Goal: Task Accomplishment & Management: Manage account settings

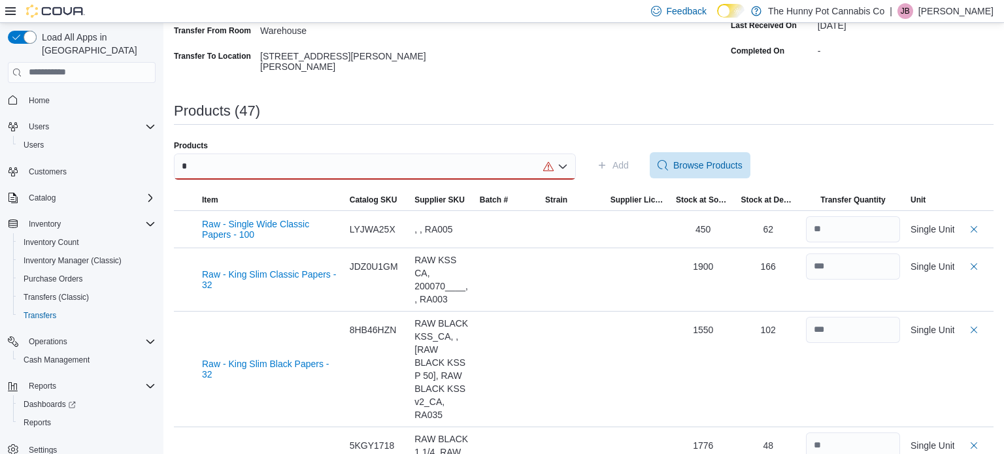
scroll to position [193, 0]
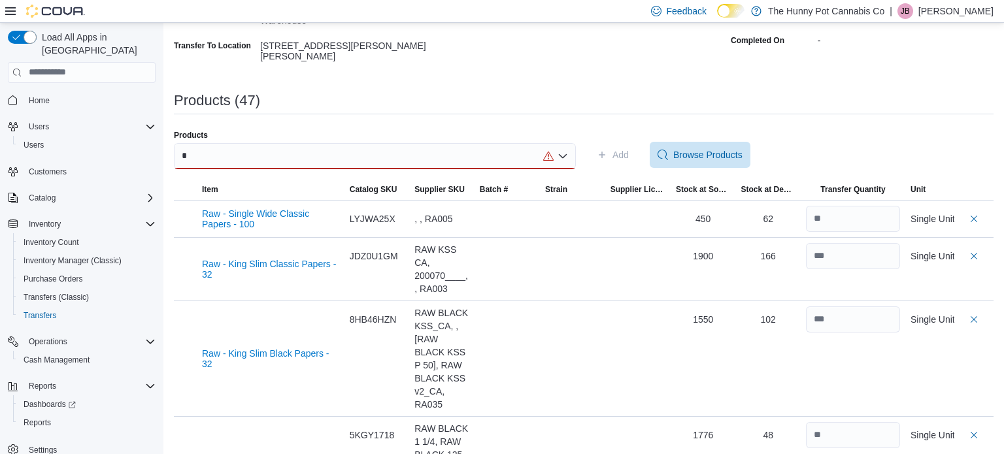
click at [389, 145] on div "*" at bounding box center [375, 156] width 402 height 26
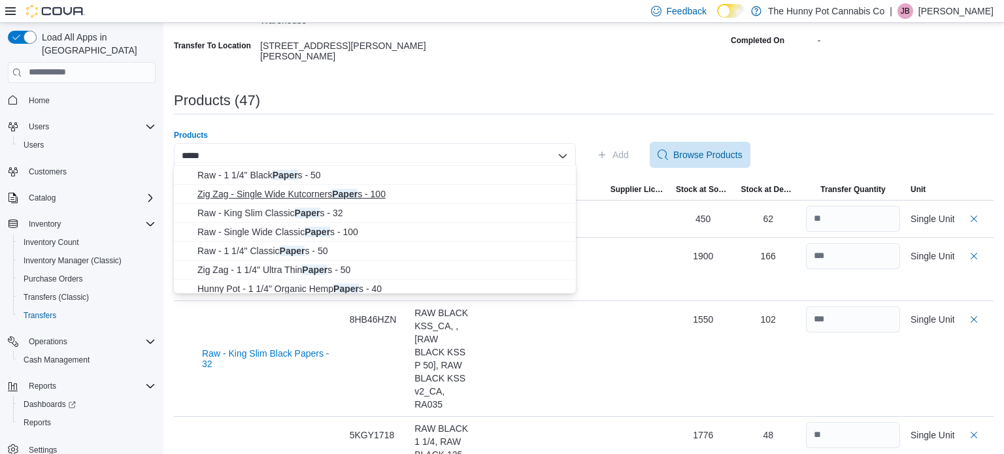
scroll to position [56, 0]
type input "*****"
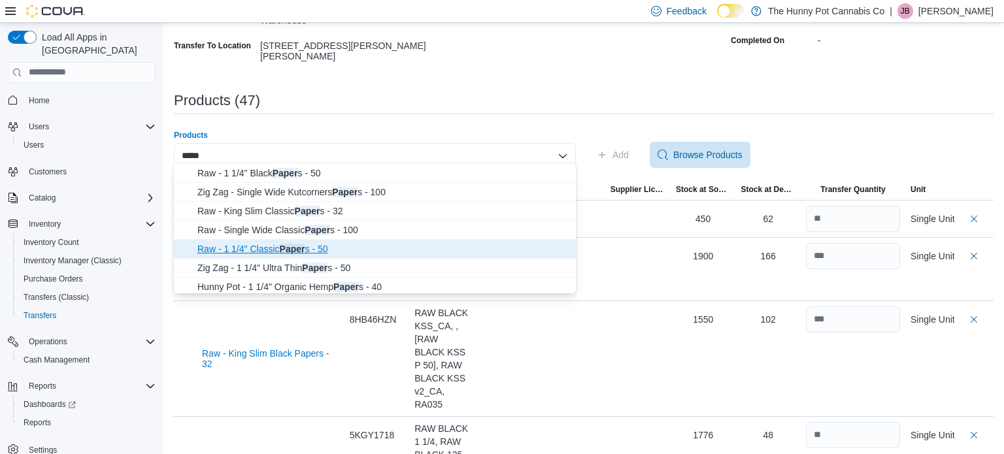
click at [264, 252] on span "Raw - 1 1/4" Classic Paper s - 50" at bounding box center [382, 249] width 371 height 13
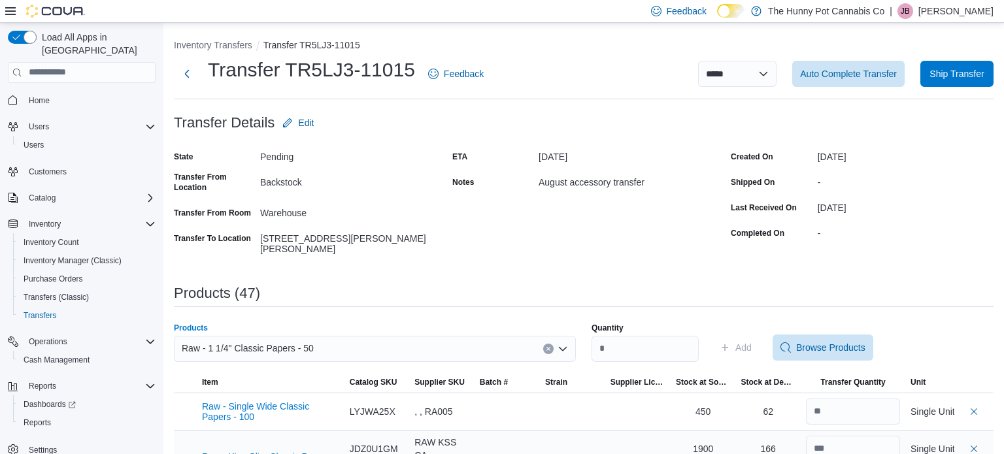
scroll to position [71, 0]
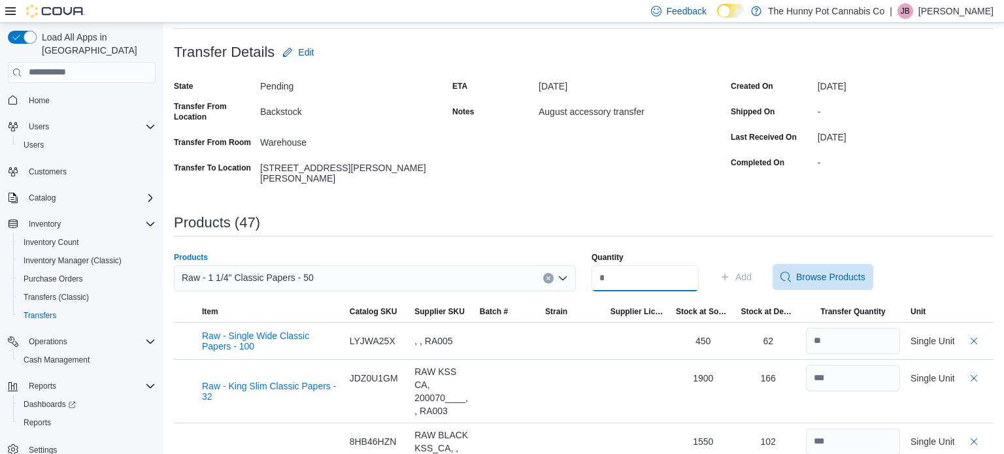
click at [699, 270] on input "Quantity" at bounding box center [645, 278] width 107 height 26
type input "**"
click at [752, 272] on span "Add" at bounding box center [744, 277] width 16 height 13
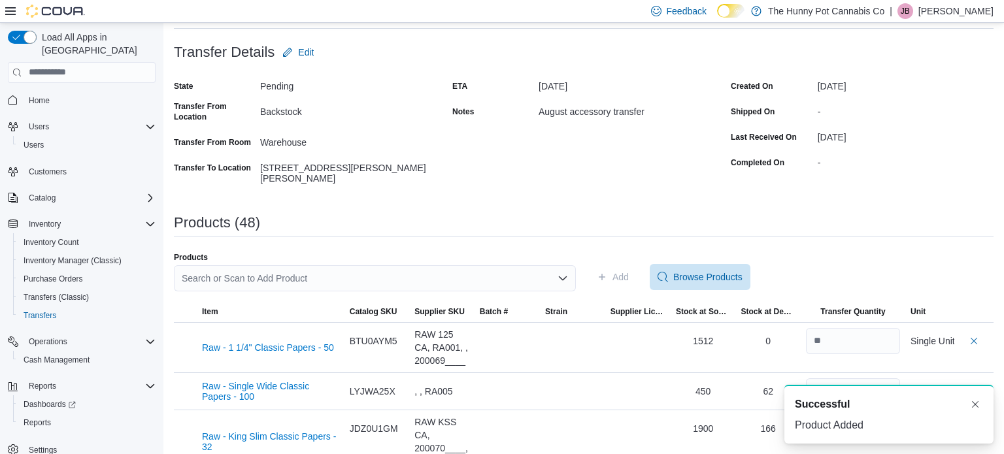
scroll to position [0, 0]
click at [501, 265] on div "Search or Scan to Add Product" at bounding box center [375, 278] width 402 height 26
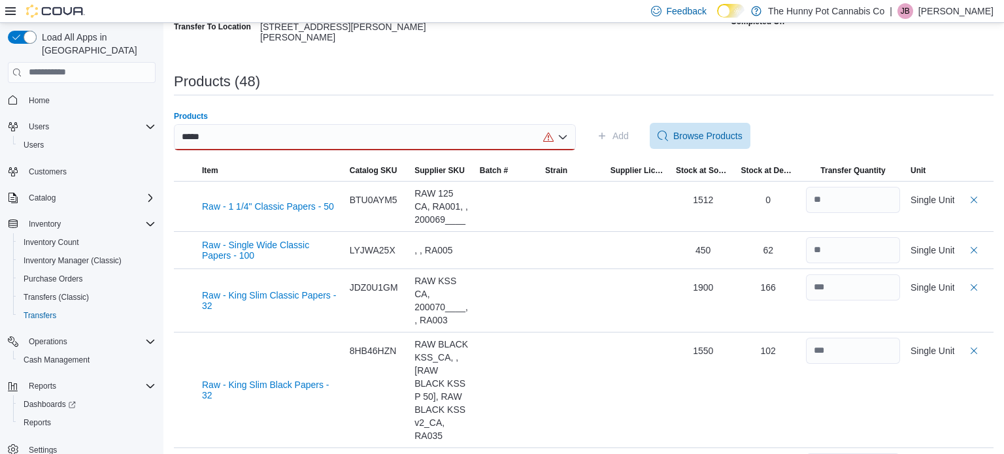
scroll to position [204, 0]
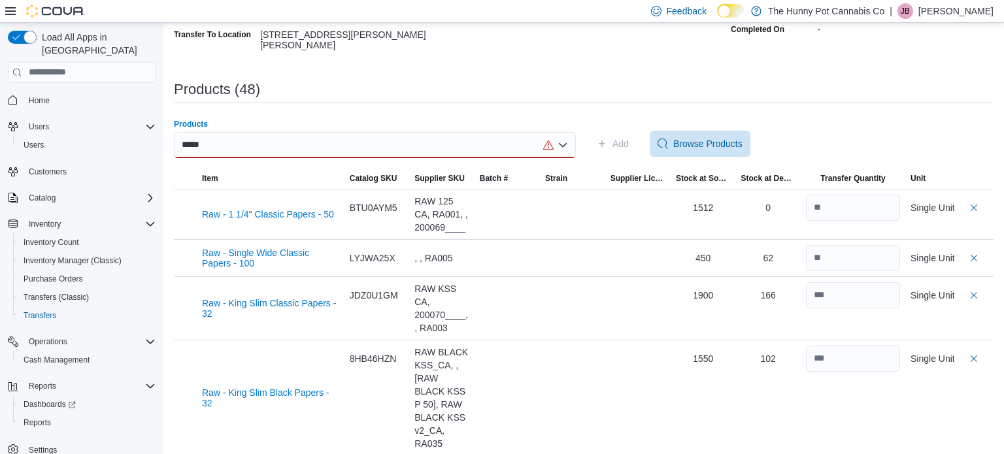
type input "*****"
click at [430, 136] on div "***** Combo box. Selected. paper. Selected. Combo box input. Search or Scan to …" at bounding box center [375, 145] width 402 height 26
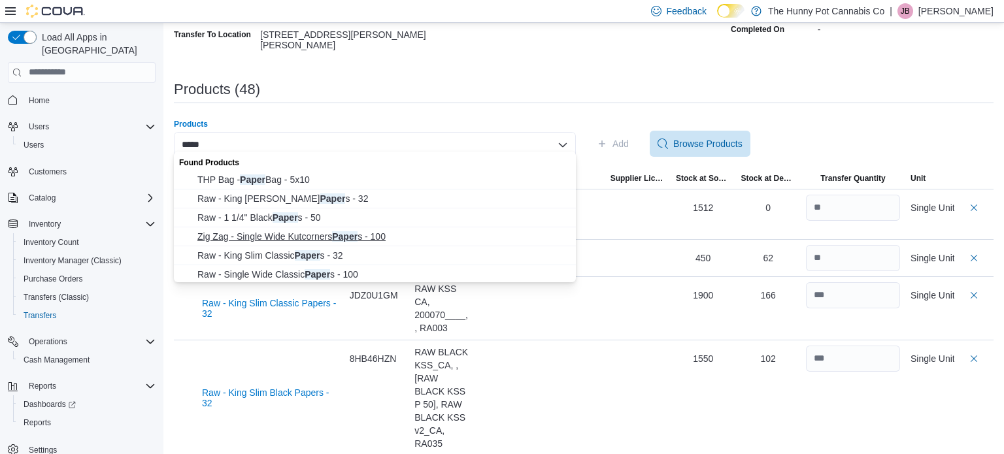
scroll to position [78, 0]
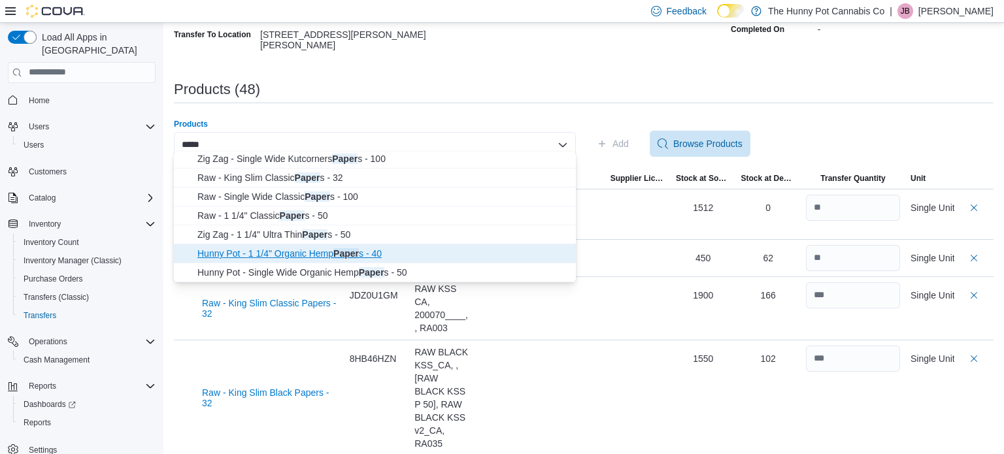
click at [381, 251] on span "Hunny Pot - 1 1/4" Organic Hemp Paper s - 40" at bounding box center [382, 253] width 371 height 13
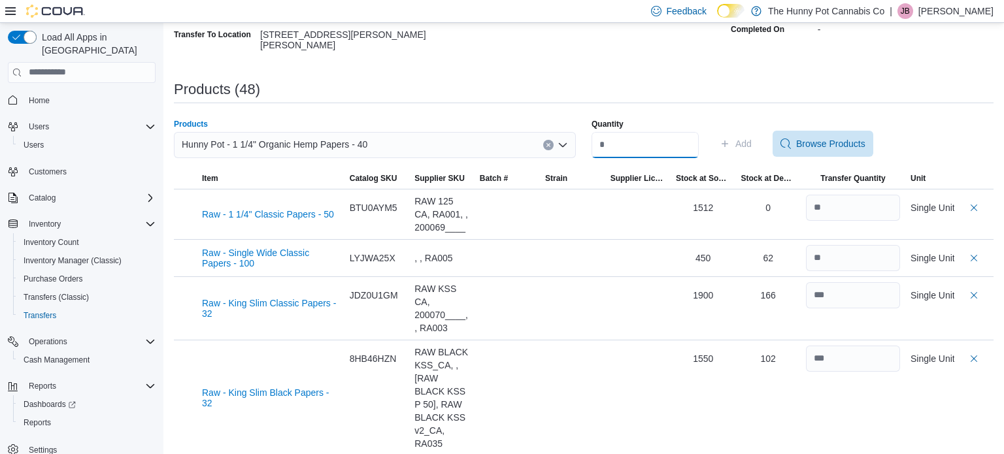
click at [624, 144] on input "Quantity" at bounding box center [645, 145] width 107 height 26
type input "***"
click at [752, 139] on span "Add" at bounding box center [744, 143] width 16 height 13
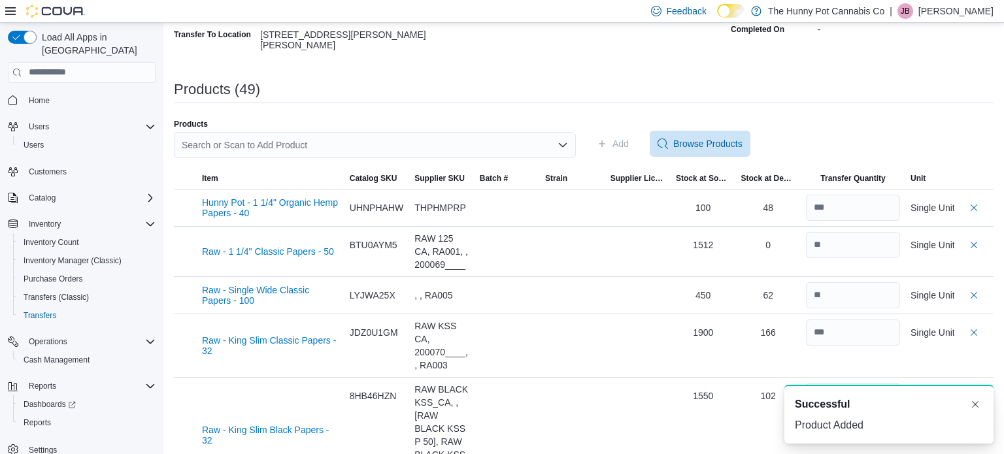
scroll to position [0, 0]
click at [473, 138] on div "Search or Scan to Add Product" at bounding box center [375, 145] width 402 height 26
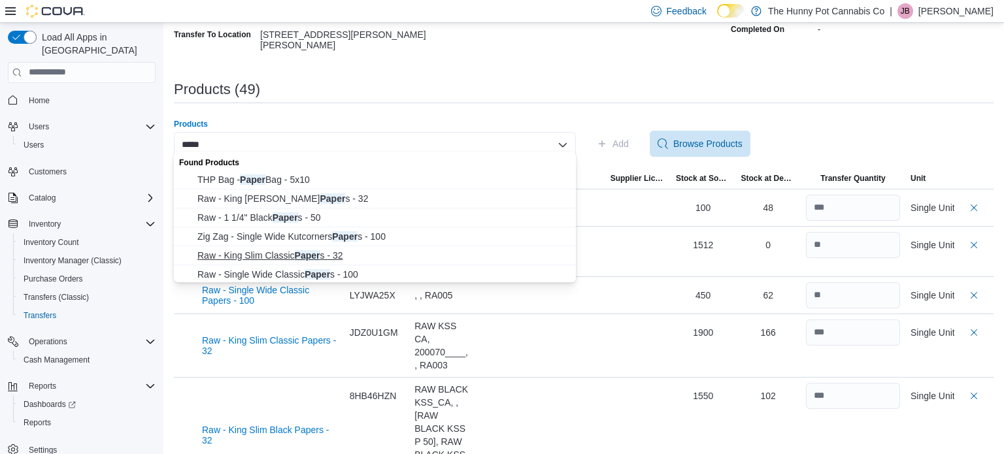
scroll to position [78, 0]
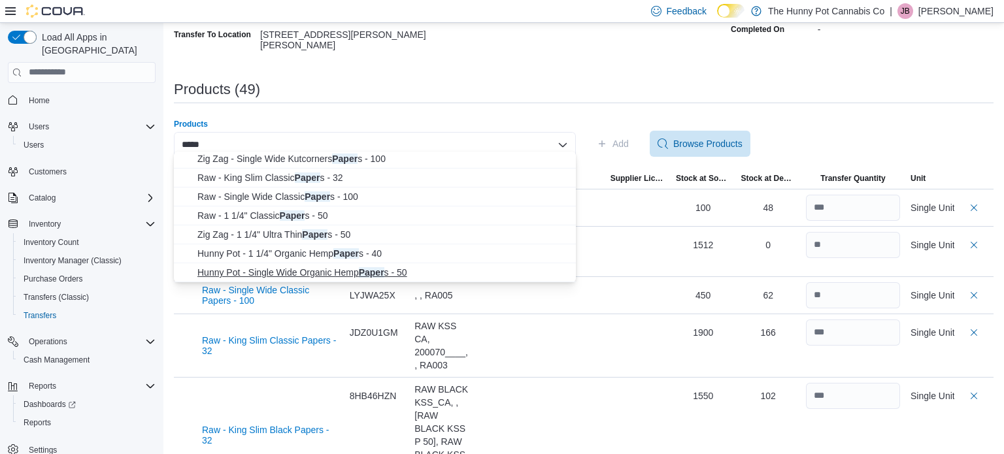
type input "*****"
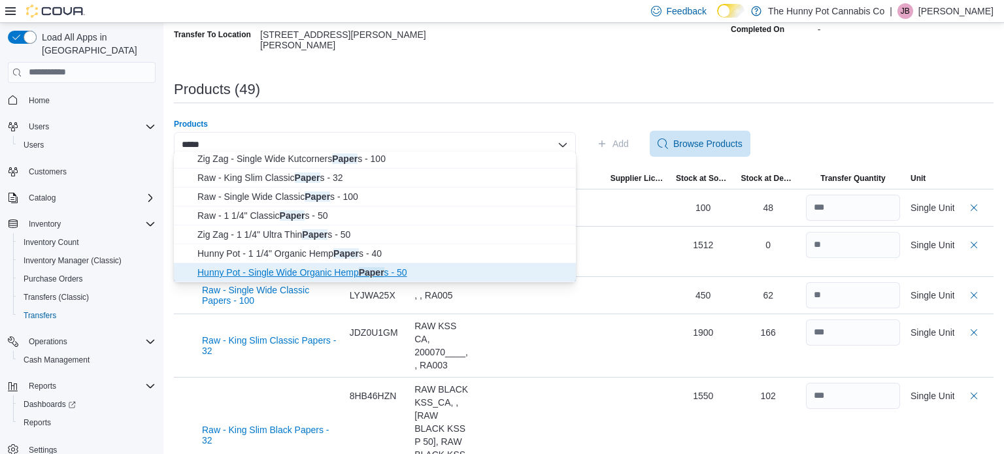
click at [328, 274] on span "Hunny Pot - Single Wide Organic Hemp Paper s - 50" at bounding box center [382, 272] width 371 height 13
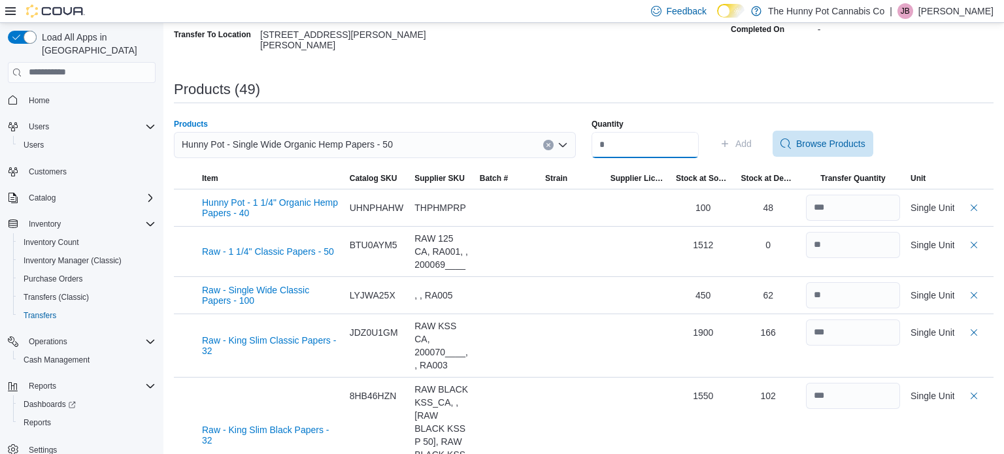
click at [637, 145] on input "Quantity" at bounding box center [645, 145] width 107 height 26
type input "**"
click at [757, 135] on button "Add" at bounding box center [736, 144] width 43 height 26
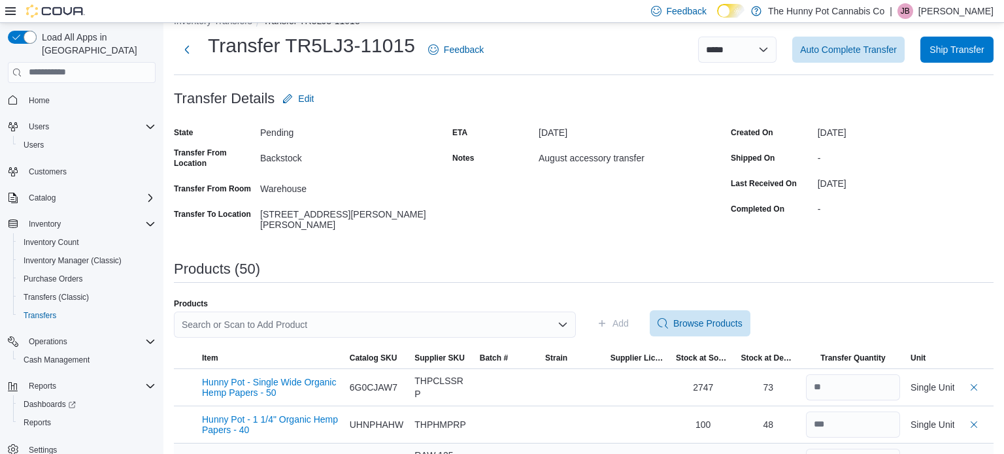
scroll to position [0, 0]
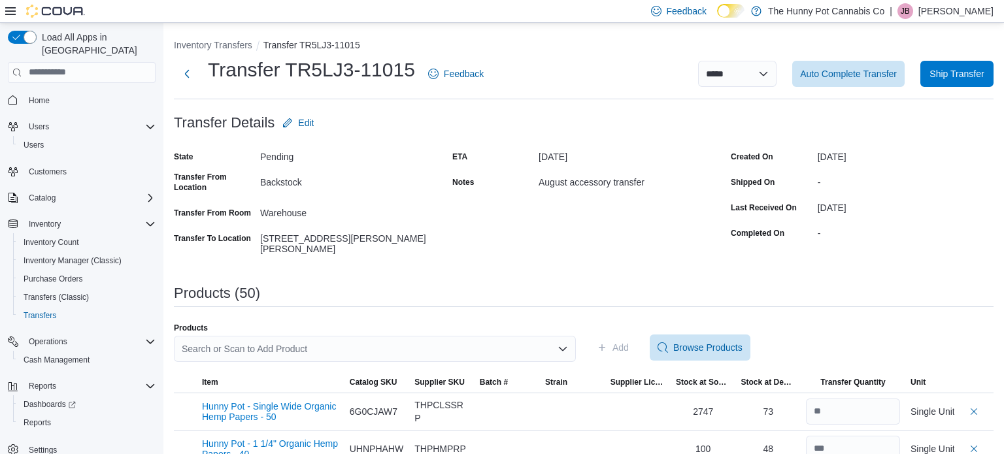
click at [389, 337] on div "Search or Scan to Add Product" at bounding box center [375, 349] width 402 height 26
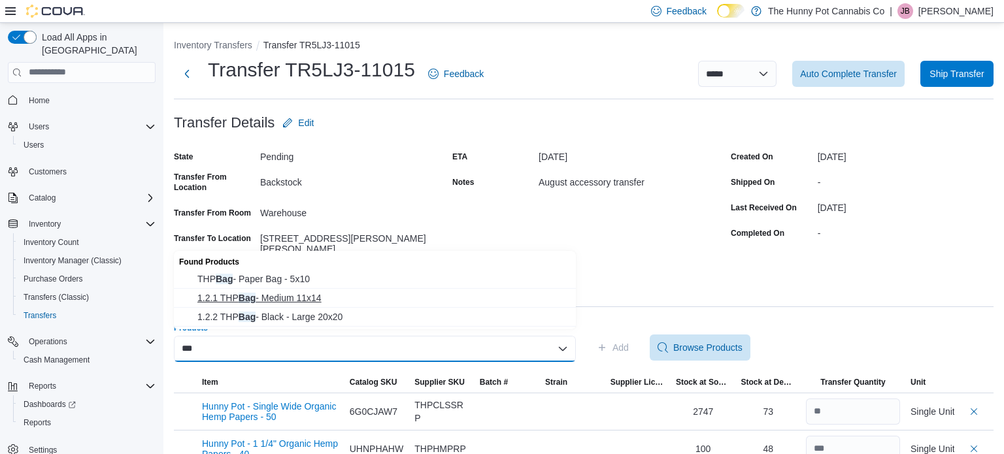
type input "***"
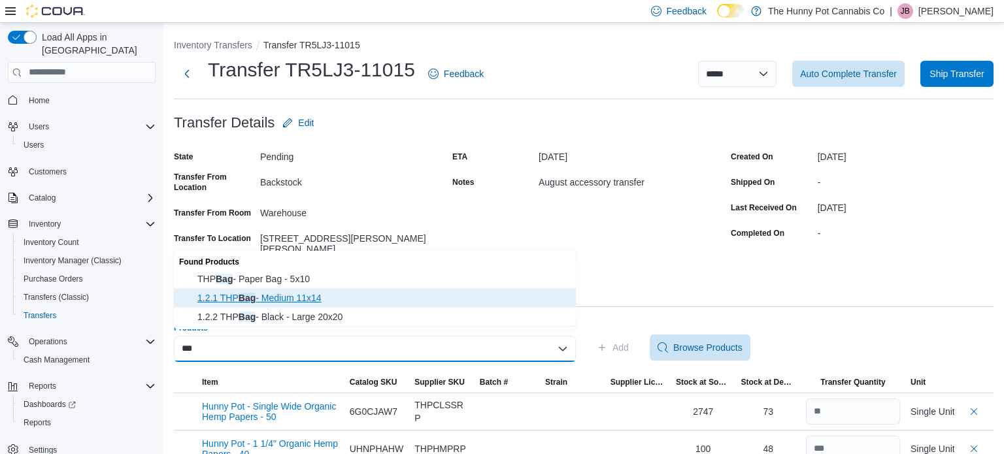
click at [292, 301] on span "1.2.1 THP Bag - Medium 11x14" at bounding box center [382, 298] width 371 height 13
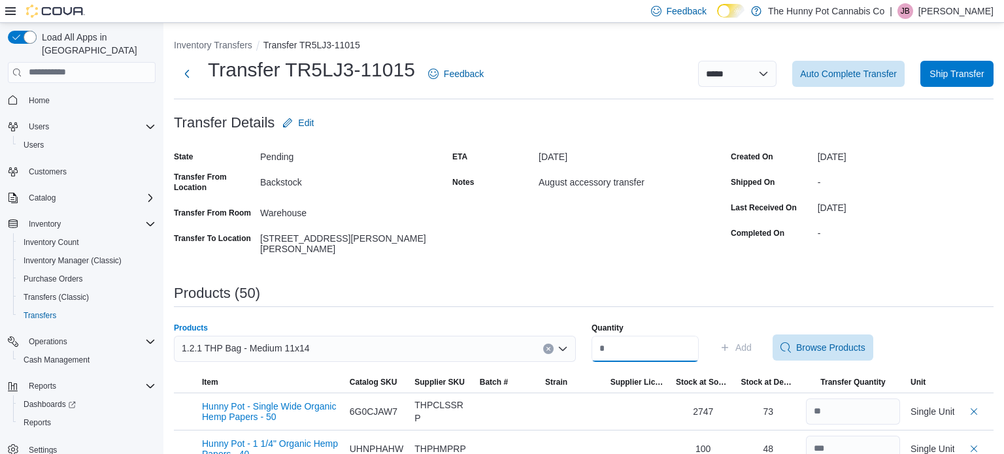
click at [626, 343] on input "Quantity" at bounding box center [645, 349] width 107 height 26
type input "*"
click at [752, 342] on span "Add" at bounding box center [744, 347] width 16 height 13
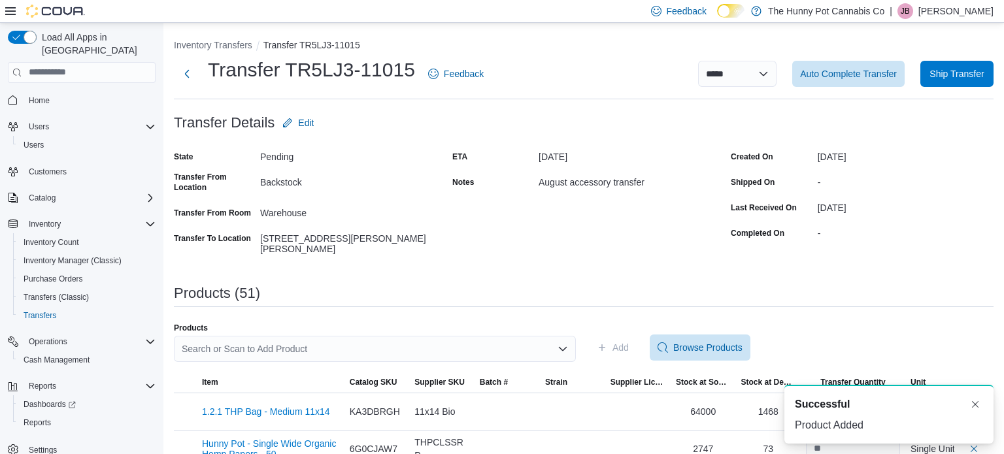
click at [454, 343] on div "Search or Scan to Add Product" at bounding box center [375, 349] width 402 height 26
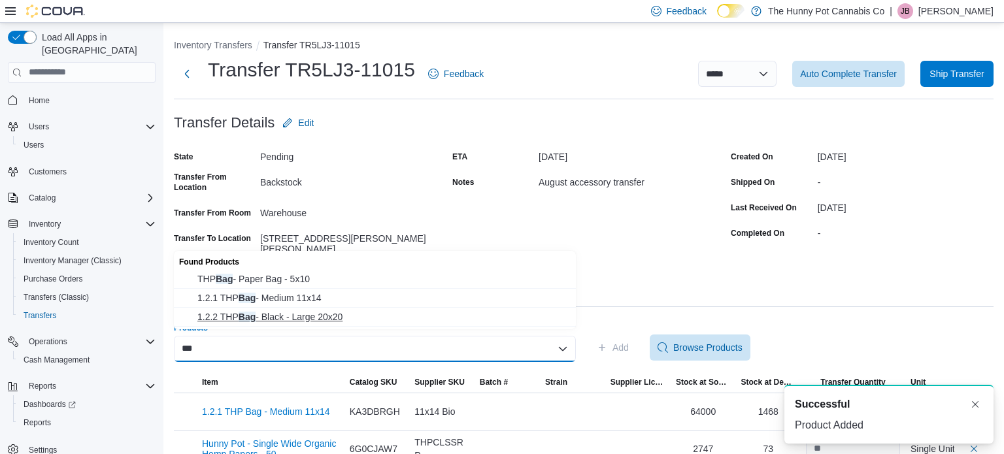
type input "***"
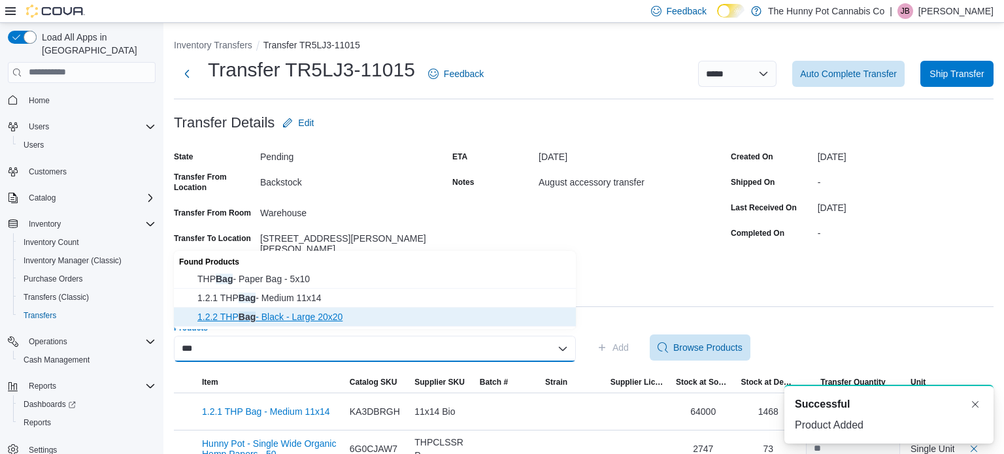
click at [298, 320] on span "1.2.2 THP Bag - Black - Large 20x20" at bounding box center [382, 317] width 371 height 13
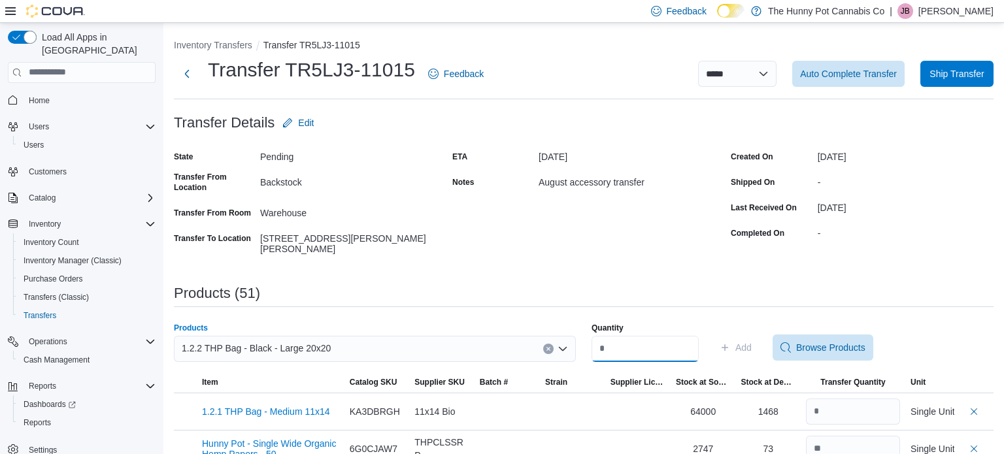
click at [672, 342] on input "Quantity" at bounding box center [645, 349] width 107 height 26
type input "*"
click at [752, 343] on span "Add" at bounding box center [744, 347] width 16 height 13
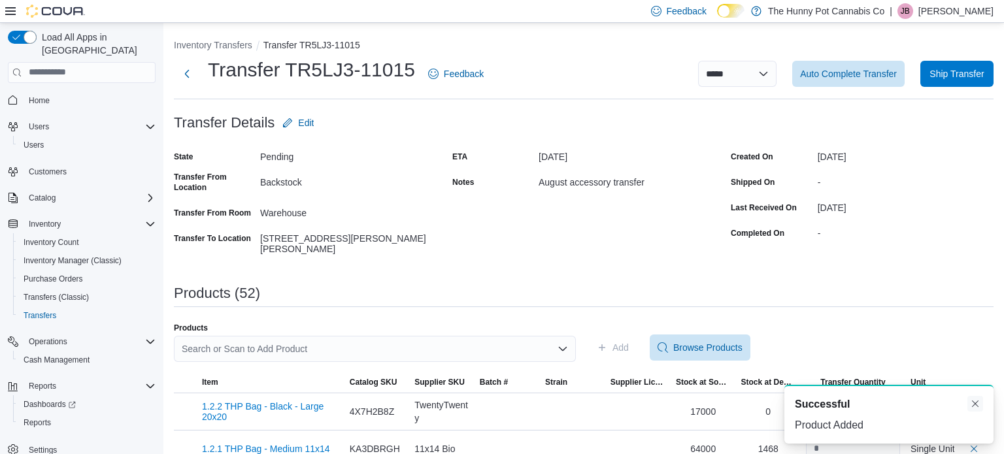
click at [977, 405] on button "Dismiss toast" at bounding box center [976, 404] width 16 height 16
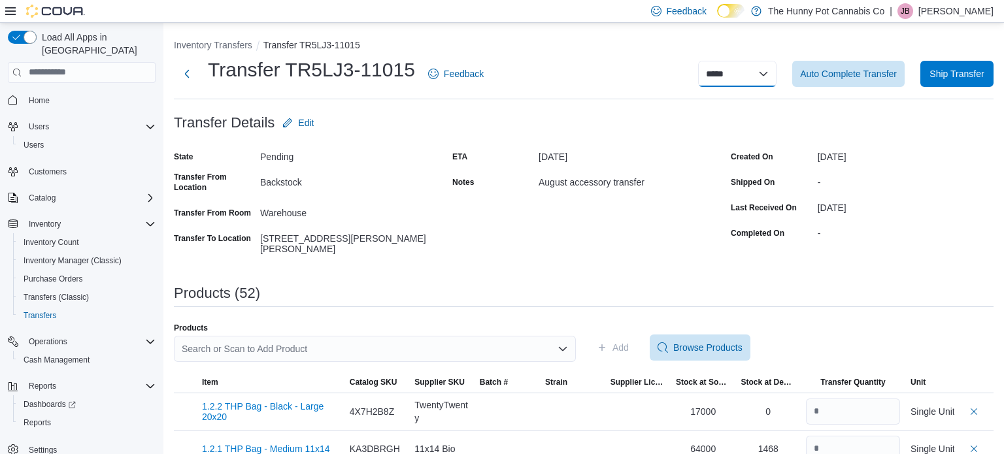
click at [721, 82] on select "**********" at bounding box center [737, 74] width 78 height 26
click at [633, 73] on div "**********" at bounding box center [747, 74] width 494 height 26
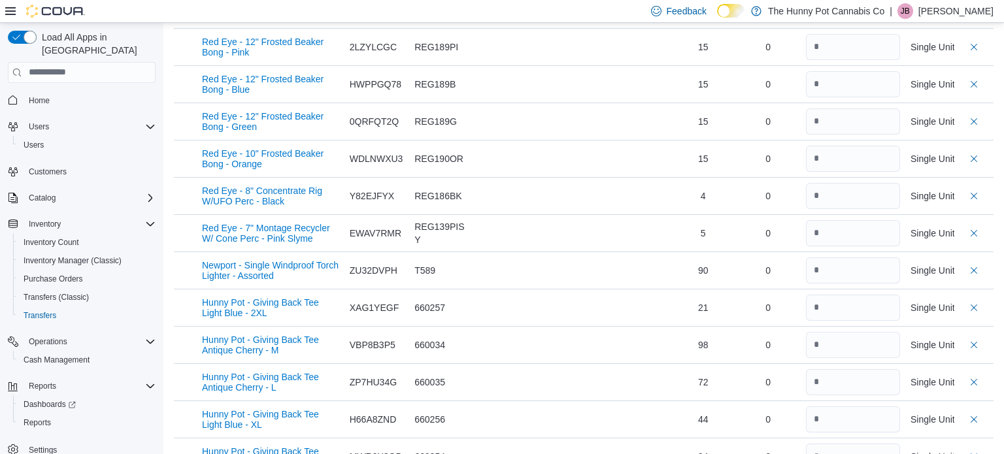
scroll to position [929, 0]
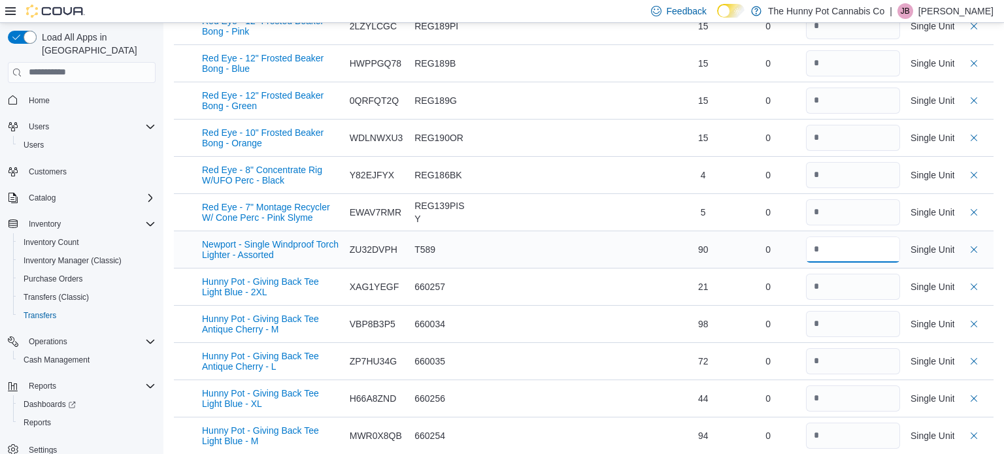
click at [828, 243] on input "number" at bounding box center [853, 250] width 94 height 26
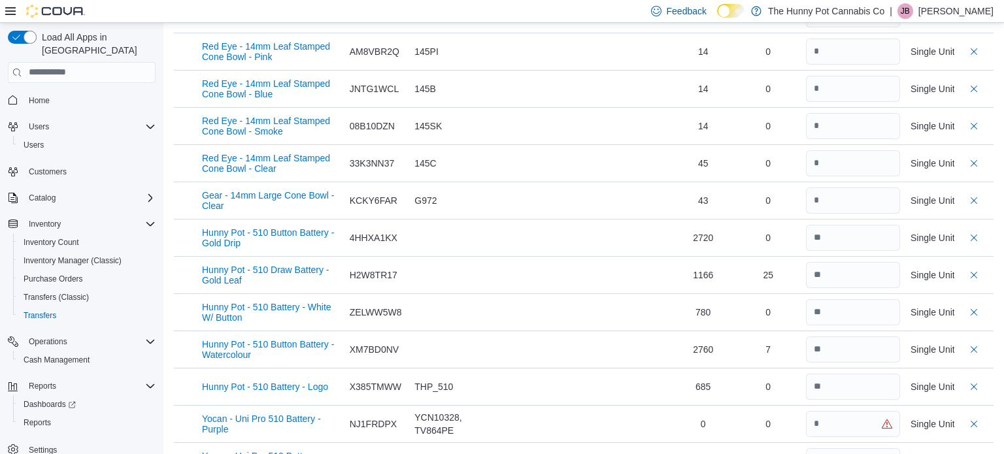
scroll to position [1764, 0]
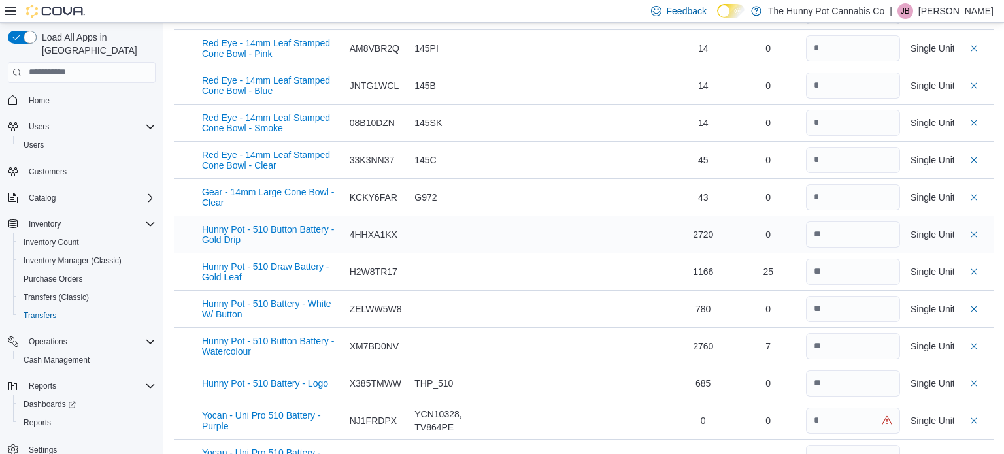
type input "**"
click at [838, 223] on input "number" at bounding box center [853, 235] width 94 height 26
type input "**"
click at [841, 333] on input "number" at bounding box center [853, 346] width 94 height 26
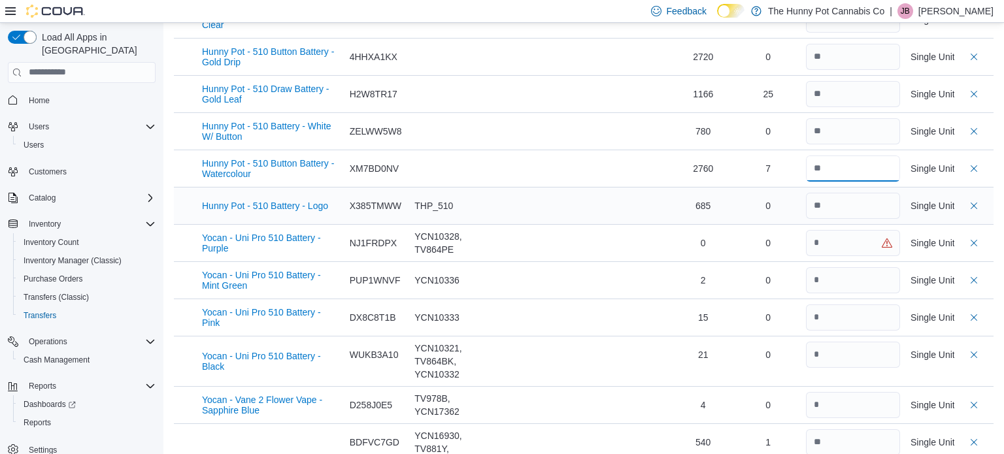
scroll to position [1947, 0]
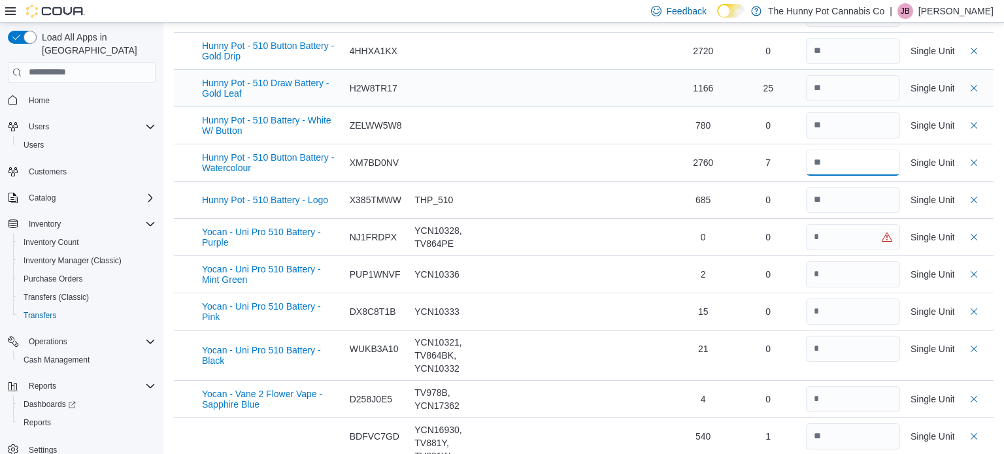
type input "**"
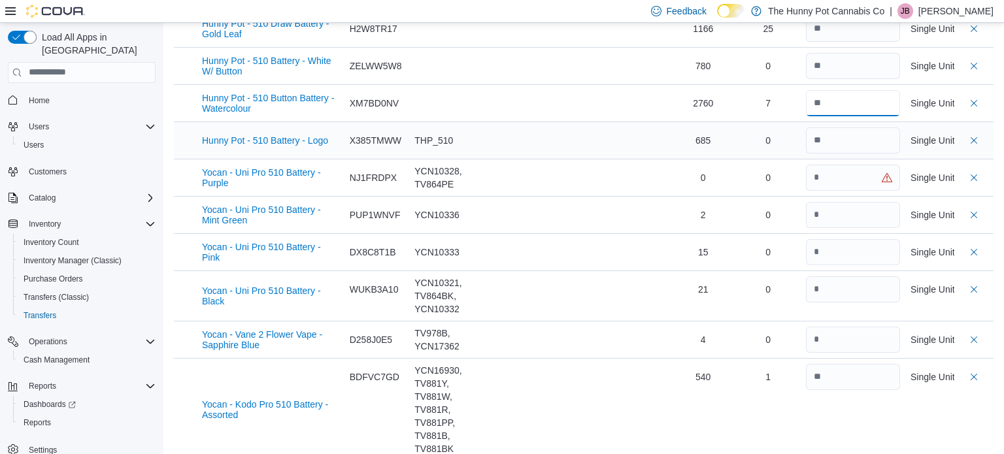
scroll to position [2006, 0]
click at [854, 171] on input "number" at bounding box center [853, 178] width 94 height 26
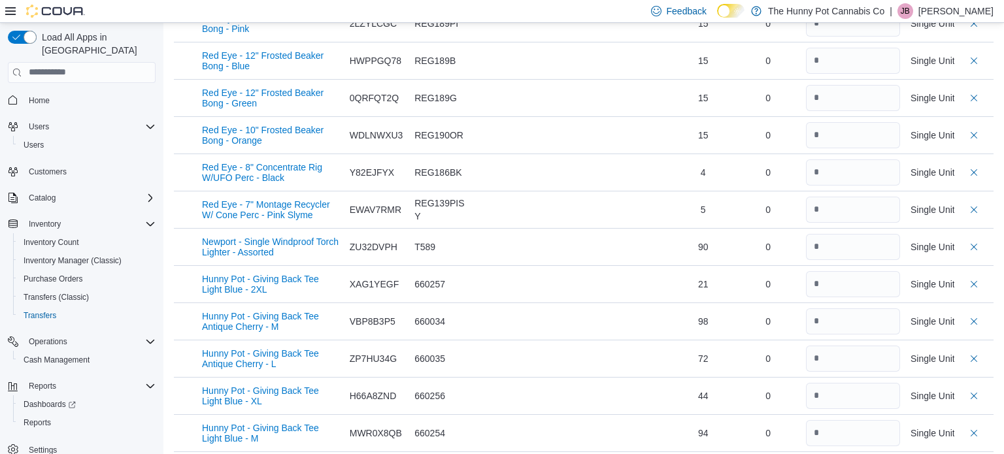
scroll to position [930, 0]
click at [829, 239] on input "**" at bounding box center [853, 248] width 94 height 26
type input "**"
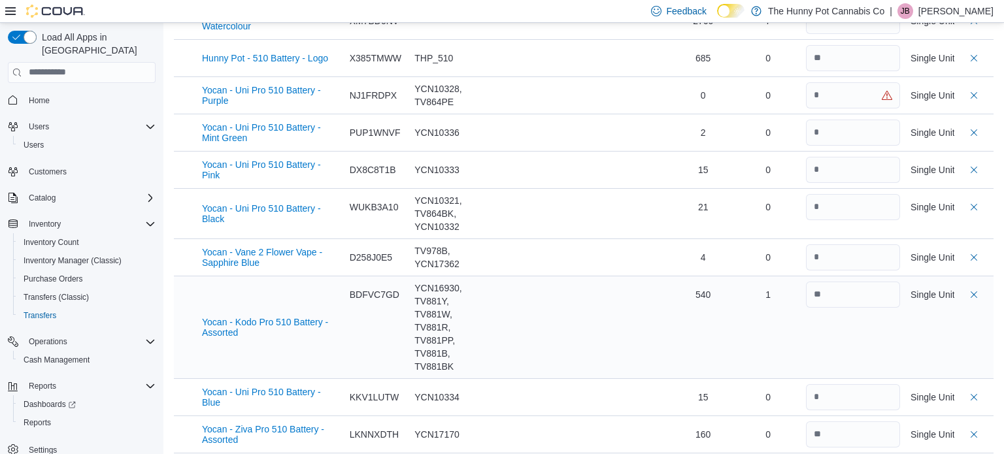
scroll to position [2087, 0]
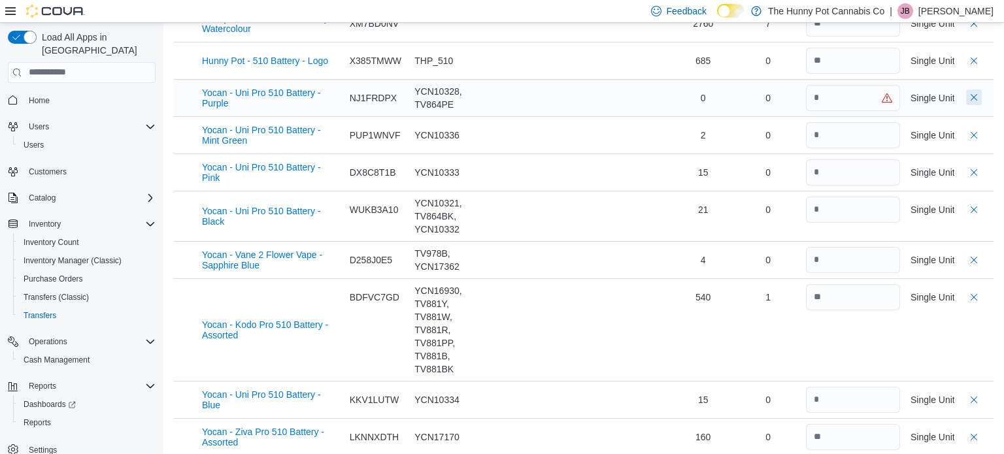
click at [976, 90] on button "Delete count" at bounding box center [974, 98] width 16 height 16
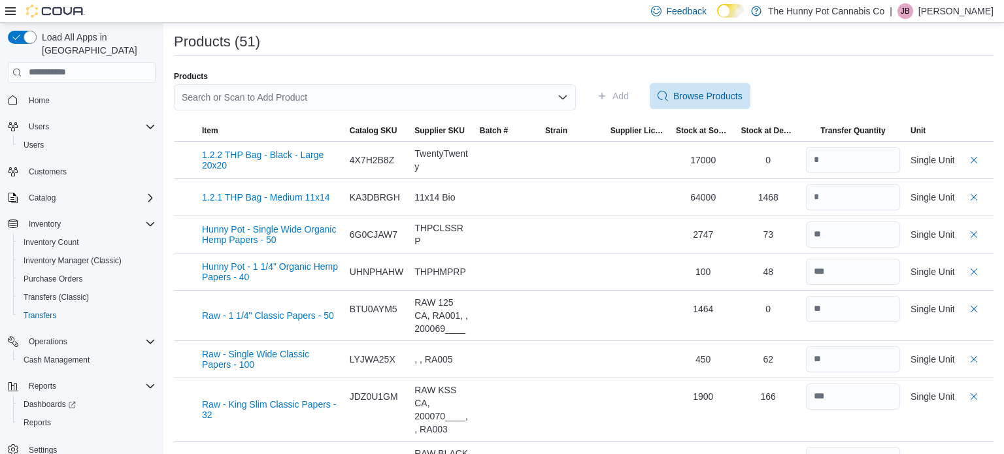
scroll to position [248, 0]
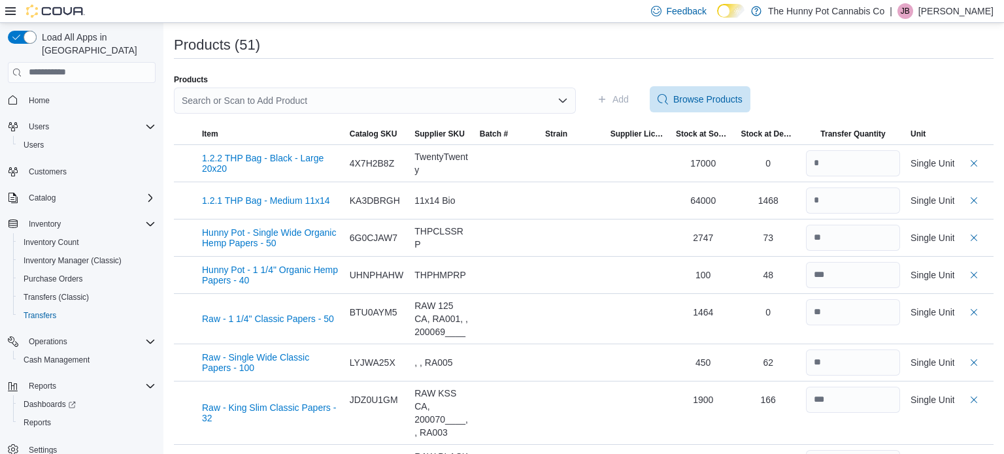
click at [418, 90] on div "Search or Scan to Add Product" at bounding box center [375, 101] width 402 height 26
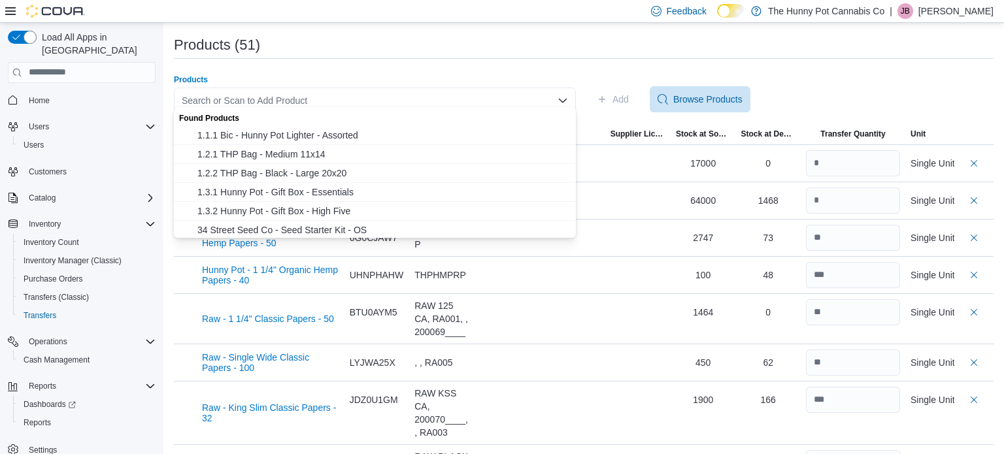
paste input "********"
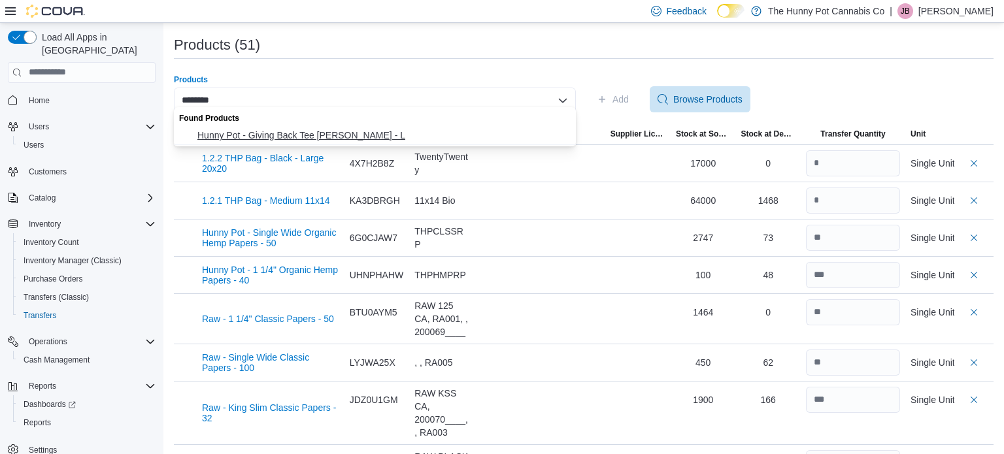
type input "********"
click at [345, 130] on span "Hunny Pot - Giving Back Tee [PERSON_NAME] - L" at bounding box center [382, 135] width 371 height 13
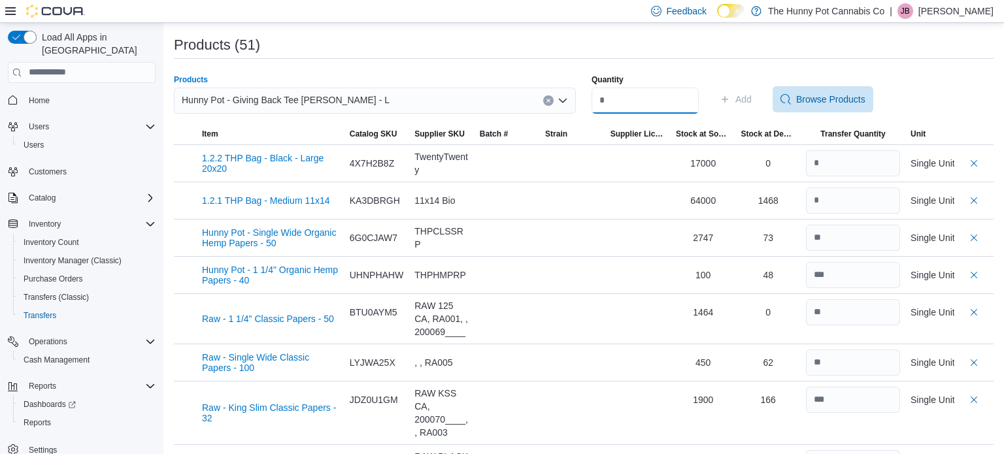
click at [616, 88] on input "Quantity" at bounding box center [645, 101] width 107 height 26
type input "*"
click at [752, 94] on span "Add" at bounding box center [744, 99] width 16 height 13
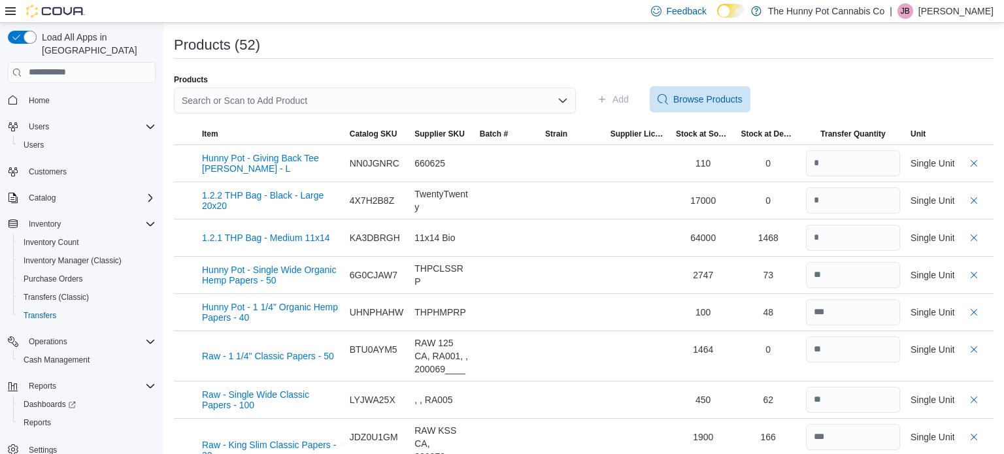
click at [393, 94] on div "Search or Scan to Add Product" at bounding box center [375, 101] width 402 height 26
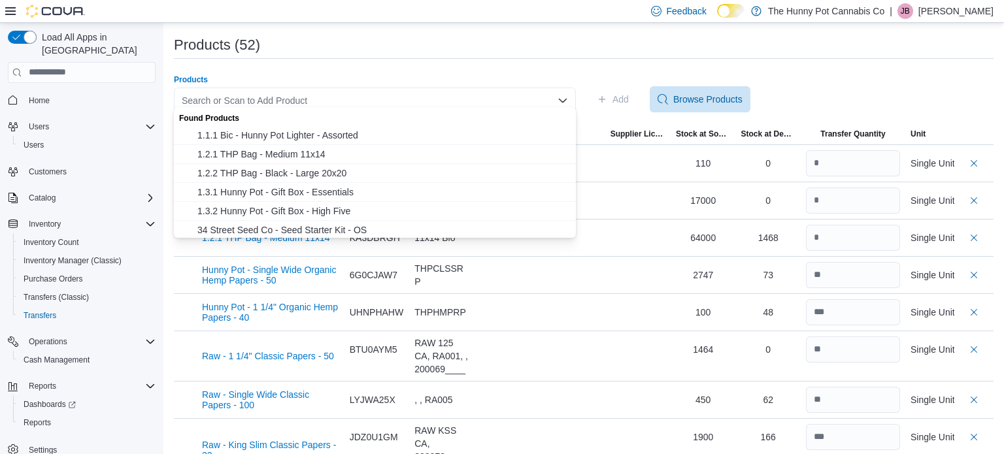
paste input "********"
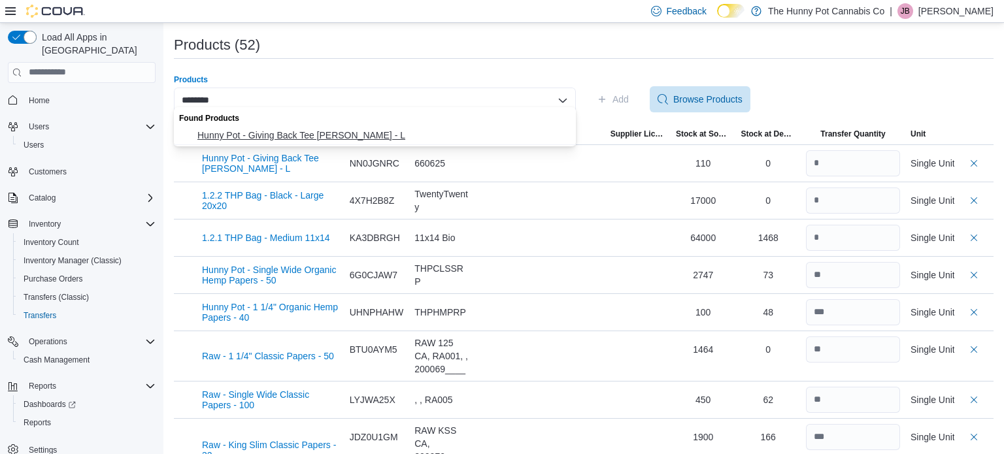
type input "********"
click at [379, 129] on span "Hunny Pot - Giving Back Tee [PERSON_NAME] - L" at bounding box center [382, 135] width 371 height 13
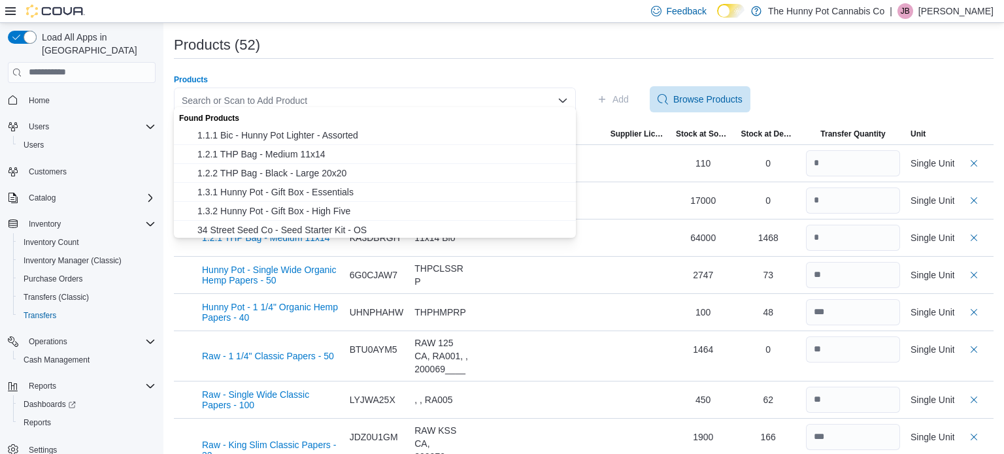
paste input "********"
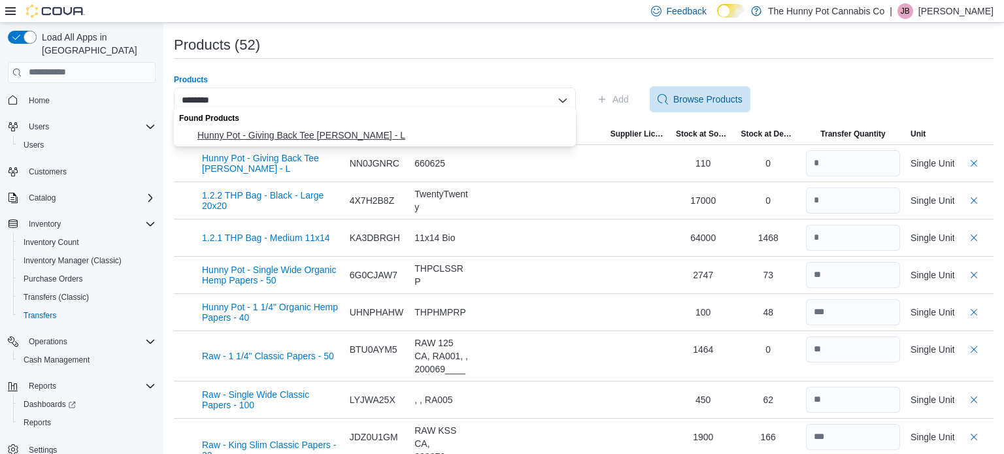
type input "********"
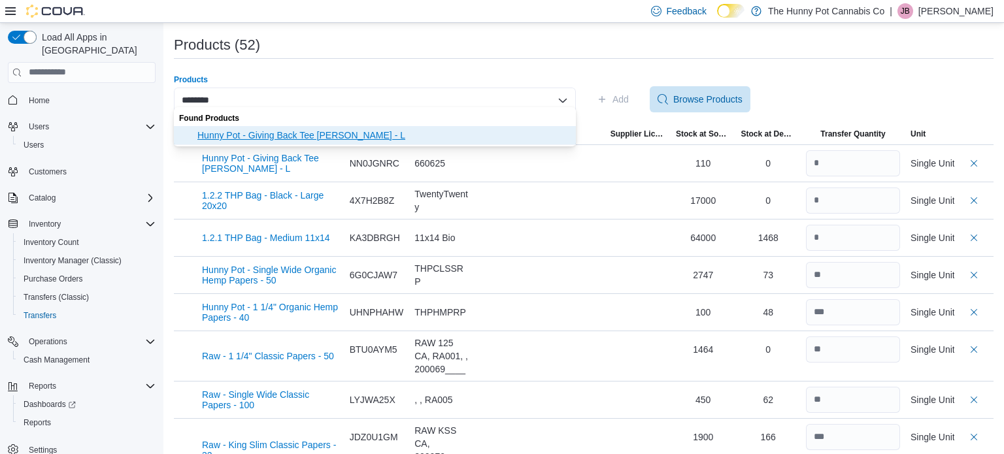
click at [362, 131] on span "Hunny Pot - Giving Back Tee [PERSON_NAME] - L" at bounding box center [382, 135] width 371 height 13
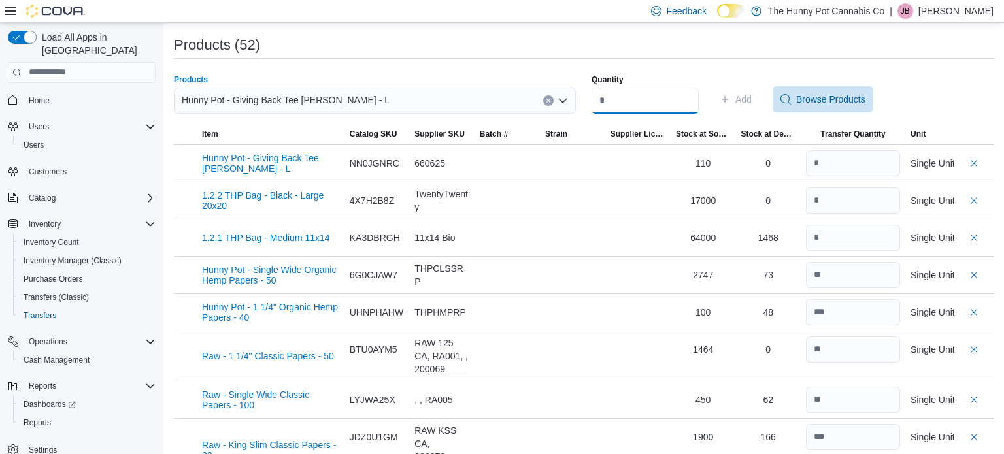
click at [627, 88] on input "Quantity" at bounding box center [645, 101] width 107 height 26
type input "*"
click at [752, 93] on span "Add" at bounding box center [744, 99] width 16 height 13
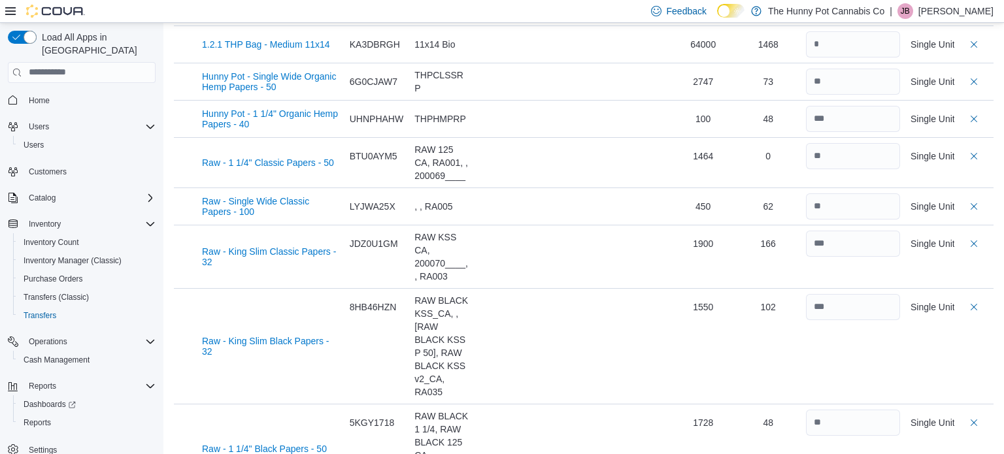
scroll to position [0, 0]
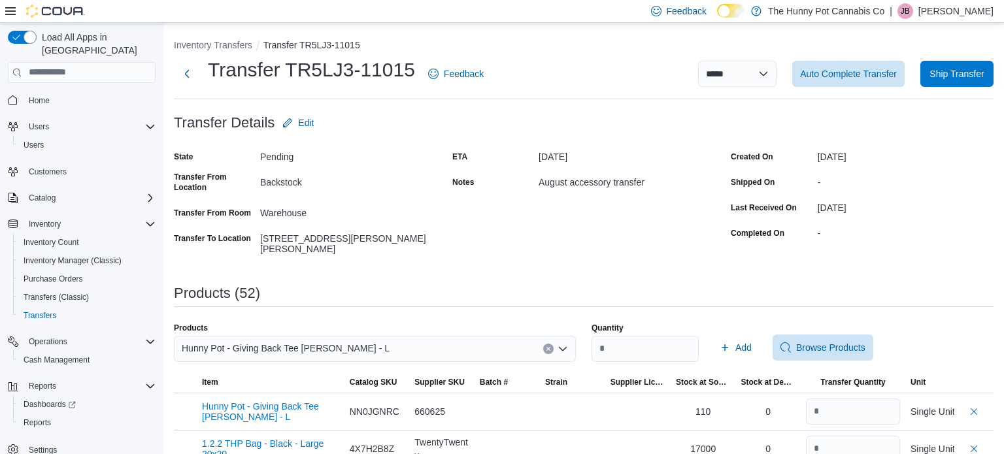
click at [545, 337] on div "Hunny Pot - Giving Back Tee [PERSON_NAME] - L" at bounding box center [375, 349] width 402 height 26
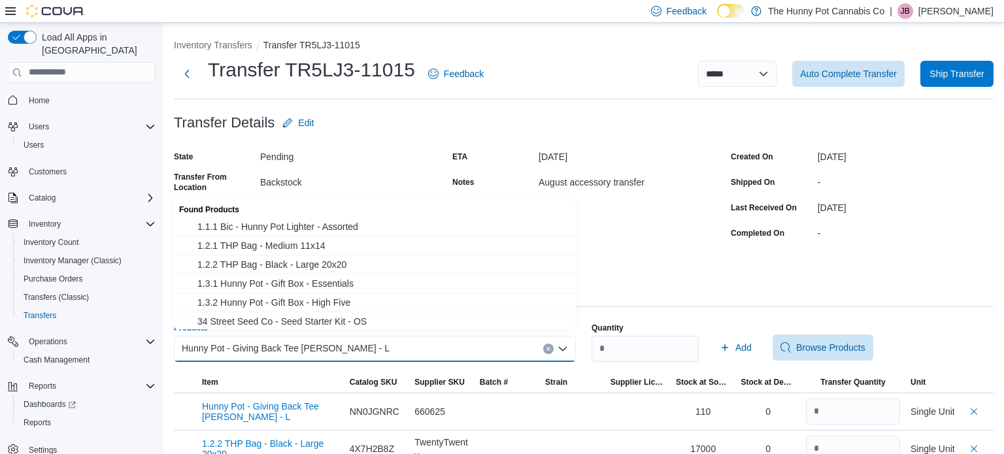
click at [549, 347] on icon "Clear input" at bounding box center [548, 348] width 3 height 3
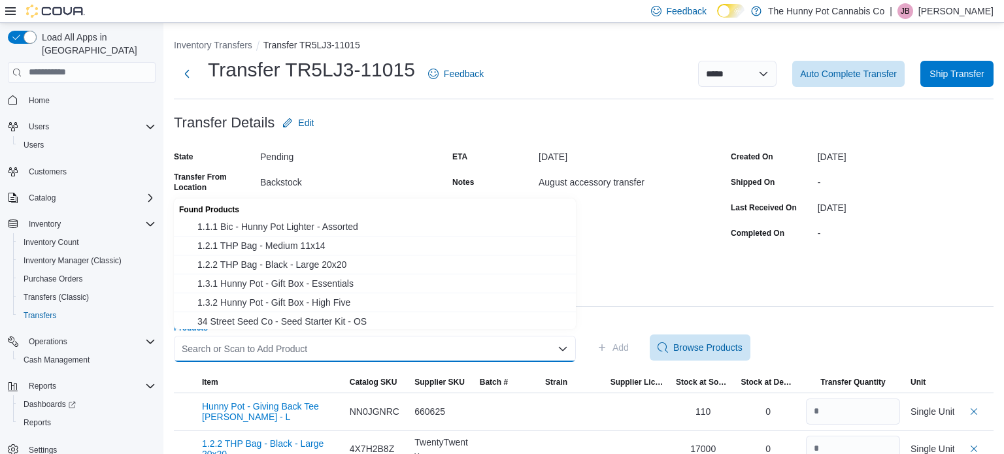
click at [390, 345] on div "Search or Scan to Add Product" at bounding box center [375, 349] width 402 height 26
paste input "********"
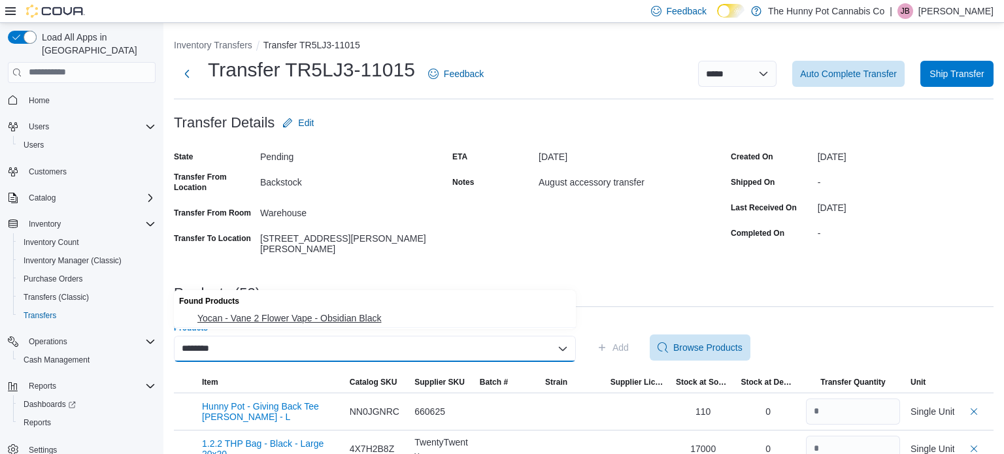
type input "********"
click at [325, 317] on span "Yocan - Vane 2 Flower Vape - Obsidian Black" at bounding box center [382, 318] width 371 height 13
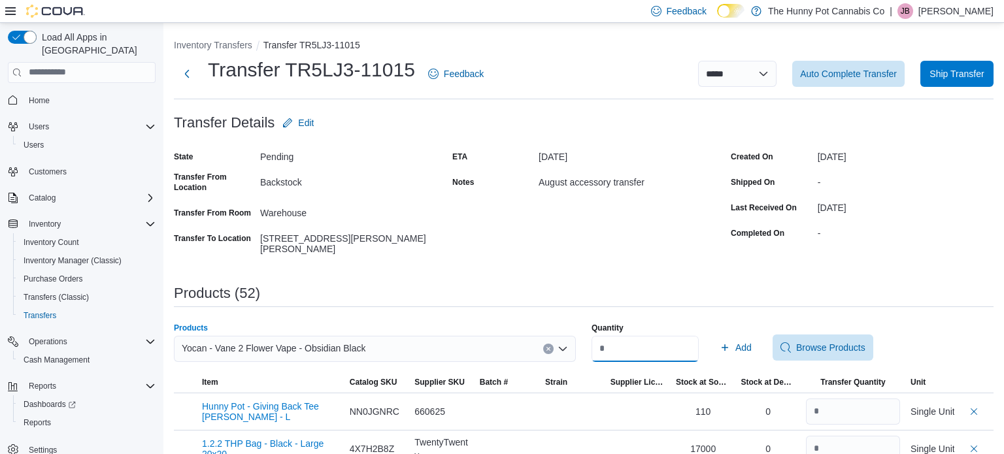
click at [624, 350] on input "*" at bounding box center [645, 349] width 107 height 26
type input "*"
click at [752, 342] on span "Add" at bounding box center [744, 347] width 16 height 13
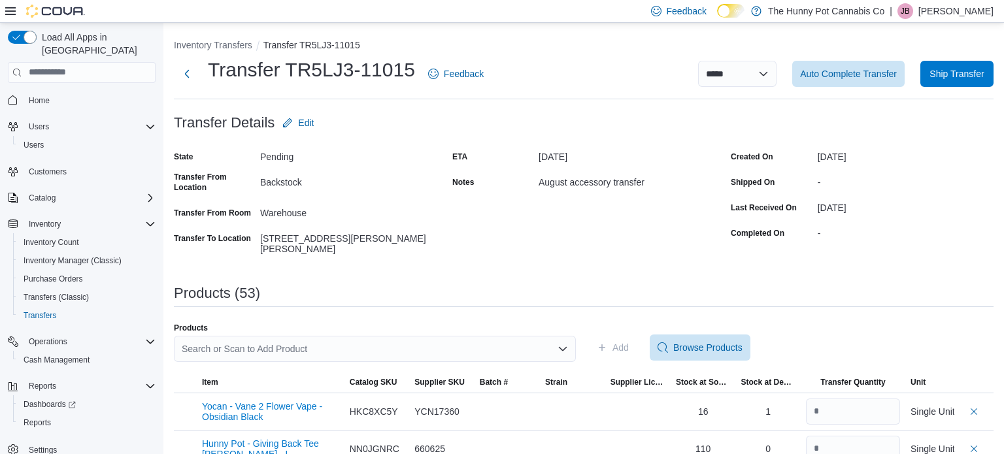
click at [264, 349] on div "Search or Scan to Add Product" at bounding box center [375, 349] width 402 height 26
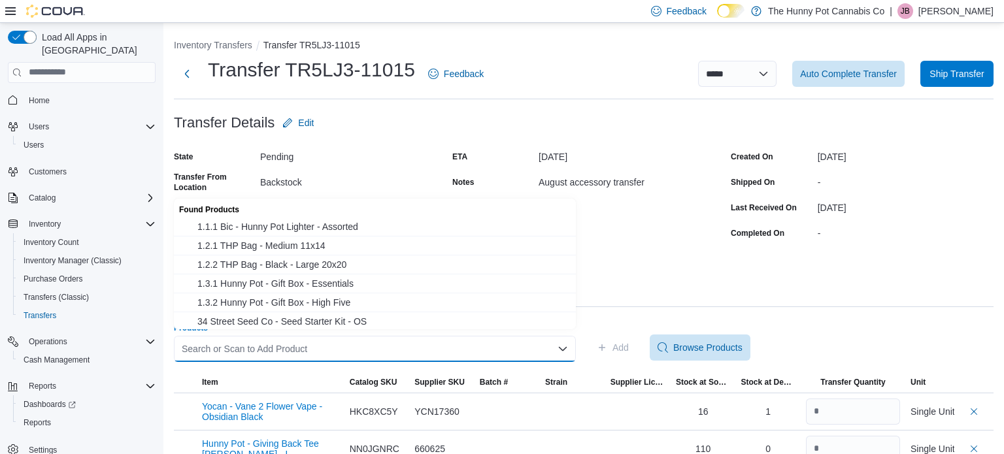
paste input "********"
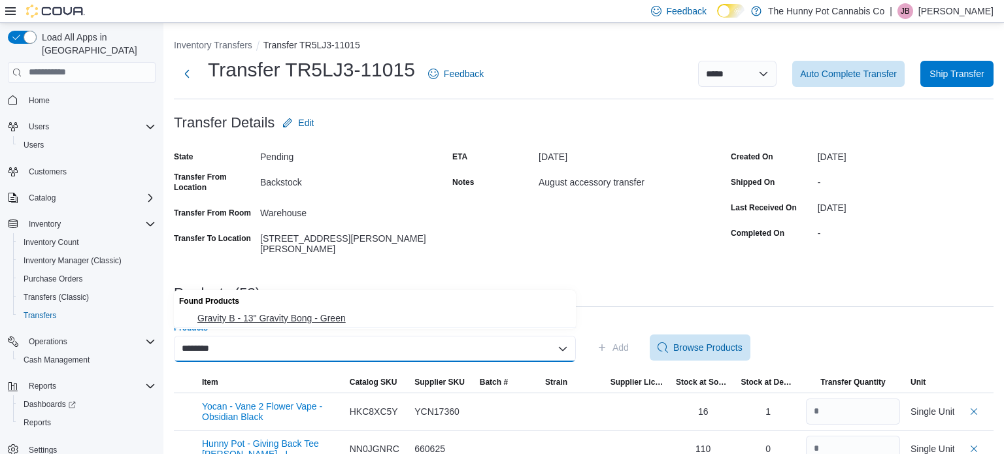
type input "********"
click at [327, 313] on span "Gravity B - 13" Gravity Bong - Green" at bounding box center [382, 318] width 371 height 13
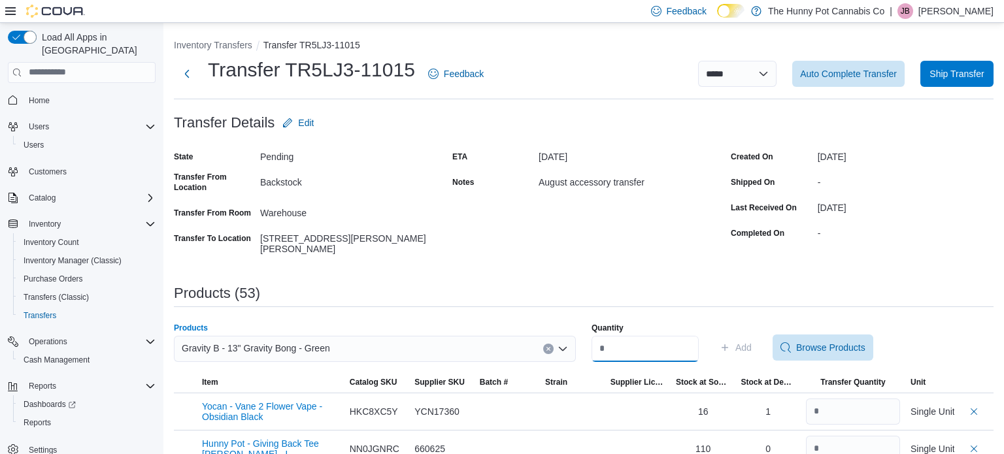
click at [615, 344] on input "Quantity" at bounding box center [645, 349] width 107 height 26
type input "*"
click at [752, 347] on span "Add" at bounding box center [744, 347] width 16 height 13
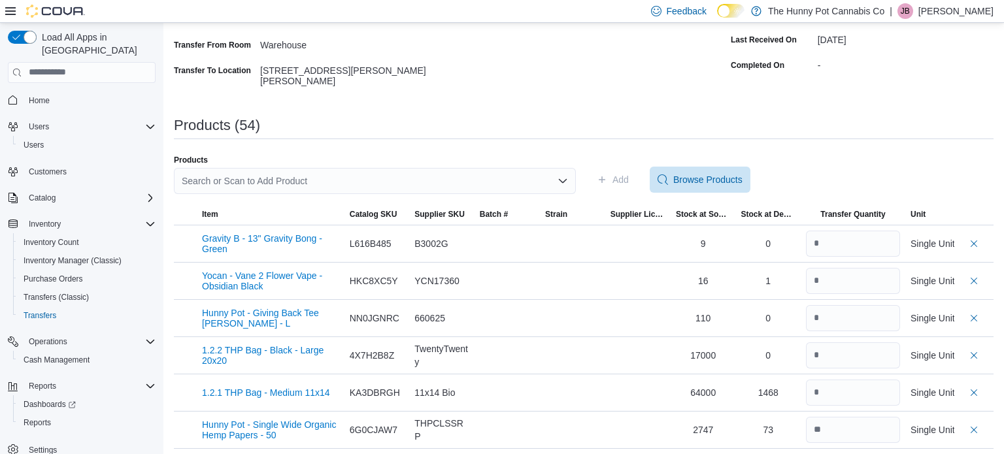
scroll to position [165, 0]
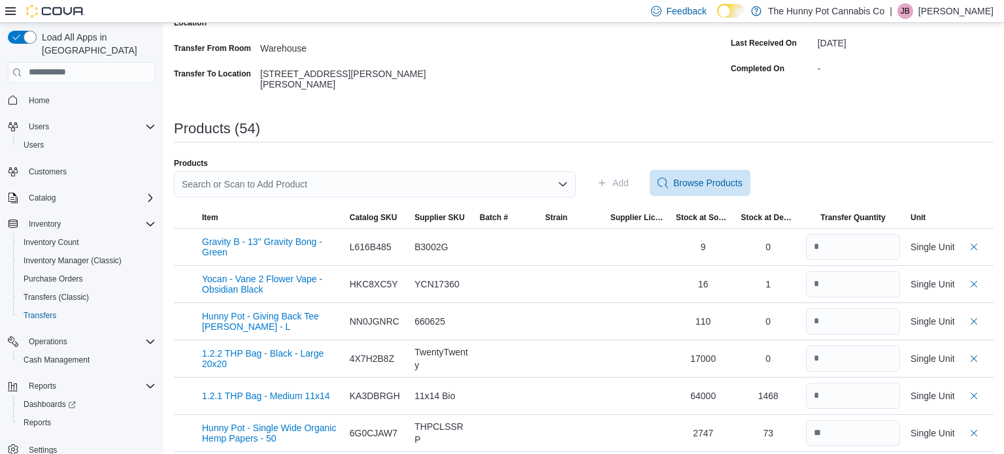
click at [378, 173] on div "Search or Scan to Add Product" at bounding box center [375, 184] width 402 height 26
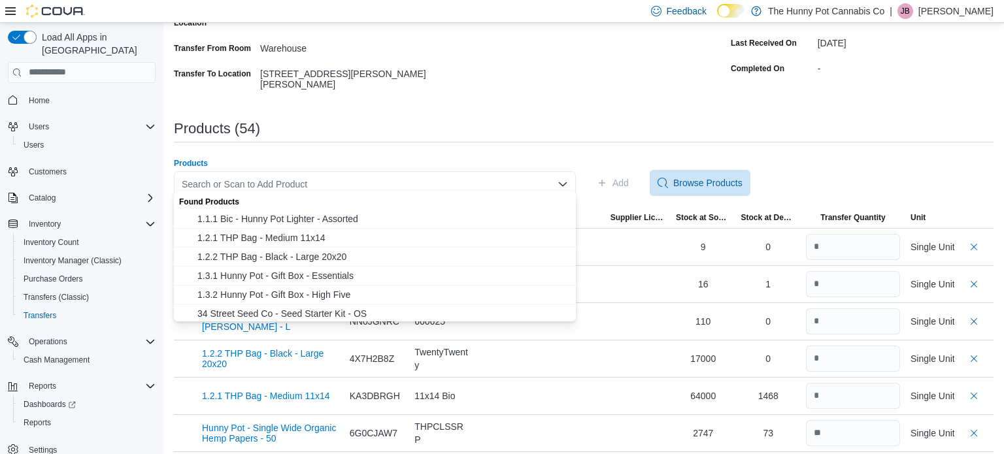
paste input "********"
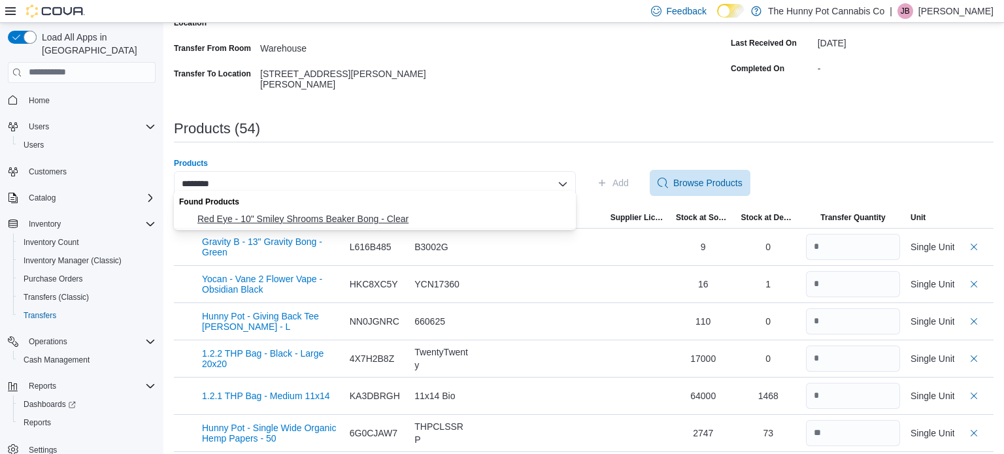
type input "********"
click at [369, 213] on span "Red Eye - 10" Smiley Shrooms Beaker Bong - Clear" at bounding box center [382, 219] width 371 height 13
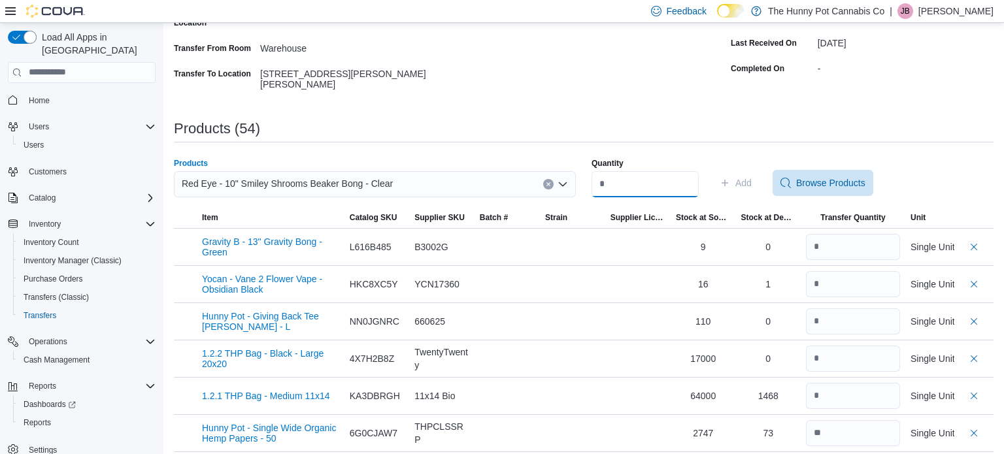
click at [614, 186] on input "Quantity" at bounding box center [645, 184] width 107 height 26
type input "*"
click at [752, 178] on span "Add" at bounding box center [744, 183] width 16 height 13
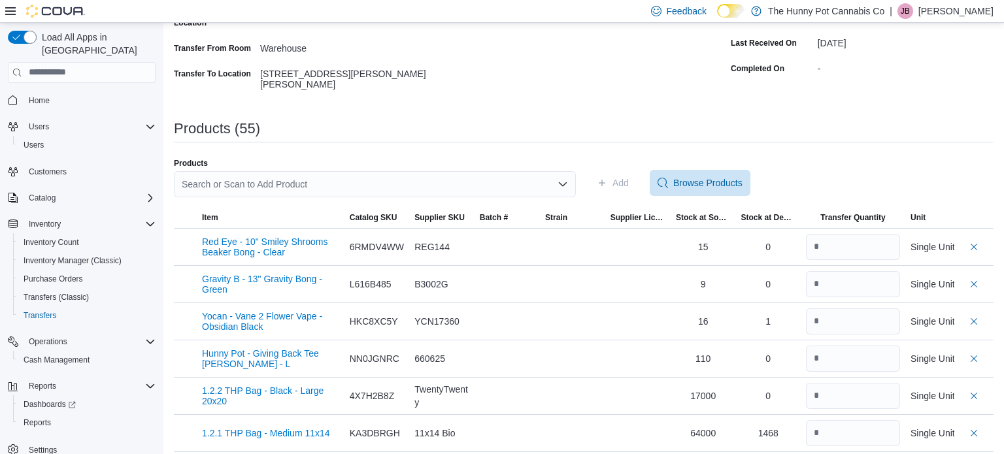
click at [451, 171] on div "Search or Scan to Add Product" at bounding box center [375, 184] width 402 height 26
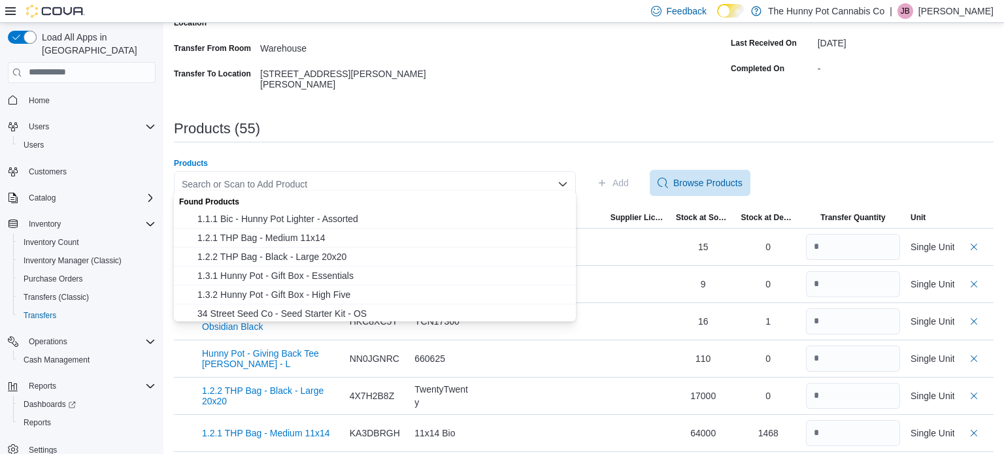
paste input "********"
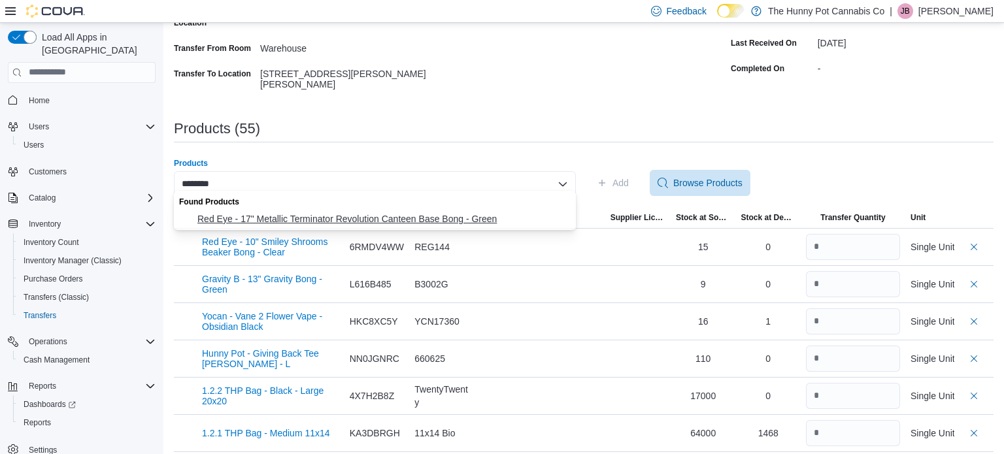
type input "********"
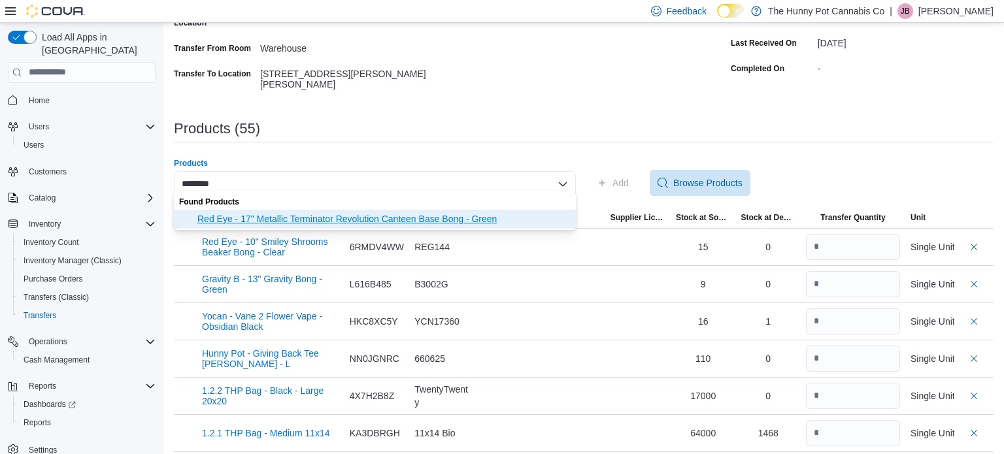
click at [343, 222] on span "Red Eye - 17" Metallic Terminator Revolution Canteen Base Bong - Green" at bounding box center [382, 219] width 371 height 13
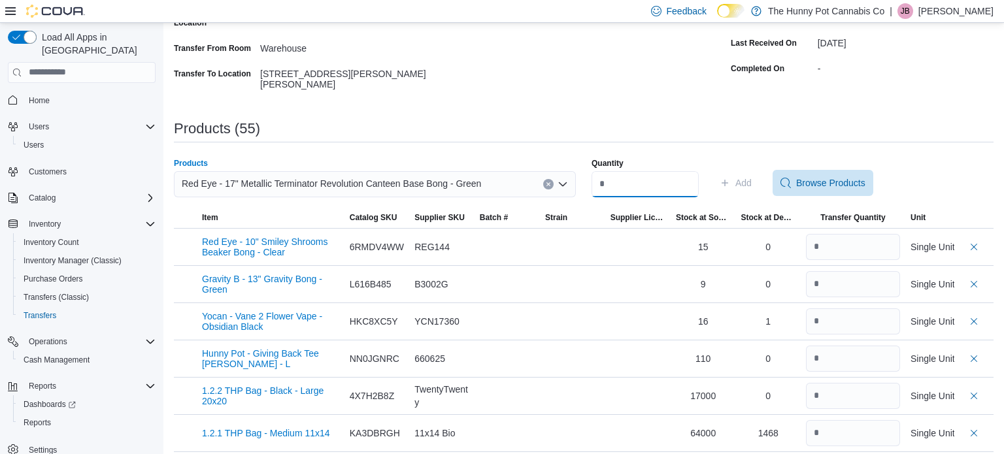
click at [613, 184] on input "Quantity" at bounding box center [645, 184] width 107 height 26
type input "*"
click at [752, 177] on span "Add" at bounding box center [744, 183] width 16 height 13
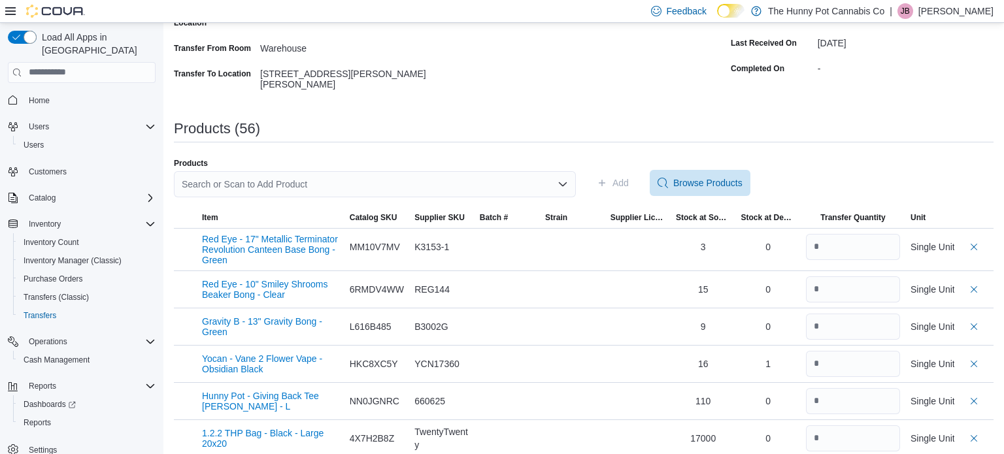
click at [388, 184] on div "Search or Scan to Add Product" at bounding box center [375, 184] width 402 height 26
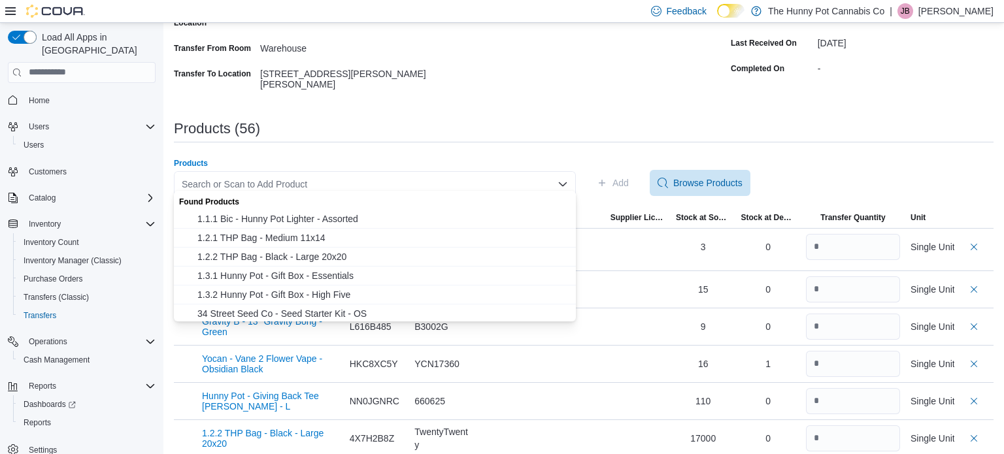
paste input "********"
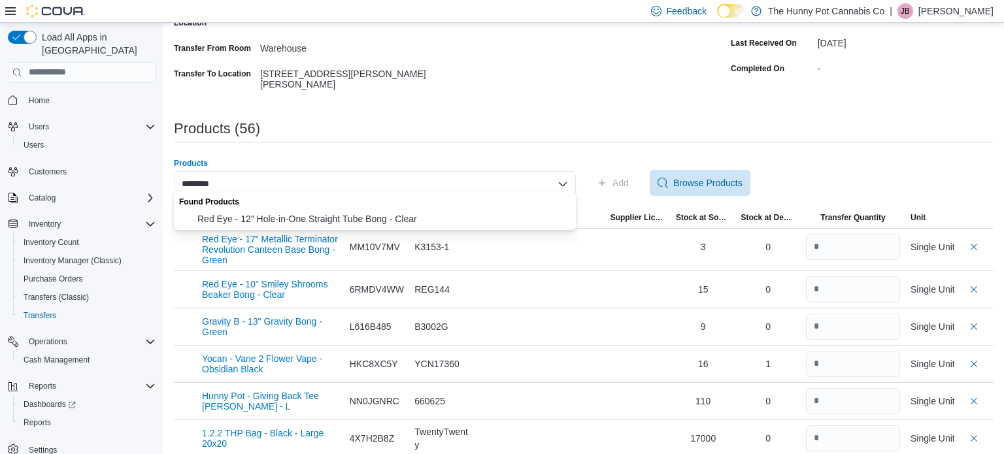
type input "********"
click at [383, 206] on div "Found Products" at bounding box center [375, 200] width 402 height 19
click at [388, 220] on span "Red Eye - 12" Hole-in-One Straight Tube Bong - Clear" at bounding box center [382, 219] width 371 height 13
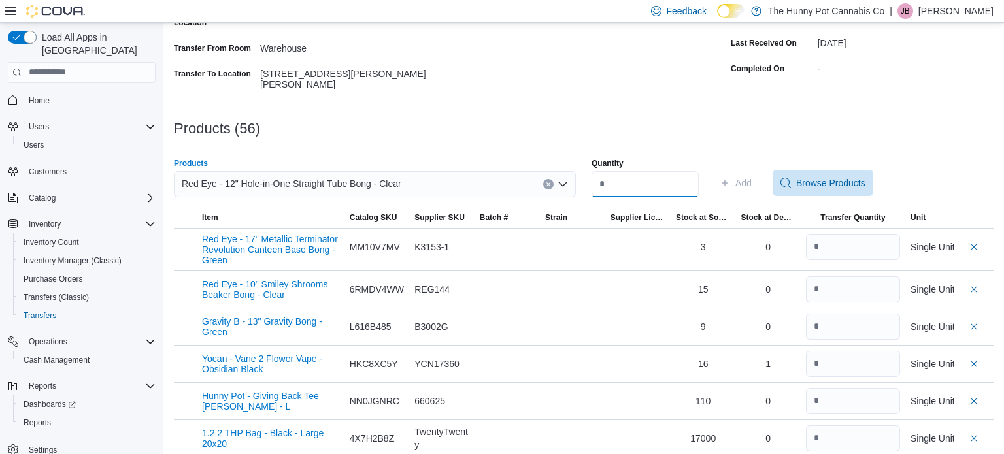
click at [654, 180] on input "Quantity" at bounding box center [645, 184] width 107 height 26
type input "*"
click at [752, 177] on span "Add" at bounding box center [744, 183] width 16 height 13
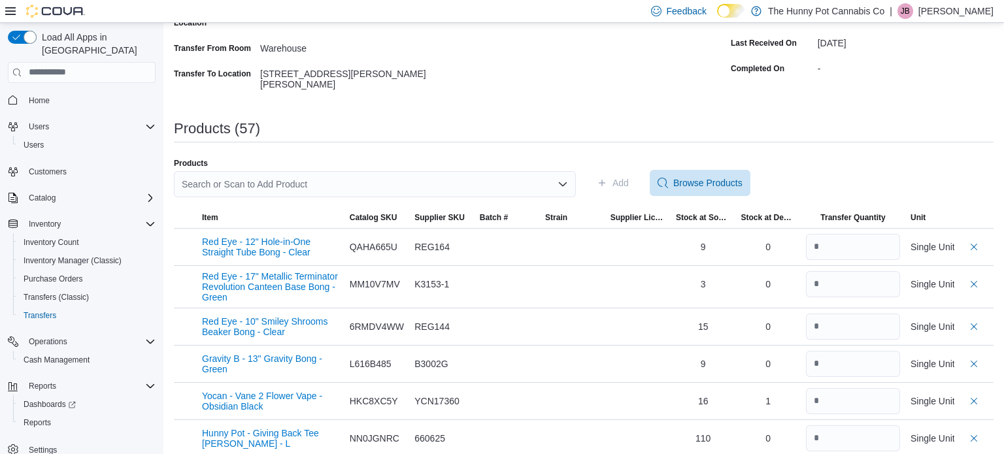
click at [426, 173] on div "Search or Scan to Add Product" at bounding box center [375, 184] width 402 height 26
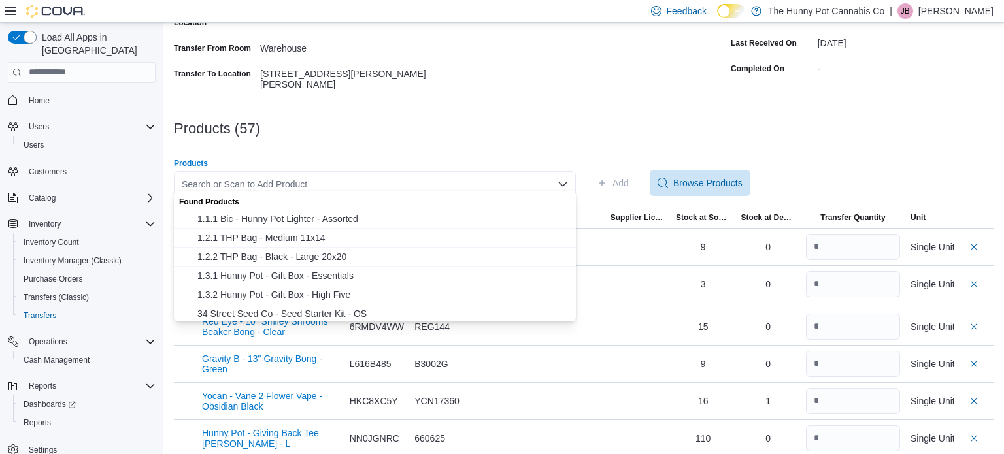
paste input "********"
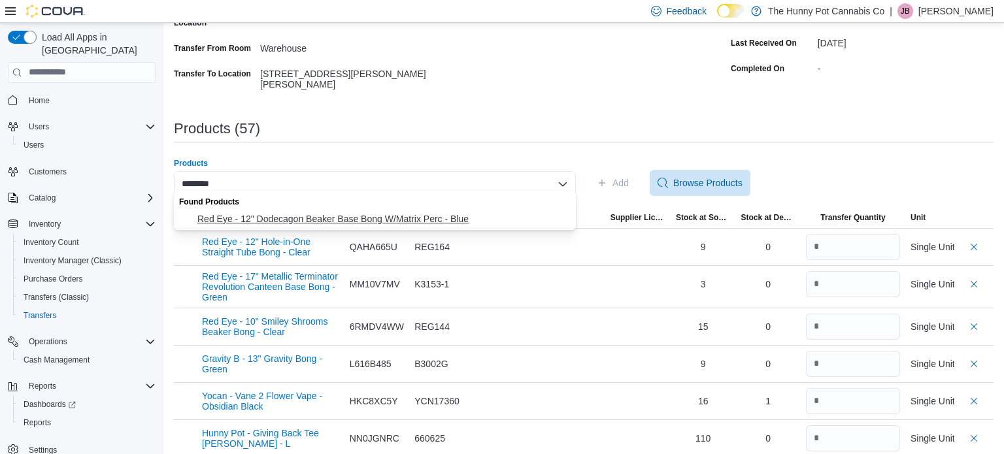
type input "********"
click at [433, 216] on span "Red Eye - 12" Dodecagon Beaker Base Bong W/Matrix Perc - Blue" at bounding box center [382, 219] width 371 height 13
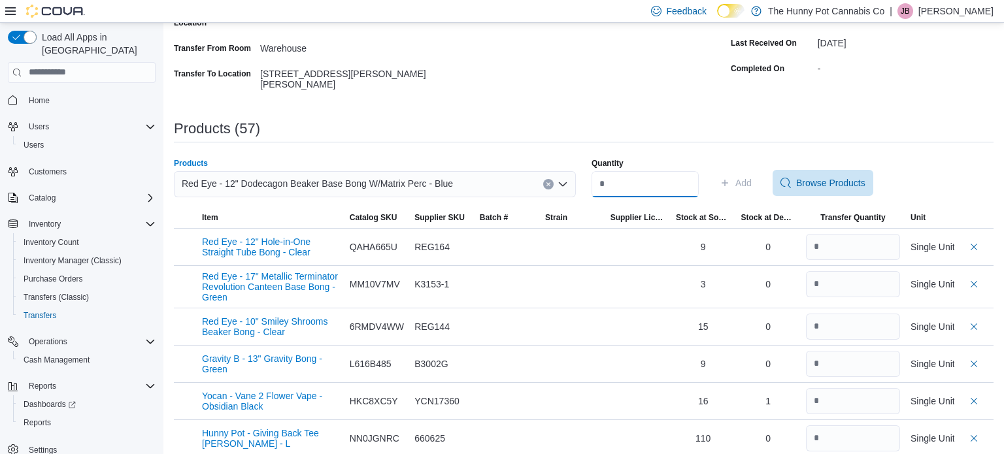
click at [607, 178] on input "Quantity" at bounding box center [645, 184] width 107 height 26
type input "*"
click at [752, 182] on span "Add" at bounding box center [744, 183] width 16 height 13
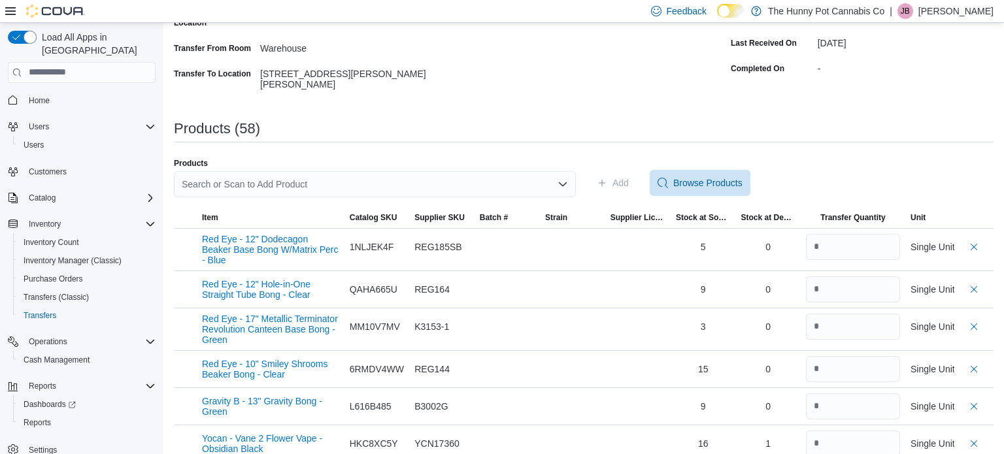
click at [322, 173] on div "Search or Scan to Add Product" at bounding box center [375, 184] width 402 height 26
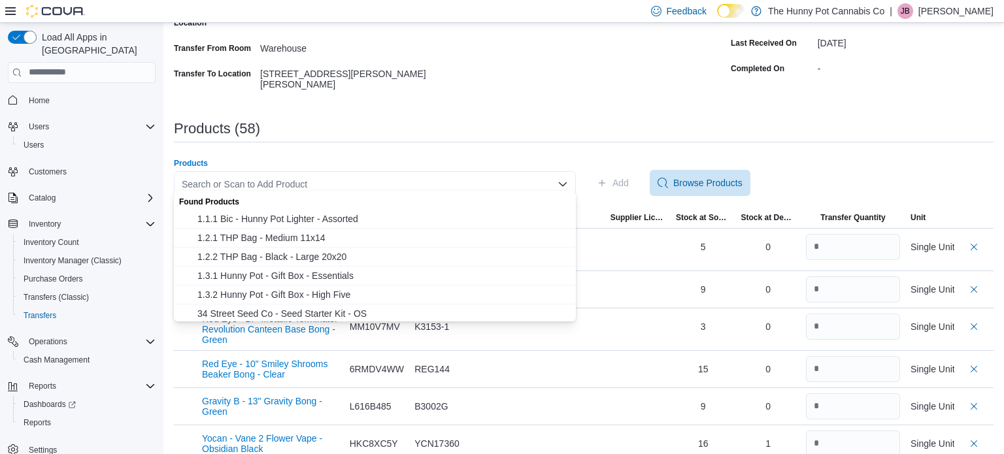
paste input "********"
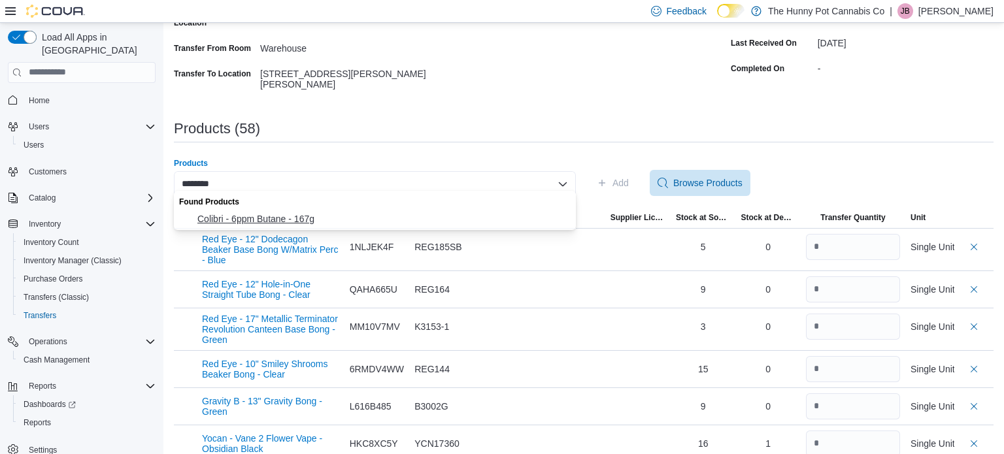
type input "********"
click at [296, 214] on span "Colibri - 6ppm Butane - 167g" at bounding box center [382, 219] width 371 height 13
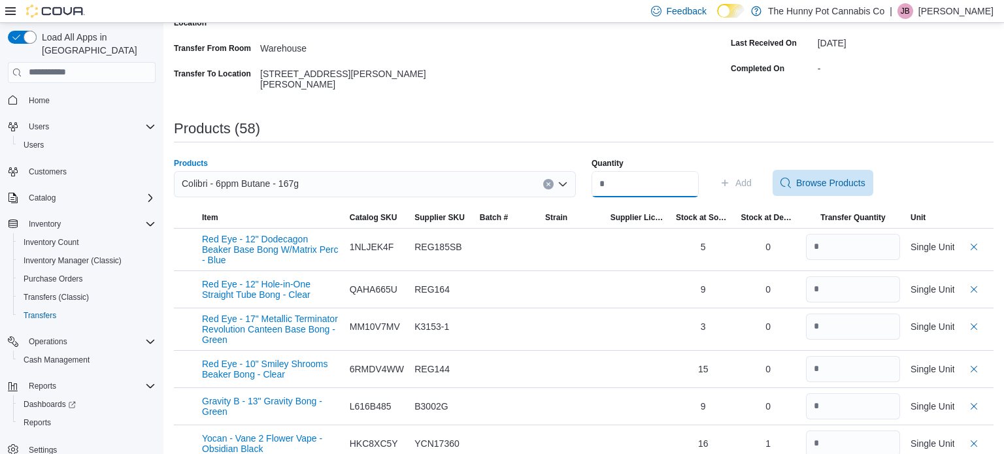
click at [629, 178] on input "Quantity" at bounding box center [645, 184] width 107 height 26
type input "*"
click at [752, 177] on span "Add" at bounding box center [744, 183] width 16 height 13
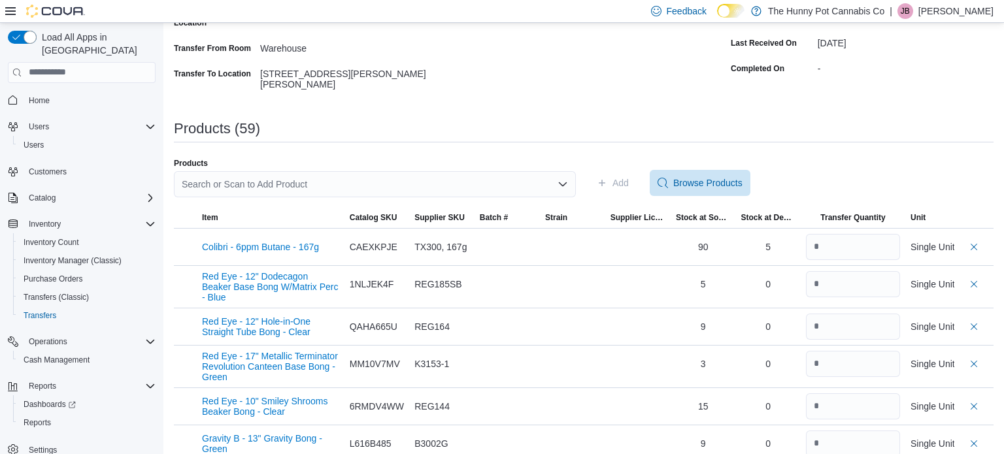
click at [392, 179] on div "Search or Scan to Add Product" at bounding box center [375, 184] width 402 height 26
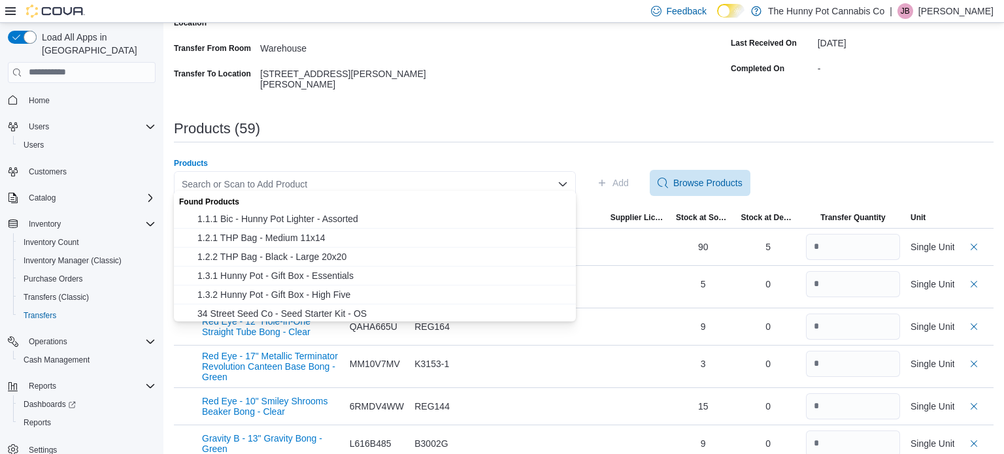
paste input "********"
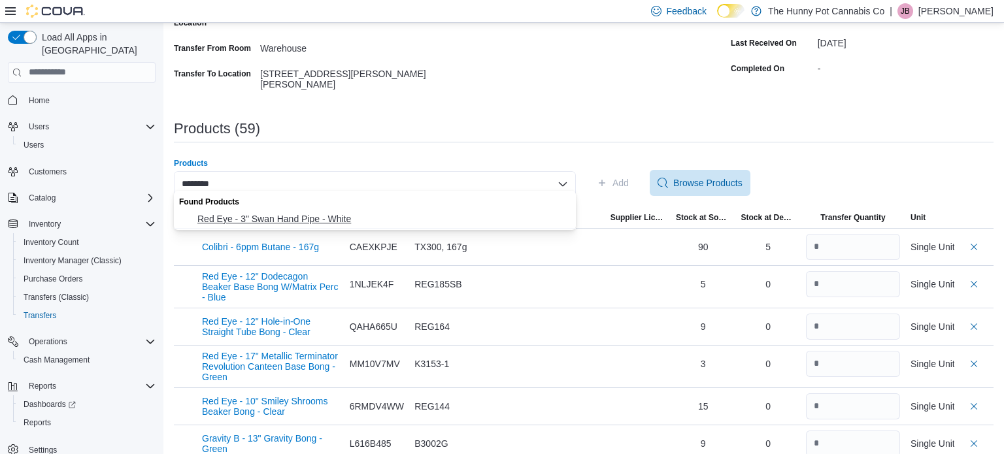
type input "********"
click at [387, 222] on span "Red Eye - 3" Swan Hand Pipe - White" at bounding box center [382, 219] width 371 height 13
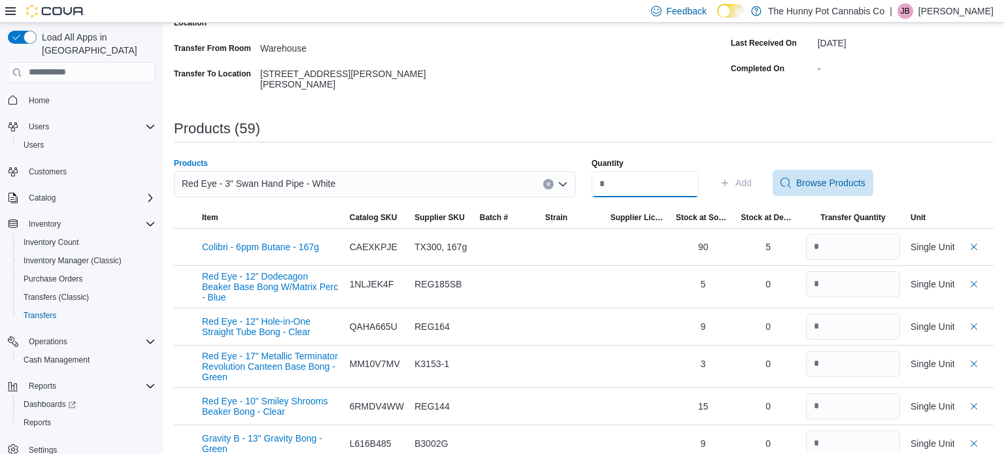
click at [616, 186] on input "Quantity" at bounding box center [645, 184] width 107 height 26
type input "*"
click at [752, 179] on span "Add" at bounding box center [736, 183] width 32 height 26
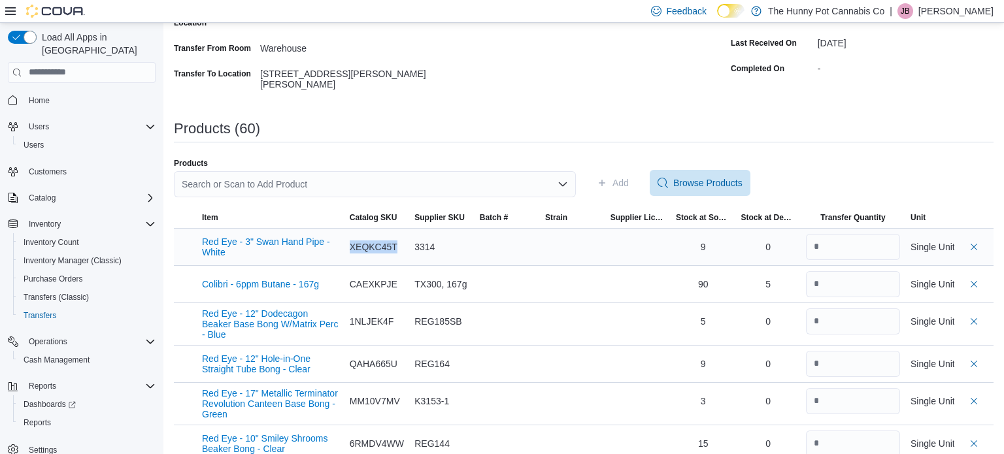
drag, startPoint x: 396, startPoint y: 241, endPoint x: 313, endPoint y: 252, distance: 84.3
click at [313, 252] on tr "Red Eye - 3" Swan Hand Pipe - White Catalog SKU XEQKC45T Supplier SKU 3314 Batc…" at bounding box center [584, 246] width 820 height 37
copy tr "Catalog SKU XEQKC45T"
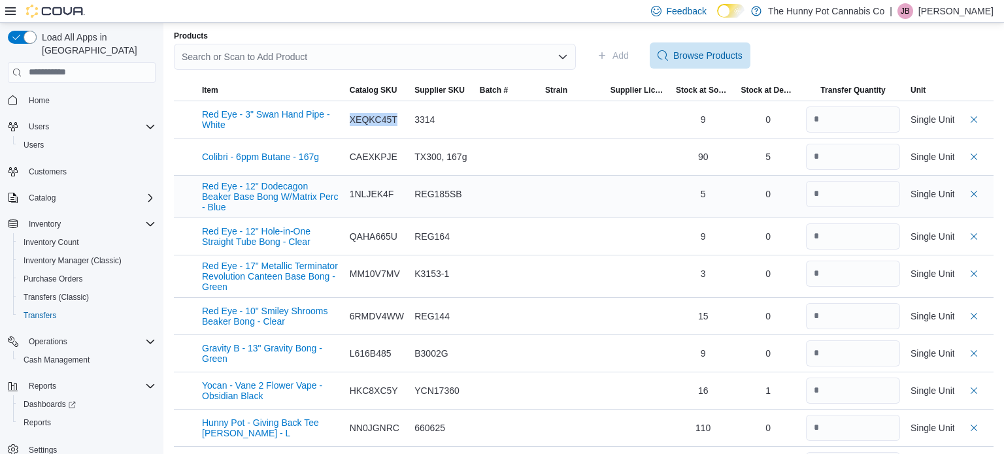
scroll to position [296, 0]
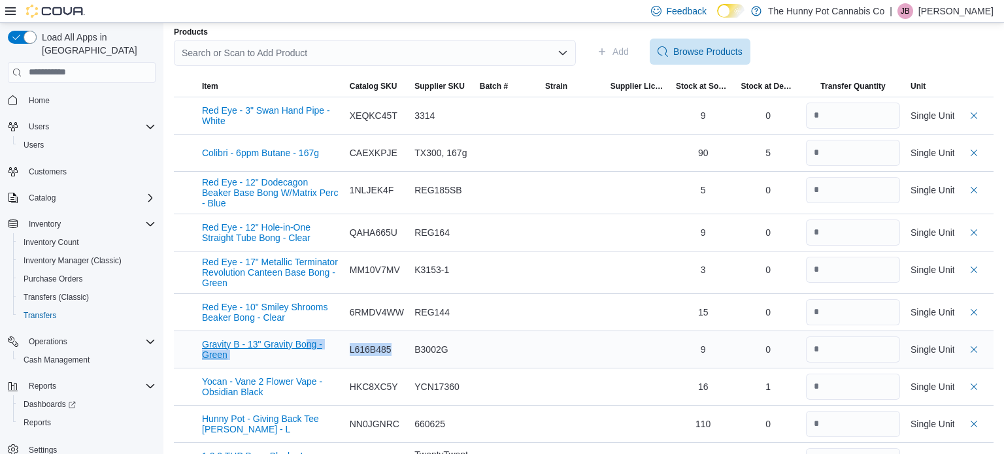
drag, startPoint x: 398, startPoint y: 344, endPoint x: 309, endPoint y: 344, distance: 88.9
click at [309, 344] on tr "Gravity B - 13" Gravity Bong - Green Catalog SKU L616B485 Supplier SKU B3002G B…" at bounding box center [584, 349] width 820 height 37
click at [309, 344] on button "Gravity B - 13" Gravity Bong - Green" at bounding box center [270, 349] width 137 height 21
drag, startPoint x: 400, startPoint y: 341, endPoint x: 350, endPoint y: 343, distance: 50.4
click at [350, 343] on div "L616B485" at bounding box center [377, 349] width 55 height 13
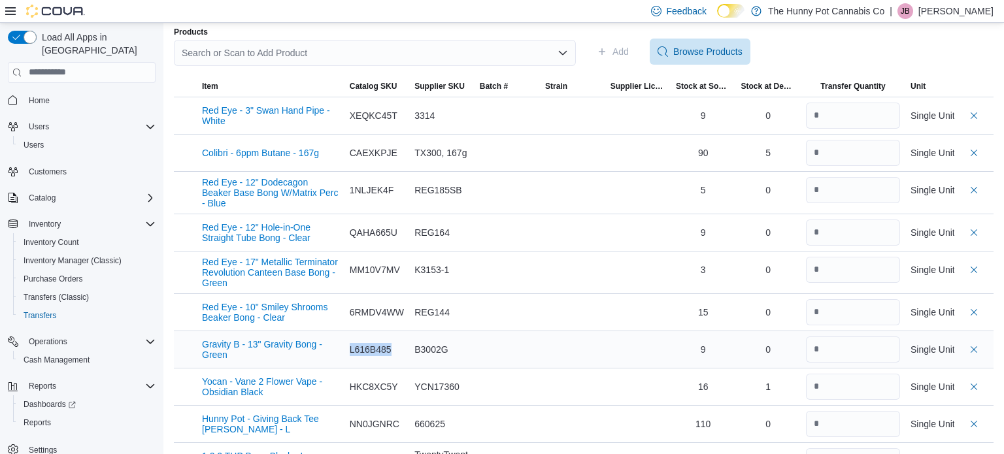
copy div "L616B485"
drag, startPoint x: 400, startPoint y: 229, endPoint x: 345, endPoint y: 233, distance: 54.4
click at [345, 233] on div "QAHA665U" at bounding box center [377, 232] width 65 height 37
copy div "QAHA665U"
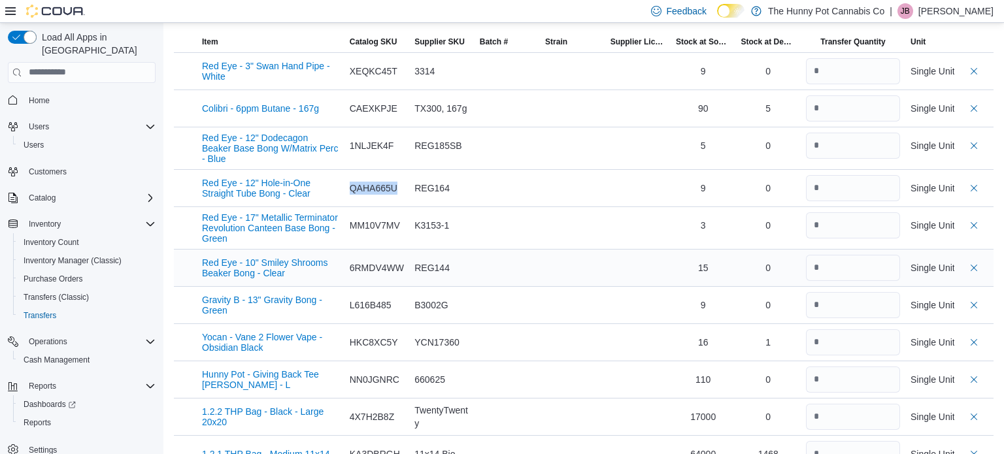
scroll to position [339, 0]
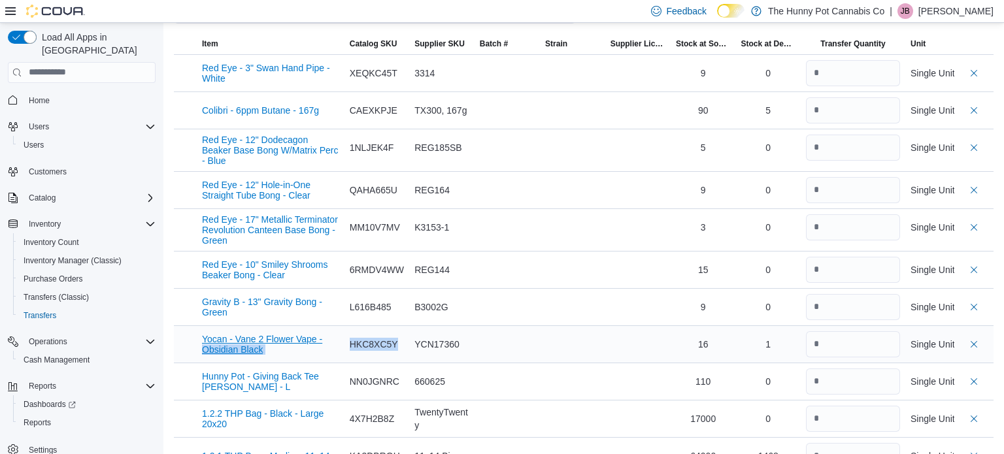
drag, startPoint x: 400, startPoint y: 340, endPoint x: 323, endPoint y: 339, distance: 77.2
click at [323, 339] on tr "Yocan - Vane 2 Flower Vape - Obsidian Black Catalog SKU HKC8XC5Y Supplier SKU Y…" at bounding box center [584, 344] width 820 height 37
click at [388, 338] on div "HKC8XC5Y" at bounding box center [377, 344] width 55 height 13
drag, startPoint x: 401, startPoint y: 339, endPoint x: 350, endPoint y: 337, distance: 50.4
click at [350, 338] on div "HKC8XC5Y" at bounding box center [377, 344] width 55 height 13
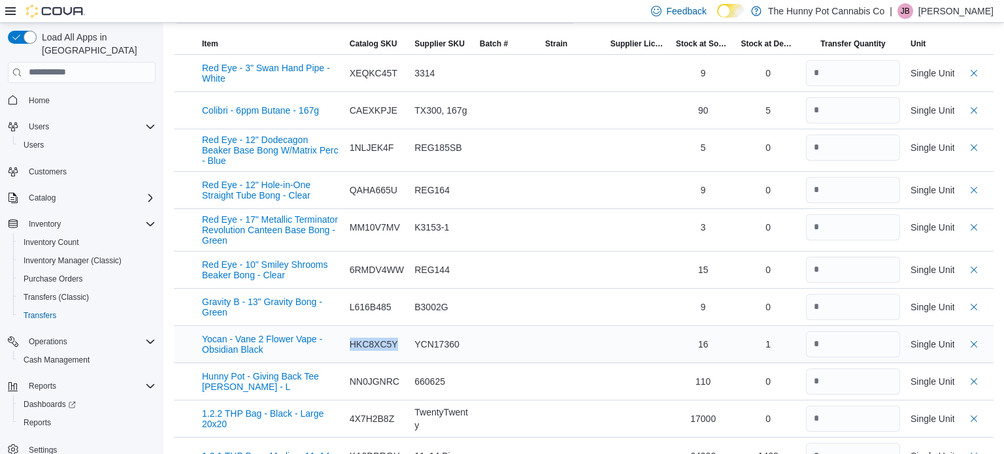
copy div "HKC8XC5Y"
drag, startPoint x: 400, startPoint y: 375, endPoint x: 349, endPoint y: 377, distance: 51.7
click at [349, 377] on div "NN0JGNRC" at bounding box center [377, 382] width 65 height 37
copy div "NN0JGNRC"
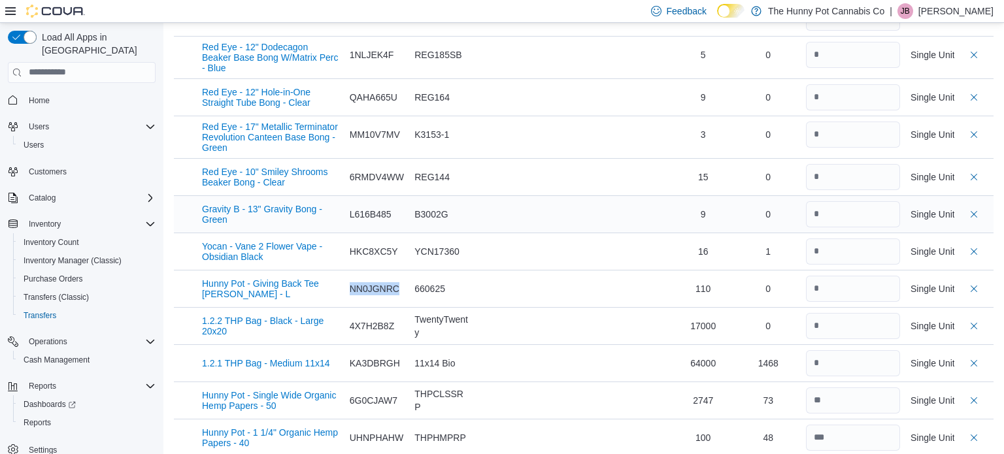
scroll to position [431, 0]
click at [841, 316] on input "number" at bounding box center [853, 327] width 94 height 26
type input "***"
click at [498, 287] on div at bounding box center [507, 290] width 55 height 26
drag, startPoint x: 401, startPoint y: 320, endPoint x: 348, endPoint y: 322, distance: 53.7
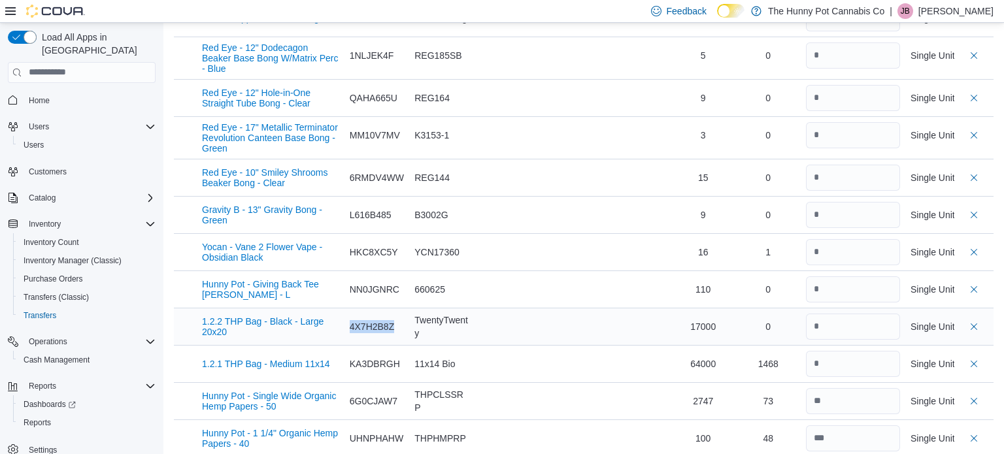
click at [348, 322] on div "4X7H2B8Z" at bounding box center [377, 327] width 65 height 37
copy div "4X7H2B8Z"
click at [859, 367] on input "number" at bounding box center [853, 364] width 94 height 26
type input "*"
type input "****"
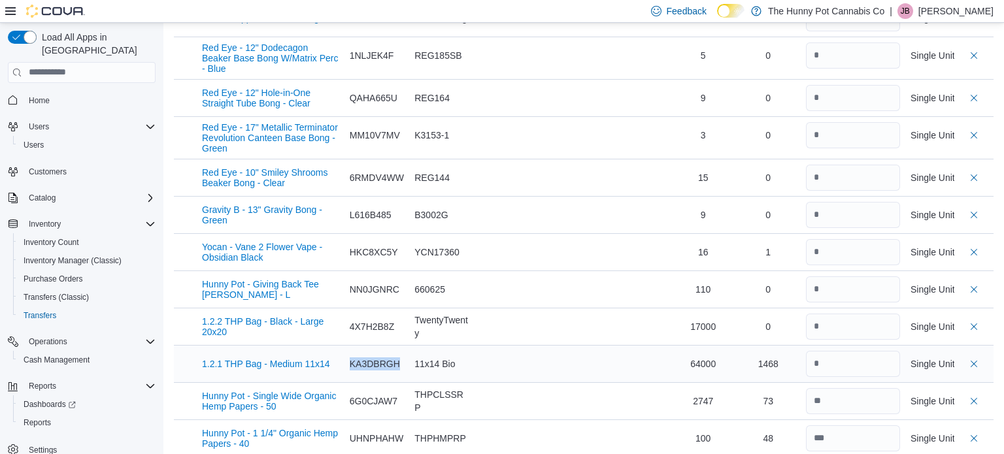
drag, startPoint x: 402, startPoint y: 359, endPoint x: 349, endPoint y: 358, distance: 53.6
click at [349, 358] on div "KA3DBRGH" at bounding box center [377, 364] width 65 height 37
copy div "KA3DBRGH"
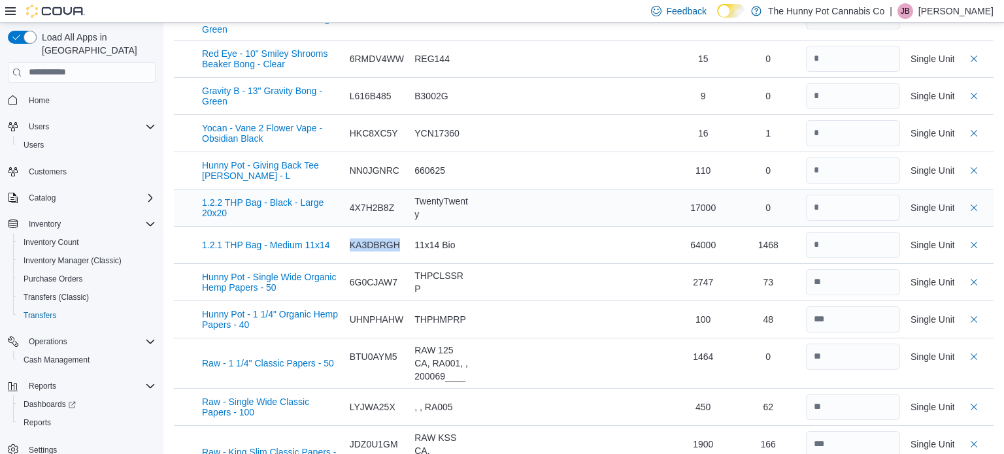
scroll to position [566, 0]
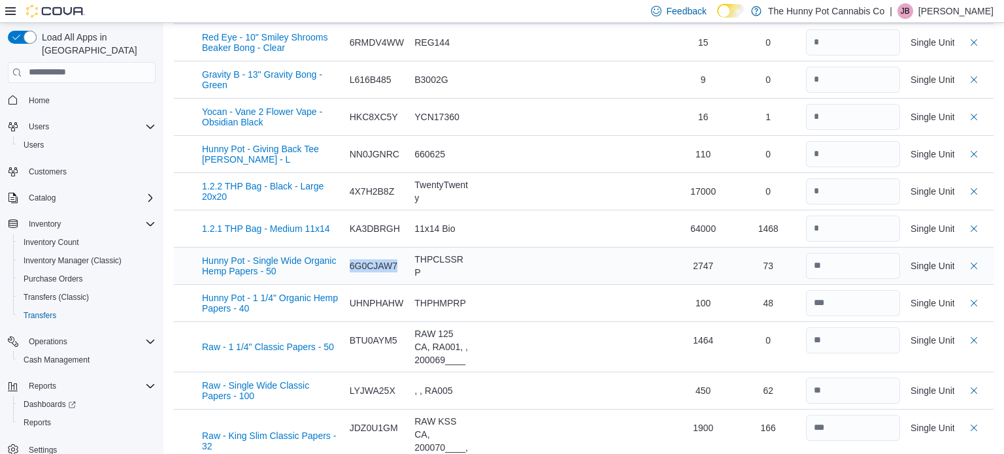
drag, startPoint x: 401, startPoint y: 259, endPoint x: 348, endPoint y: 260, distance: 53.0
click at [348, 260] on div "6G0CJAW7" at bounding box center [377, 266] width 65 height 37
copy div "6G0CJAW7"
drag, startPoint x: 405, startPoint y: 298, endPoint x: 350, endPoint y: 295, distance: 55.0
click at [350, 295] on div "UHNPHAHW" at bounding box center [377, 303] width 65 height 37
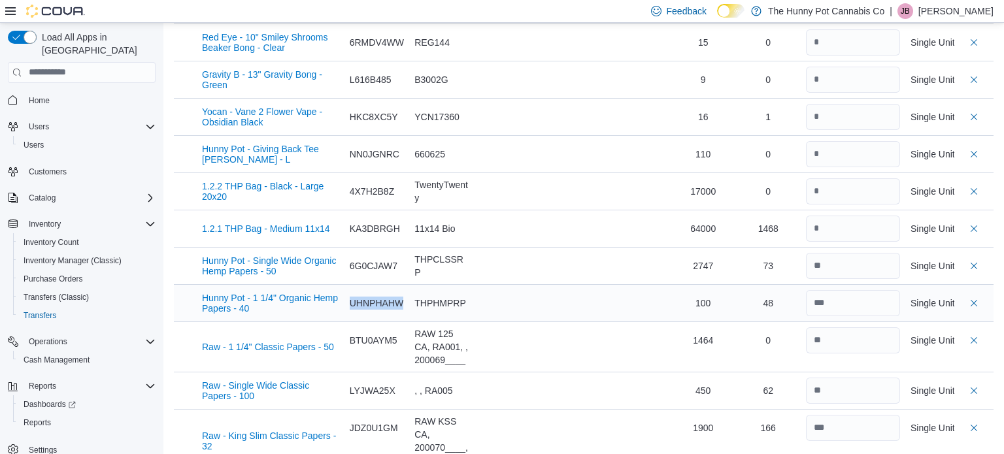
copy div "UHNPHAHW"
drag, startPoint x: 401, startPoint y: 335, endPoint x: 343, endPoint y: 333, distance: 58.2
click at [343, 333] on tr "Raw - 1 1/4" Classic Papers - 50 Catalog SKU BTU0AYM5 Supplier SKU [GEOGRAPHIC_…" at bounding box center [584, 347] width 820 height 50
copy tr "Catalog SKU BTU0AYM5"
drag, startPoint x: 399, startPoint y: 383, endPoint x: 337, endPoint y: 384, distance: 62.1
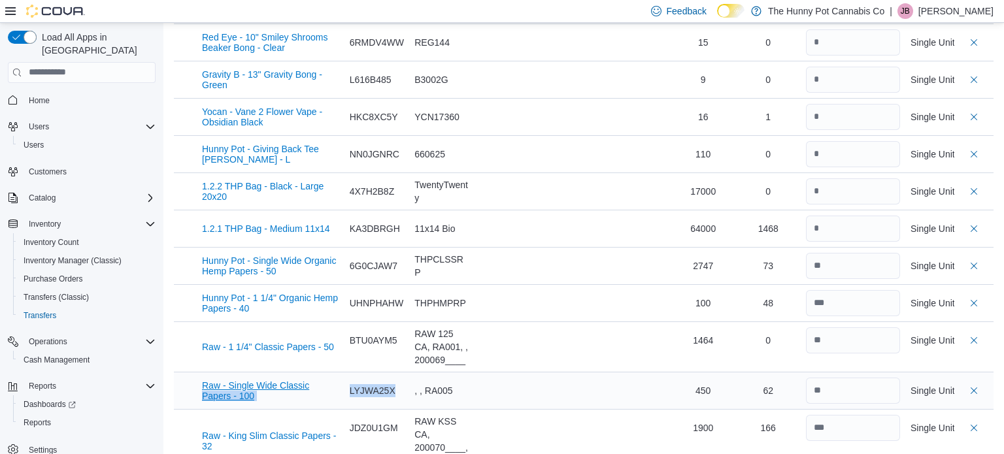
click at [337, 384] on tr "Raw - Single Wide Classic Papers - 100 Catalog SKU LYJWA25X Supplier SKU , , RA…" at bounding box center [584, 390] width 820 height 37
click at [386, 392] on div "LYJWA25X" at bounding box center [377, 390] width 55 height 13
drag, startPoint x: 398, startPoint y: 388, endPoint x: 350, endPoint y: 385, distance: 47.2
click at [350, 385] on div "LYJWA25X" at bounding box center [377, 390] width 55 height 13
drag, startPoint x: 400, startPoint y: 421, endPoint x: 348, endPoint y: 420, distance: 52.3
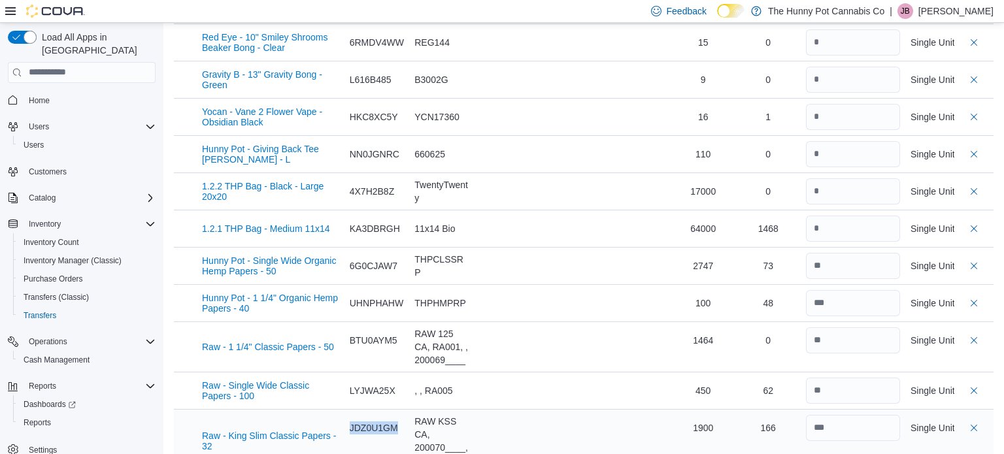
click at [348, 420] on div "JDZ0U1GM" at bounding box center [377, 428] width 65 height 37
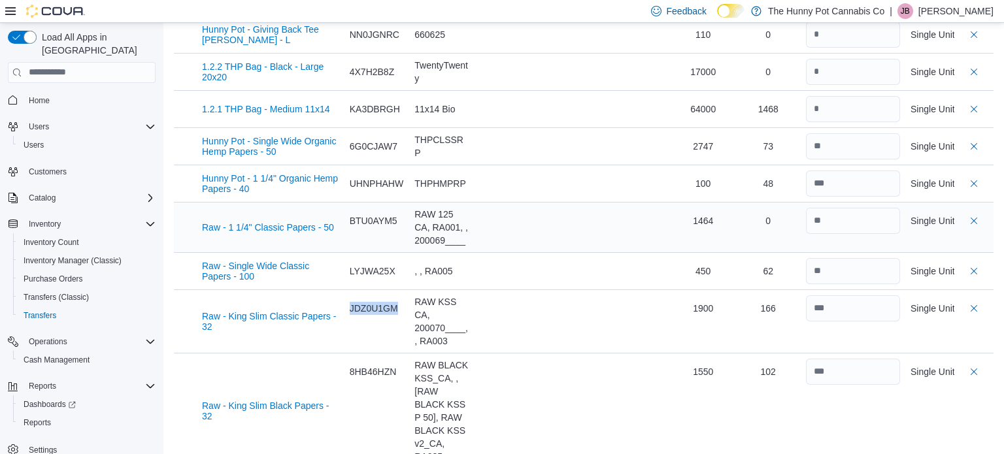
scroll to position [685, 0]
drag, startPoint x: 400, startPoint y: 367, endPoint x: 343, endPoint y: 367, distance: 57.5
click at [343, 367] on tr "Raw - King Slim Black Papers - 32 Catalog SKU 8HB46HZN Supplier SKU RAW BLACK K…" at bounding box center [584, 412] width 820 height 116
click at [367, 401] on td "Catalog SKU 8HB46HZN" at bounding box center [377, 412] width 65 height 116
drag, startPoint x: 404, startPoint y: 365, endPoint x: 349, endPoint y: 366, distance: 55.6
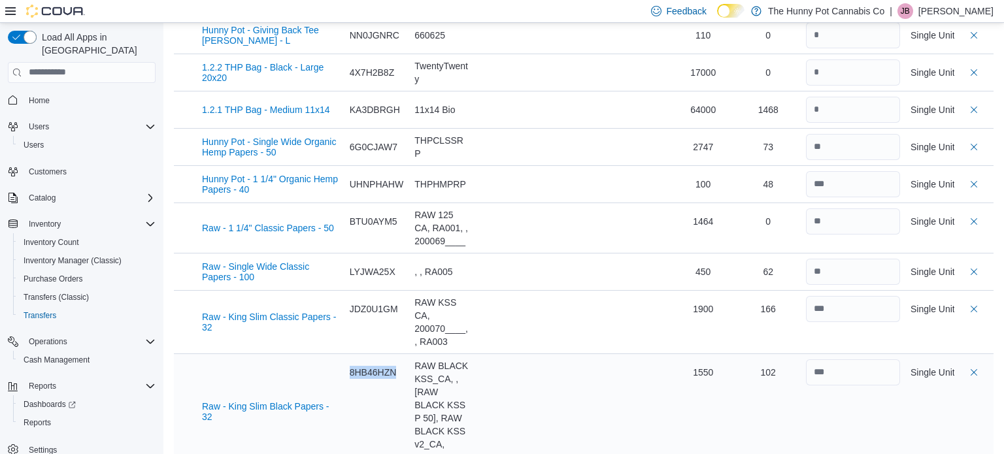
click at [349, 366] on div "8HB46HZN" at bounding box center [377, 372] width 65 height 37
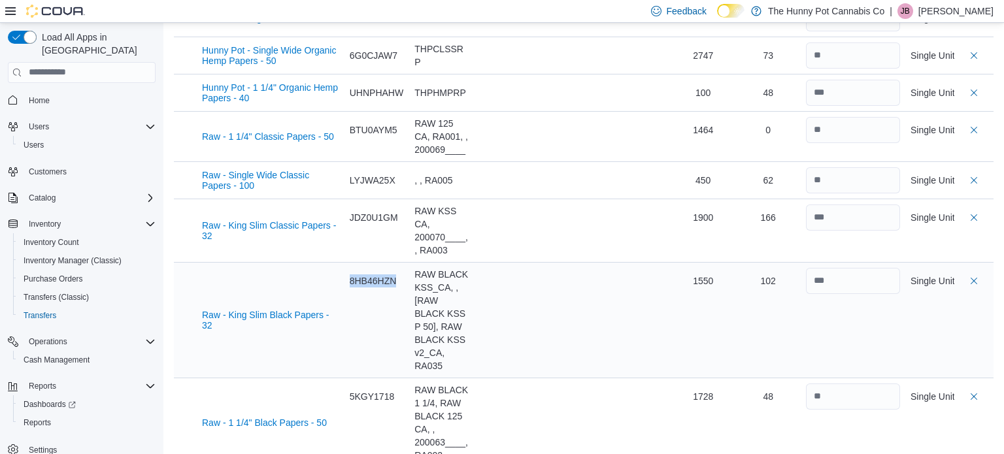
scroll to position [779, 0]
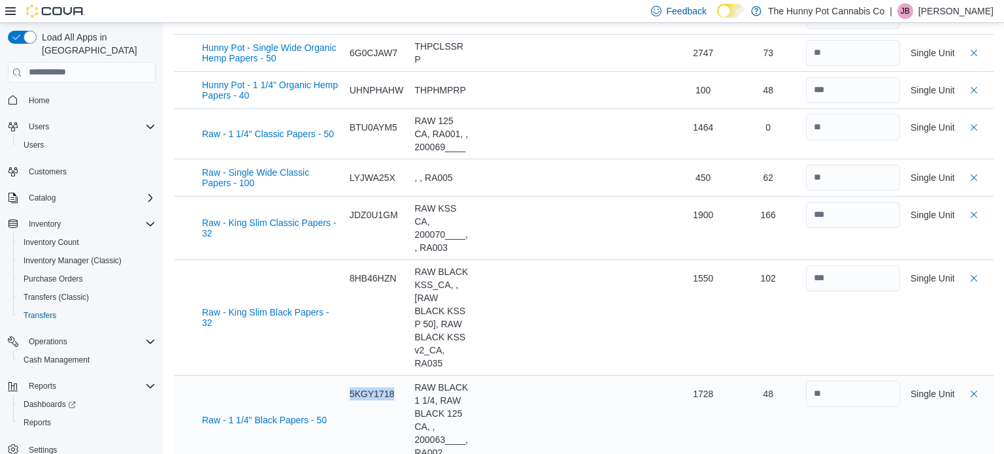
drag, startPoint x: 403, startPoint y: 386, endPoint x: 348, endPoint y: 383, distance: 55.7
click at [348, 383] on div "5KGY1718" at bounding box center [377, 394] width 65 height 37
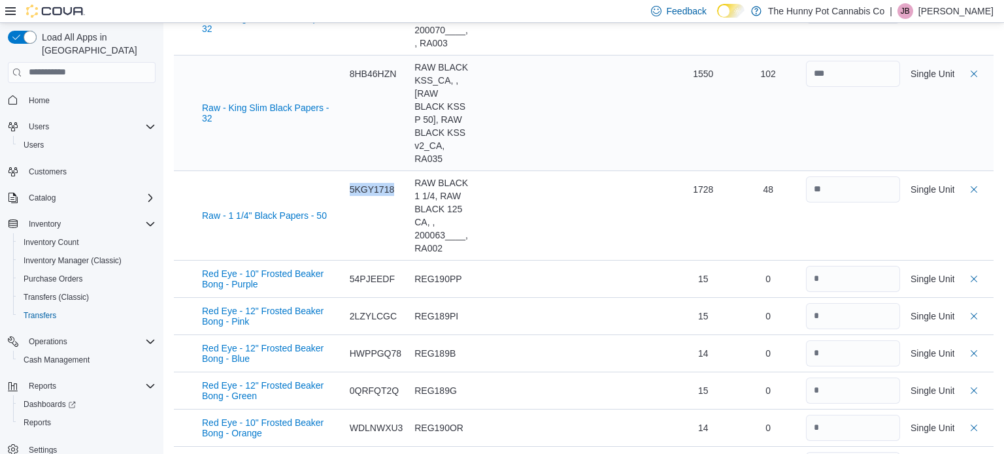
scroll to position [981, 0]
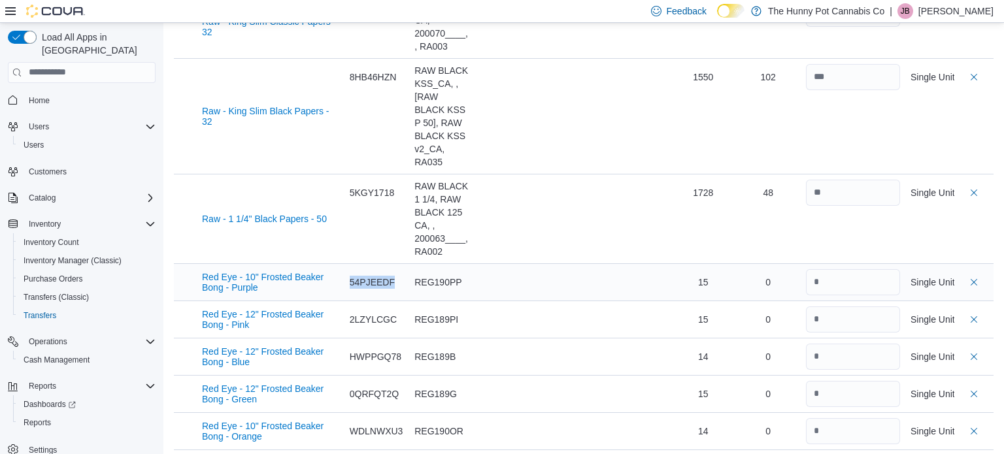
drag, startPoint x: 402, startPoint y: 275, endPoint x: 348, endPoint y: 275, distance: 54.3
click at [348, 275] on div "54PJEEDF" at bounding box center [377, 282] width 65 height 37
drag, startPoint x: 401, startPoint y: 312, endPoint x: 351, endPoint y: 310, distance: 49.7
click at [351, 313] on div "2LZYLCGC" at bounding box center [377, 319] width 55 height 13
drag, startPoint x: 401, startPoint y: 348, endPoint x: 349, endPoint y: 350, distance: 52.4
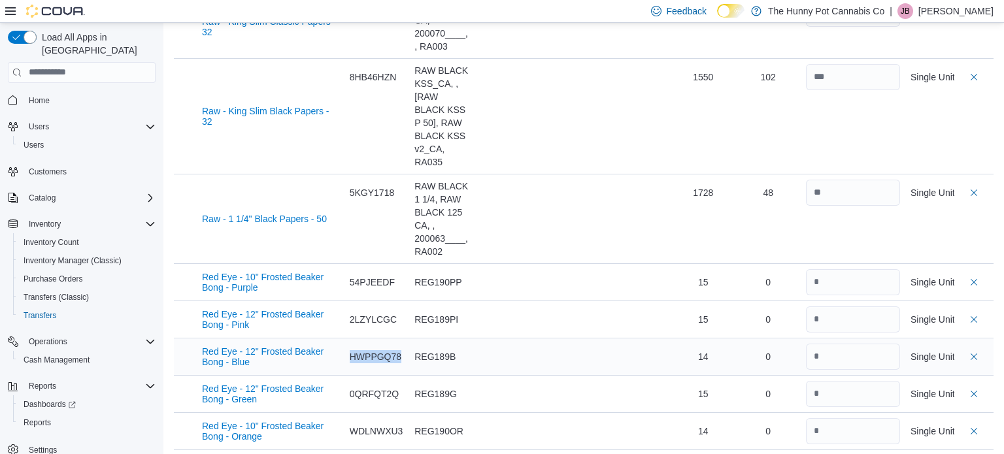
click at [349, 350] on div "HWPPGQ78" at bounding box center [377, 357] width 65 height 37
drag, startPoint x: 398, startPoint y: 389, endPoint x: 349, endPoint y: 386, distance: 49.8
click at [349, 386] on div "0QRFQT2Q" at bounding box center [377, 394] width 65 height 37
drag, startPoint x: 406, startPoint y: 422, endPoint x: 345, endPoint y: 424, distance: 60.8
click at [345, 424] on div "WDLNWXU3" at bounding box center [377, 431] width 65 height 37
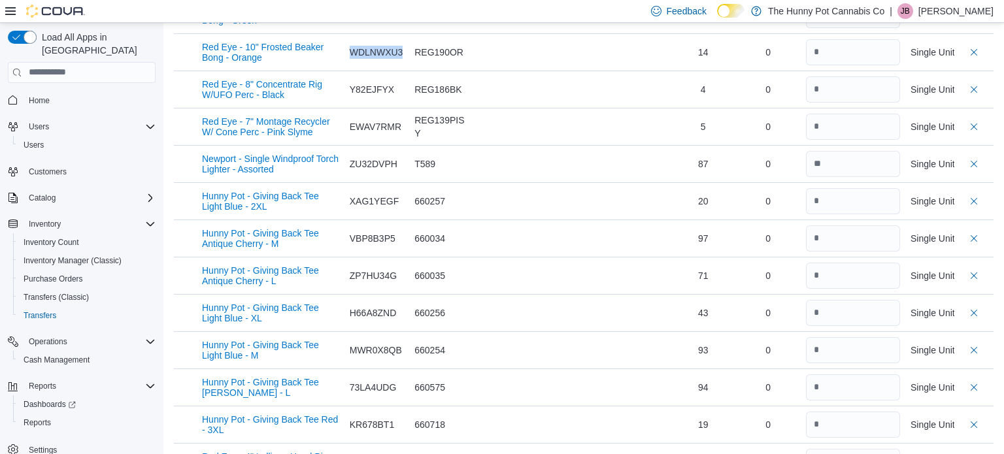
scroll to position [1361, 0]
drag, startPoint x: 398, startPoint y: 80, endPoint x: 352, endPoint y: 82, distance: 46.5
click at [352, 82] on div "Y82EJFYX" at bounding box center [377, 88] width 55 height 13
drag, startPoint x: 401, startPoint y: 117, endPoint x: 350, endPoint y: 117, distance: 51.0
click at [350, 120] on div "EWAV7RMR" at bounding box center [377, 126] width 55 height 13
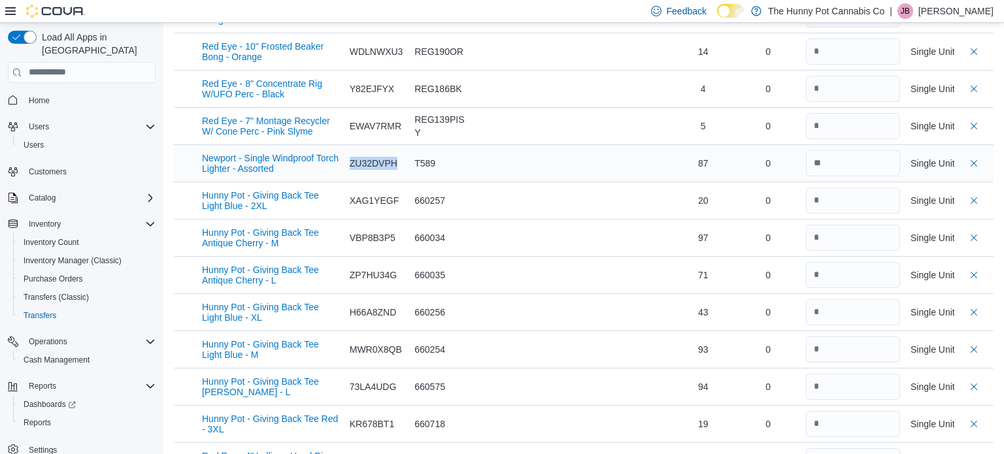
drag, startPoint x: 400, startPoint y: 153, endPoint x: 350, endPoint y: 154, distance: 50.4
click at [350, 157] on div "ZU32DVPH" at bounding box center [377, 163] width 55 height 13
drag, startPoint x: 400, startPoint y: 192, endPoint x: 345, endPoint y: 190, distance: 54.3
click at [345, 190] on div "XAG1YEGF" at bounding box center [377, 200] width 65 height 37
drag, startPoint x: 397, startPoint y: 231, endPoint x: 347, endPoint y: 230, distance: 50.4
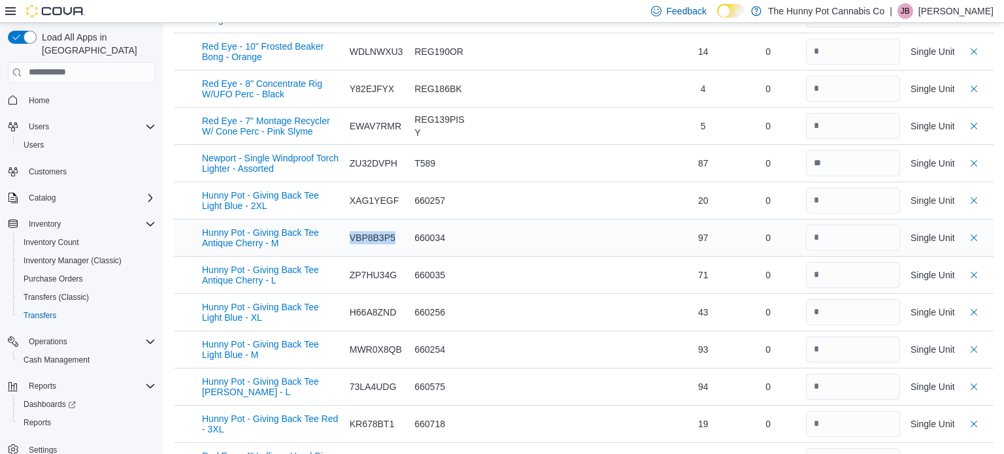
click at [347, 230] on div "VBP8B3P5" at bounding box center [377, 238] width 65 height 37
drag, startPoint x: 403, startPoint y: 267, endPoint x: 337, endPoint y: 266, distance: 66.7
click at [337, 266] on tr "Hunny Pot - Giving Back Tee Antique Cherry - L Catalog SKU ZP7HU34G Supplier SK…" at bounding box center [584, 274] width 820 height 37
click at [381, 269] on div "ZP7HU34G" at bounding box center [377, 275] width 55 height 13
drag, startPoint x: 399, startPoint y: 266, endPoint x: 349, endPoint y: 264, distance: 49.8
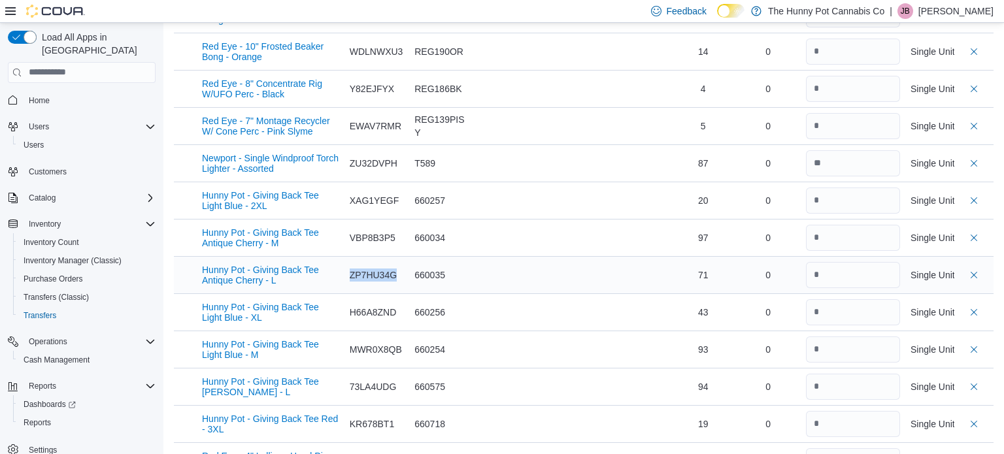
click at [350, 269] on div "ZP7HU34G" at bounding box center [377, 275] width 55 height 13
drag, startPoint x: 400, startPoint y: 302, endPoint x: 350, endPoint y: 303, distance: 49.1
click at [350, 306] on div "H66A8ZND" at bounding box center [377, 312] width 55 height 13
drag, startPoint x: 403, startPoint y: 342, endPoint x: 348, endPoint y: 339, distance: 55.0
click at [348, 339] on div "MWR0X8QB" at bounding box center [377, 350] width 65 height 37
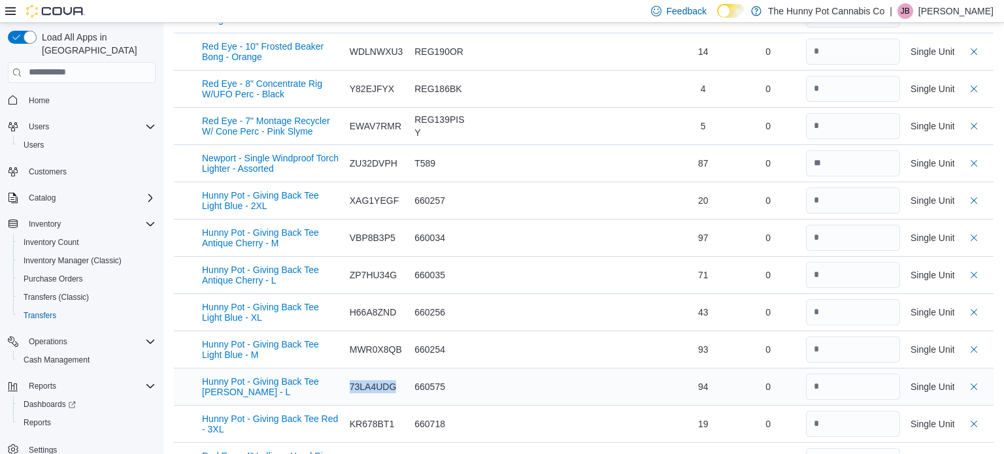
drag, startPoint x: 395, startPoint y: 381, endPoint x: 345, endPoint y: 382, distance: 49.7
click at [345, 382] on div "73LA4UDG" at bounding box center [377, 387] width 65 height 37
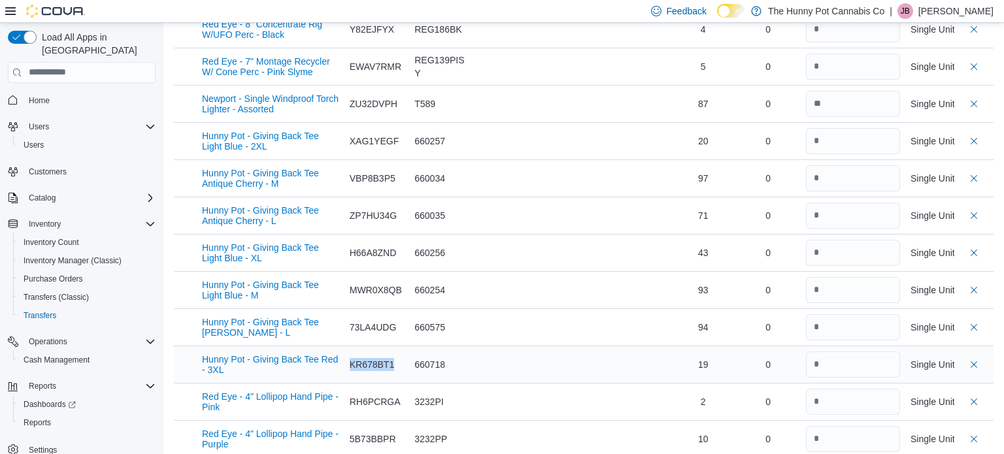
drag, startPoint x: 399, startPoint y: 355, endPoint x: 350, endPoint y: 361, distance: 48.7
click at [350, 361] on div "KR678BT1" at bounding box center [377, 364] width 55 height 13
drag, startPoint x: 403, startPoint y: 395, endPoint x: 347, endPoint y: 393, distance: 55.6
click at [347, 393] on div "RH6PCRGA" at bounding box center [377, 402] width 65 height 37
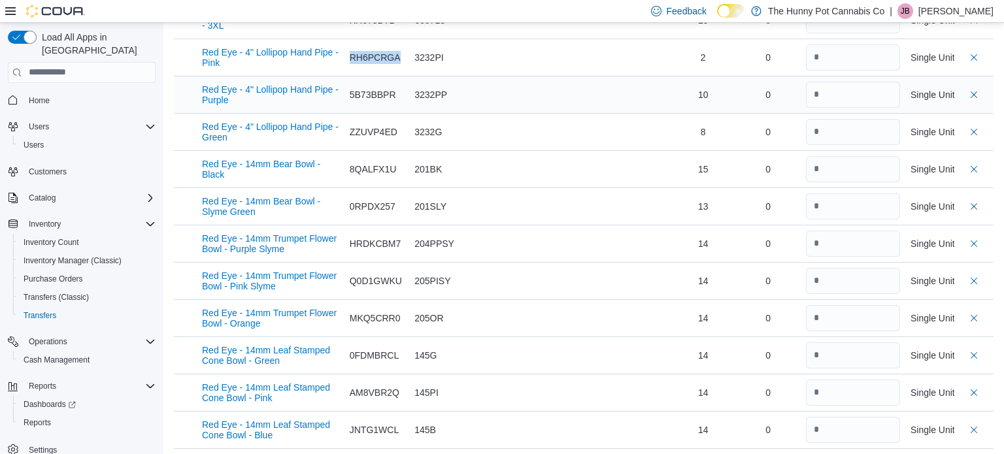
scroll to position [1775, 0]
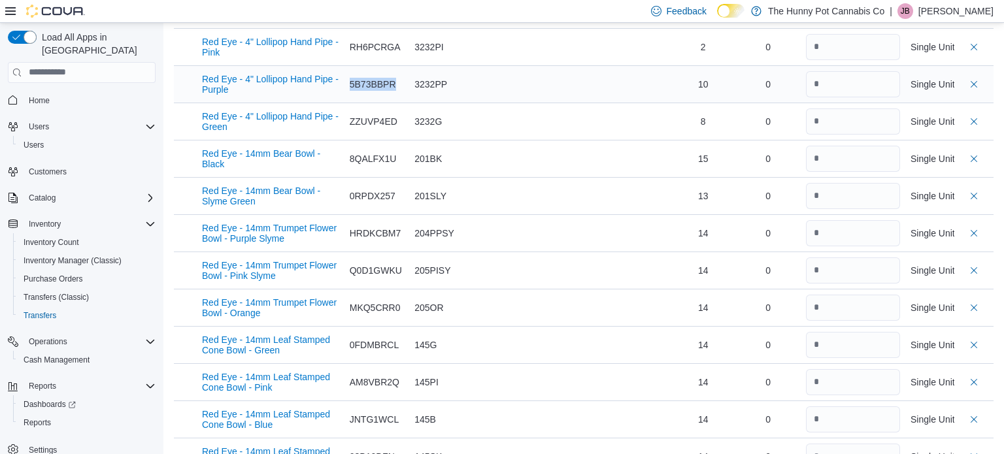
drag, startPoint x: 401, startPoint y: 76, endPoint x: 350, endPoint y: 74, distance: 51.0
click at [350, 78] on div "5B73BBPR" at bounding box center [377, 84] width 55 height 13
drag, startPoint x: 400, startPoint y: 108, endPoint x: 349, endPoint y: 112, distance: 50.5
click at [350, 115] on div "ZZUVP4ED" at bounding box center [377, 121] width 55 height 13
drag, startPoint x: 401, startPoint y: 150, endPoint x: 349, endPoint y: 149, distance: 52.3
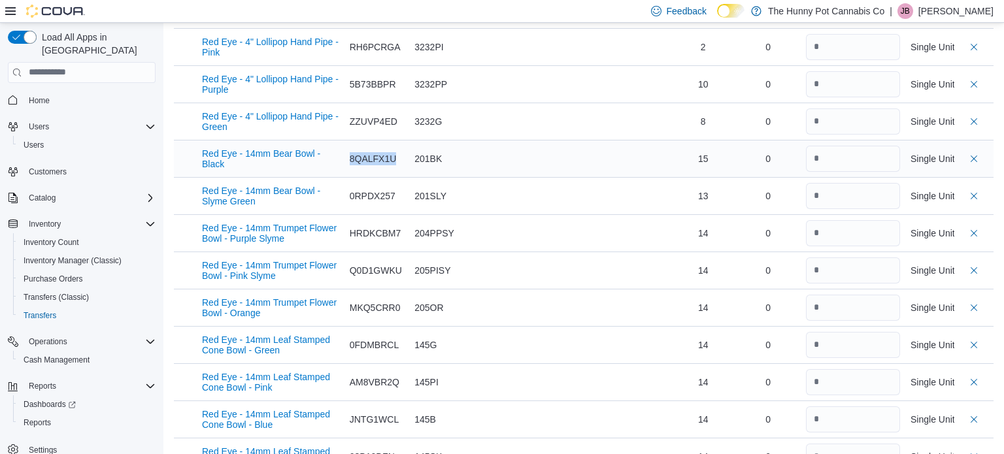
click at [350, 152] on div "8QALFX1U" at bounding box center [377, 158] width 55 height 13
drag, startPoint x: 396, startPoint y: 189, endPoint x: 330, endPoint y: 188, distance: 65.4
click at [330, 188] on tr "Red Eye - 14mm Bear Bowl - Slyme Green Catalog SKU 0RPDX257 Supplier SKU 201SLY…" at bounding box center [584, 195] width 820 height 37
drag, startPoint x: 400, startPoint y: 223, endPoint x: 349, endPoint y: 224, distance: 50.4
click at [350, 227] on div "HRDKCBM7" at bounding box center [377, 233] width 55 height 13
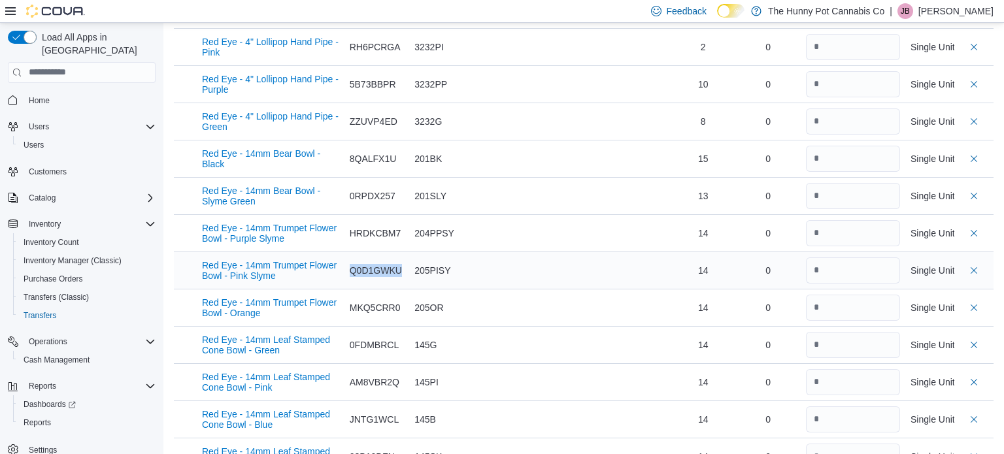
drag, startPoint x: 403, startPoint y: 261, endPoint x: 352, endPoint y: 258, distance: 50.4
click at [352, 264] on div "Q0D1GWKU" at bounding box center [377, 270] width 55 height 13
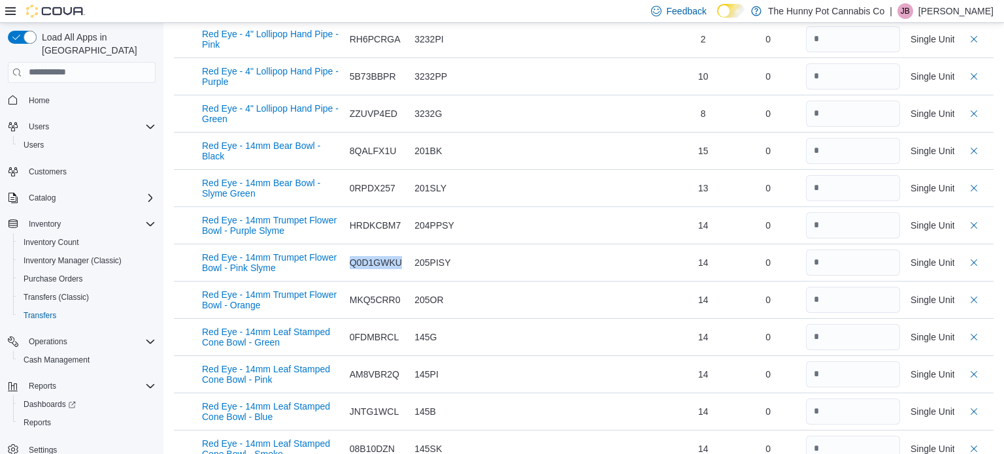
scroll to position [1780, 0]
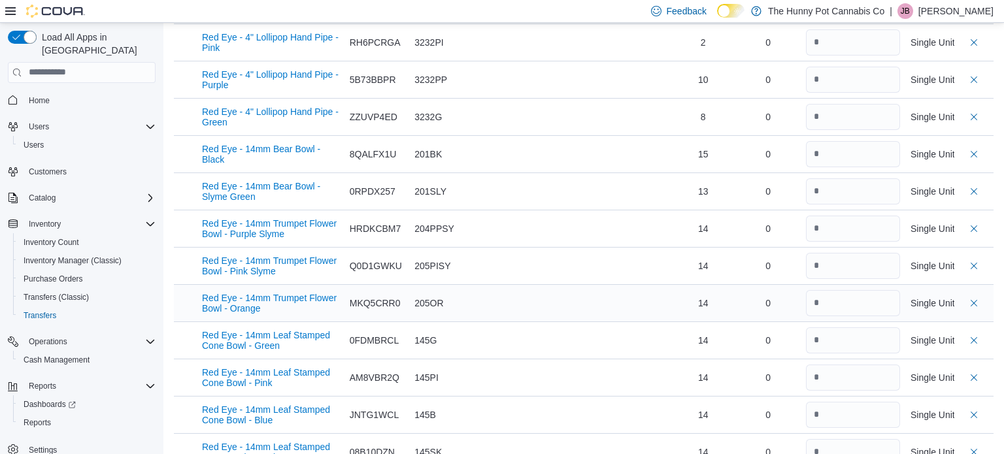
click at [401, 297] on div "MKQ5CRR0" at bounding box center [377, 303] width 55 height 13
drag, startPoint x: 401, startPoint y: 294, endPoint x: 353, endPoint y: 294, distance: 48.4
click at [353, 297] on div "MKQ5CRR0" at bounding box center [377, 303] width 55 height 13
drag, startPoint x: 399, startPoint y: 332, endPoint x: 349, endPoint y: 330, distance: 49.8
click at [350, 334] on div "0FDMBRCL" at bounding box center [377, 340] width 55 height 13
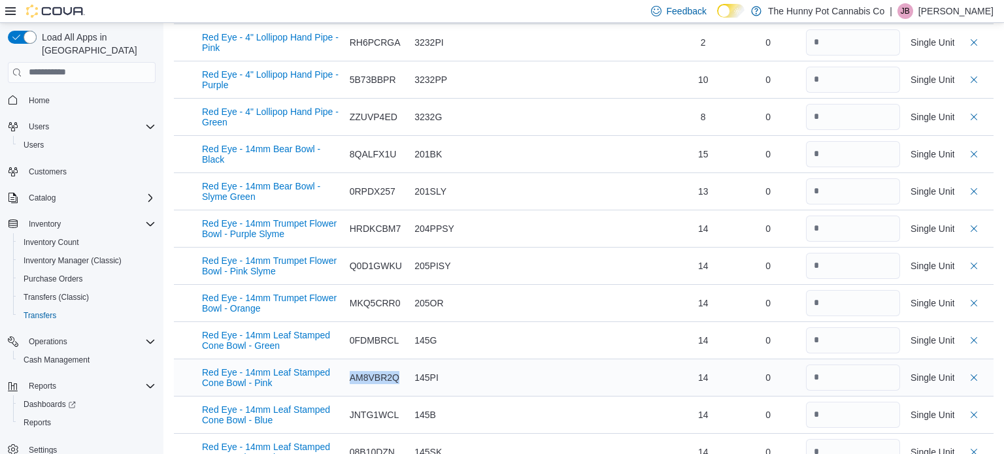
drag, startPoint x: 401, startPoint y: 371, endPoint x: 350, endPoint y: 368, distance: 50.5
click at [350, 371] on div "AM8VBR2Q" at bounding box center [377, 377] width 55 height 13
drag, startPoint x: 399, startPoint y: 407, endPoint x: 347, endPoint y: 405, distance: 51.7
click at [347, 405] on div "JNTG1WCL" at bounding box center [377, 415] width 65 height 37
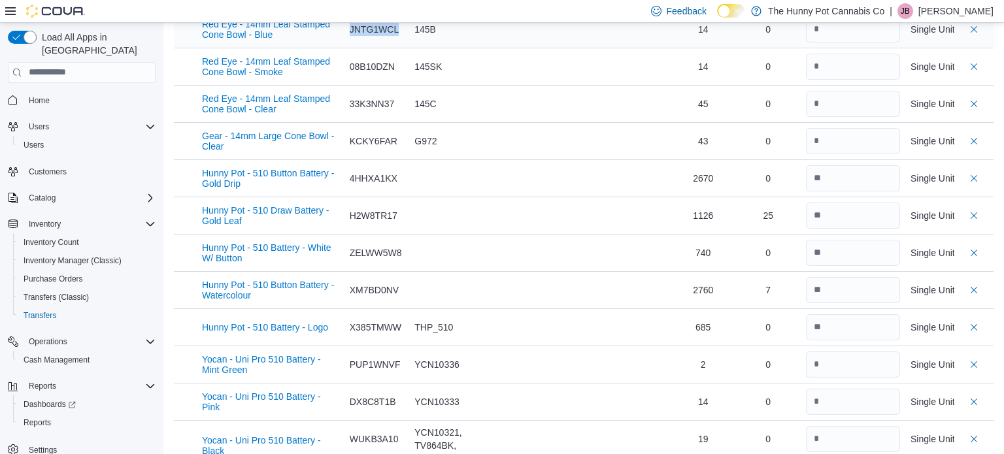
scroll to position [2166, 0]
drag, startPoint x: 401, startPoint y: 56, endPoint x: 348, endPoint y: 54, distance: 53.0
click at [348, 54] on div "08B10DZN" at bounding box center [377, 66] width 65 height 37
drag, startPoint x: 394, startPoint y: 90, endPoint x: 341, endPoint y: 94, distance: 53.1
click at [341, 94] on tr "Red Eye - 14mm Leaf Stamped Cone Bowl - Clear Catalog SKU 33K3NN37 Supplier SKU…" at bounding box center [584, 102] width 820 height 37
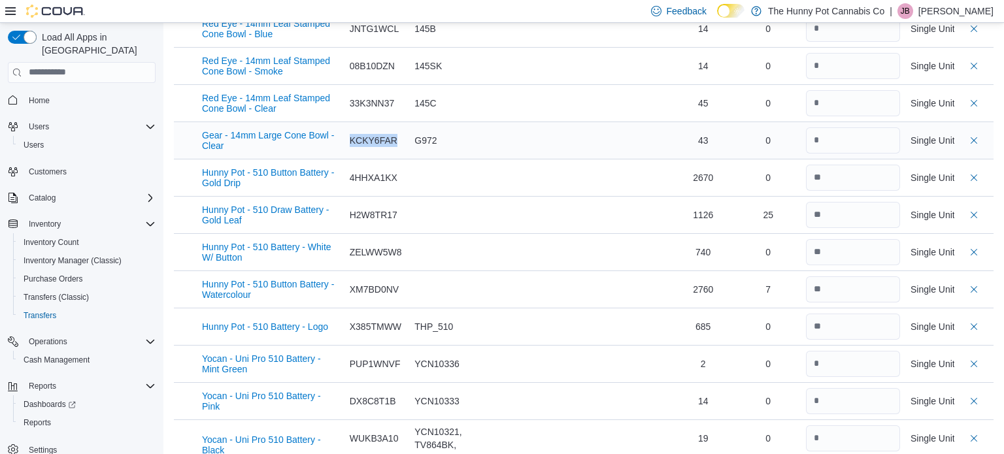
drag, startPoint x: 402, startPoint y: 133, endPoint x: 349, endPoint y: 129, distance: 53.1
click at [350, 134] on div "KCKY6FAR" at bounding box center [377, 140] width 55 height 13
drag, startPoint x: 408, startPoint y: 165, endPoint x: 338, endPoint y: 169, distance: 70.0
click at [338, 169] on tr "Hunny Pot - 510 Button Battery - Gold Drip Catalog SKU 4HHXA1KX Supplier SKU Ba…" at bounding box center [584, 177] width 820 height 37
drag, startPoint x: 415, startPoint y: 207, endPoint x: 350, endPoint y: 201, distance: 65.6
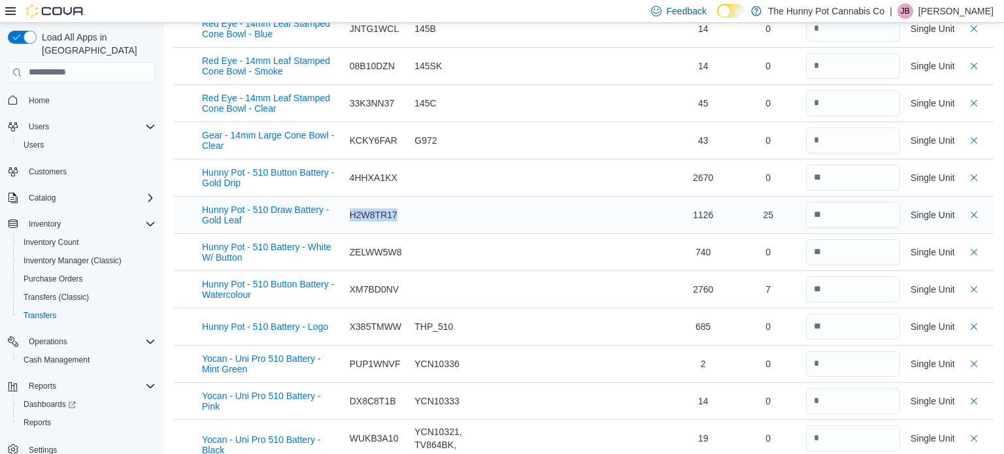
click at [350, 201] on tr "Hunny Pot - 510 Draw Battery - Gold Leaf Catalog SKU H2W8TR17 Supplier SKU Batc…" at bounding box center [584, 214] width 820 height 37
drag, startPoint x: 407, startPoint y: 248, endPoint x: 349, endPoint y: 243, distance: 57.7
click at [349, 243] on div "ZELWW5W8" at bounding box center [377, 252] width 65 height 37
drag, startPoint x: 409, startPoint y: 277, endPoint x: 348, endPoint y: 273, distance: 60.9
click at [348, 273] on tr "Hunny Pot - 510 Button Battery - Watercolour Catalog SKU XM7BD0NV Supplier SKU …" at bounding box center [584, 289] width 820 height 37
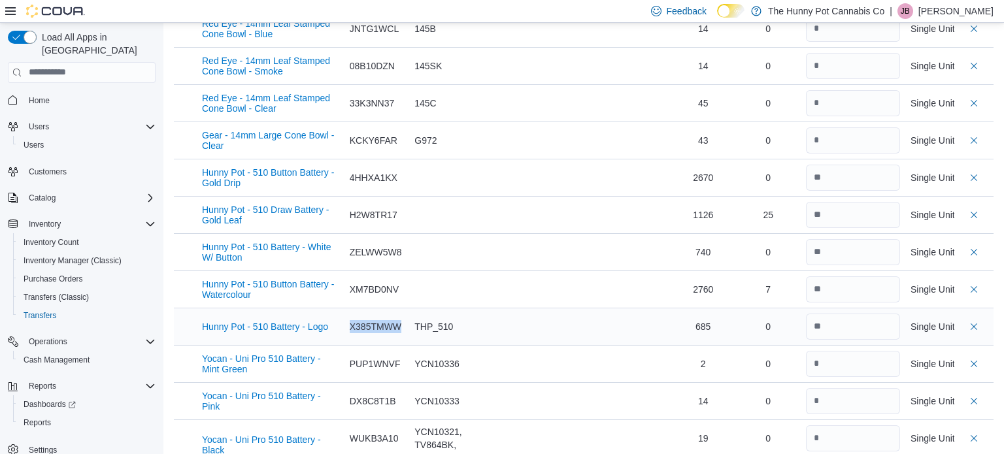
drag, startPoint x: 405, startPoint y: 316, endPoint x: 349, endPoint y: 317, distance: 56.2
click at [349, 317] on div "X385TMWW" at bounding box center [377, 327] width 65 height 37
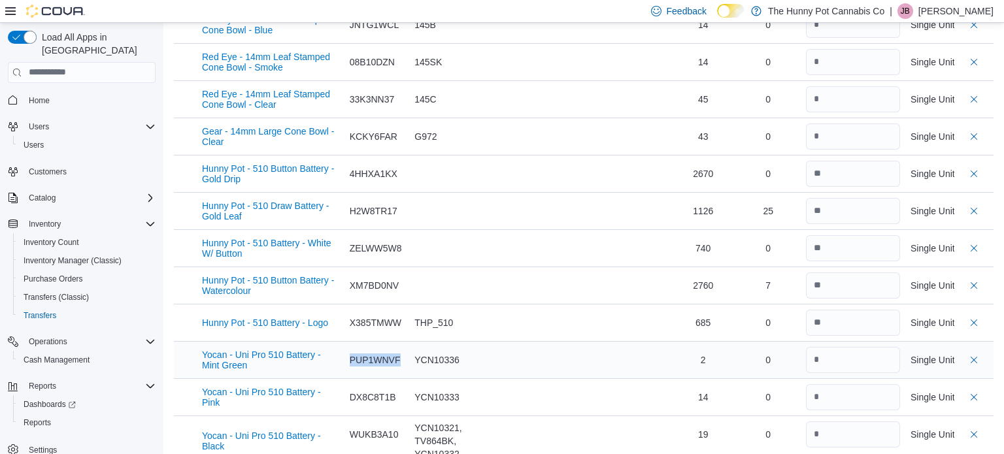
drag, startPoint x: 403, startPoint y: 348, endPoint x: 347, endPoint y: 349, distance: 56.9
click at [347, 349] on div "PUP1WNVF" at bounding box center [377, 360] width 65 height 37
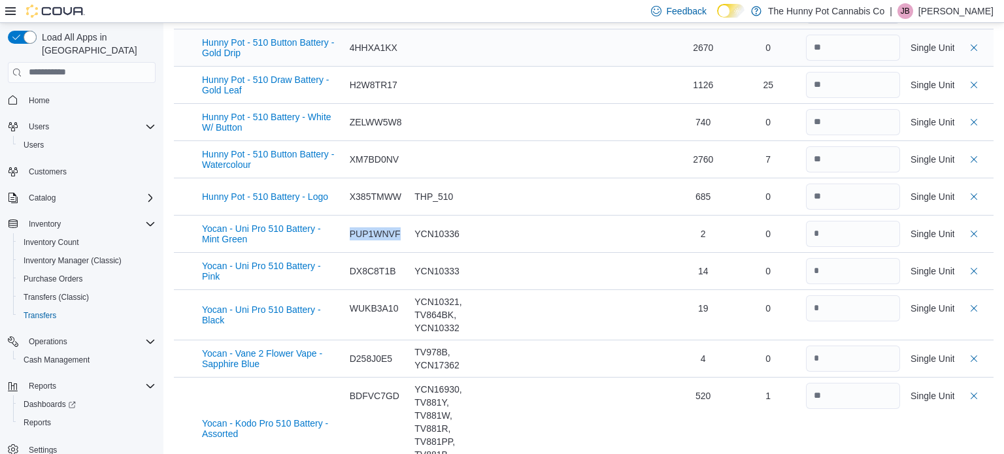
scroll to position [2323, 0]
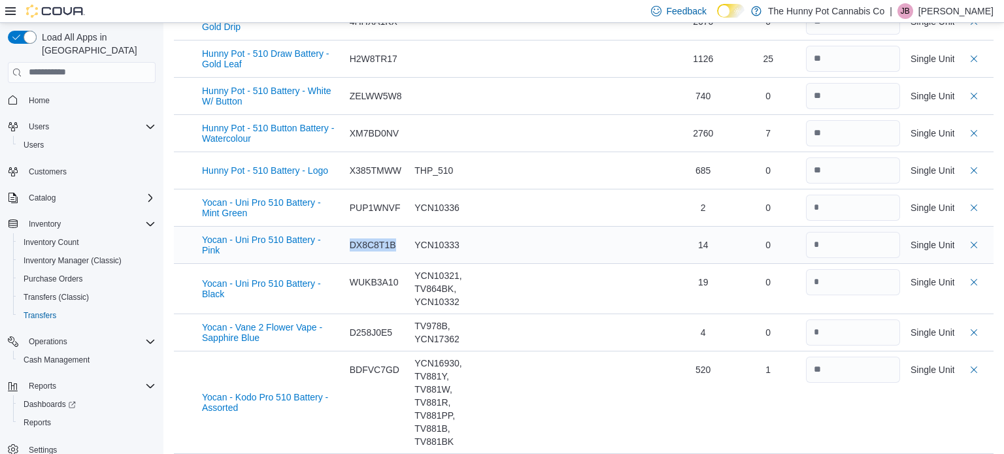
drag, startPoint x: 397, startPoint y: 233, endPoint x: 348, endPoint y: 232, distance: 49.1
click at [348, 232] on div "DX8C8T1B" at bounding box center [377, 245] width 65 height 37
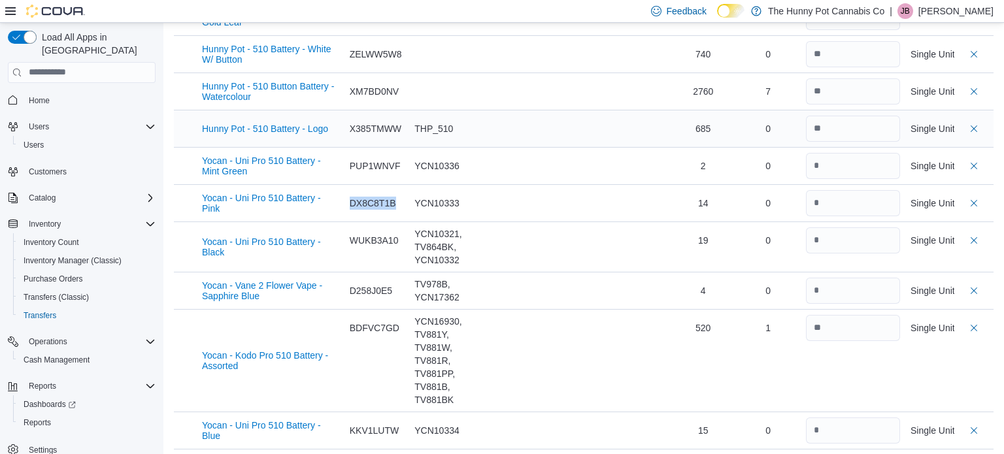
scroll to position [2364, 0]
drag, startPoint x: 401, startPoint y: 224, endPoint x: 347, endPoint y: 226, distance: 53.6
click at [347, 226] on div "WUKB3A10" at bounding box center [377, 240] width 65 height 37
drag, startPoint x: 395, startPoint y: 279, endPoint x: 347, endPoint y: 276, distance: 47.8
click at [347, 276] on div "D258J0E5" at bounding box center [377, 291] width 65 height 37
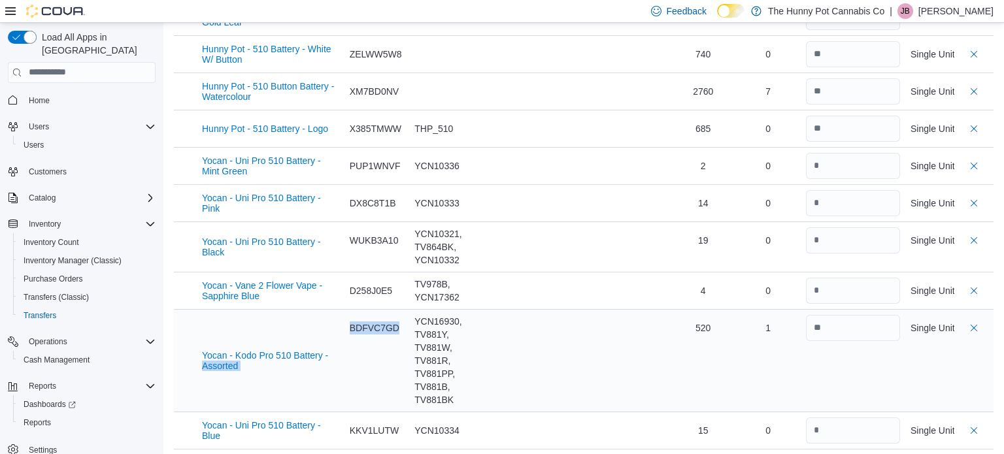
drag, startPoint x: 402, startPoint y: 318, endPoint x: 332, endPoint y: 316, distance: 70.0
click at [332, 316] on tr "Yocan - Kodo Pro 510 Battery - Assorted Catalog SKU BDFVC7GD Supplier SKU YCN16…" at bounding box center [584, 360] width 820 height 103
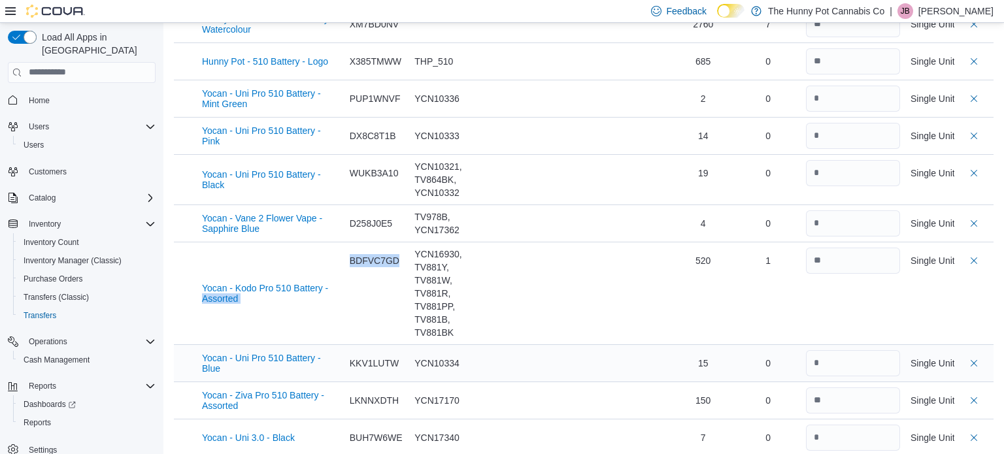
scroll to position [2430, 0]
drag, startPoint x: 401, startPoint y: 355, endPoint x: 348, endPoint y: 354, distance: 53.6
click at [348, 354] on div "KKV1LUTW" at bounding box center [377, 365] width 65 height 37
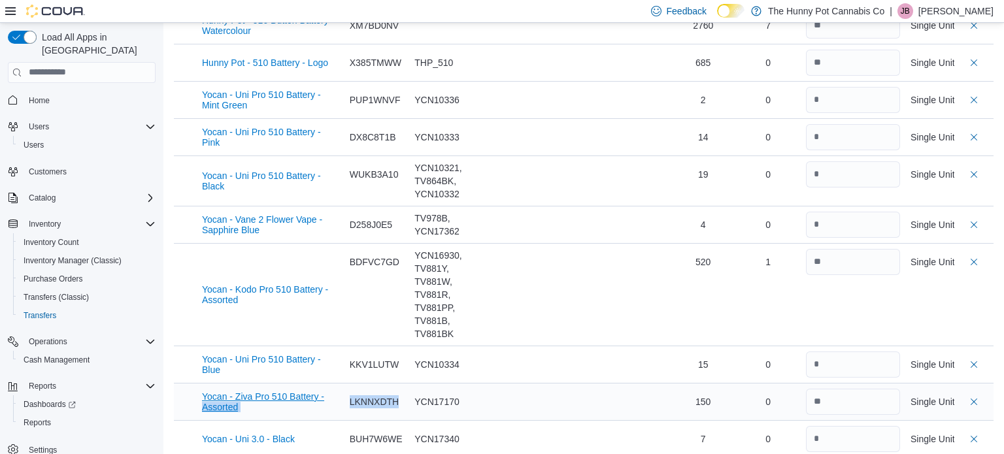
drag, startPoint x: 405, startPoint y: 390, endPoint x: 335, endPoint y: 384, distance: 70.8
click at [335, 384] on tr "Yocan - Ziva Pro 510 Battery - Assorted Catalog SKU LKNNXDTH Supplier SKU YCN17…" at bounding box center [584, 401] width 820 height 37
drag, startPoint x: 403, startPoint y: 428, endPoint x: 330, endPoint y: 434, distance: 74.1
click at [330, 434] on tr "Yocan - Uni 3.0 - Black Catalog SKU BUH7W6WE Supplier SKU YCN17340 Batch # Stra…" at bounding box center [584, 438] width 820 height 37
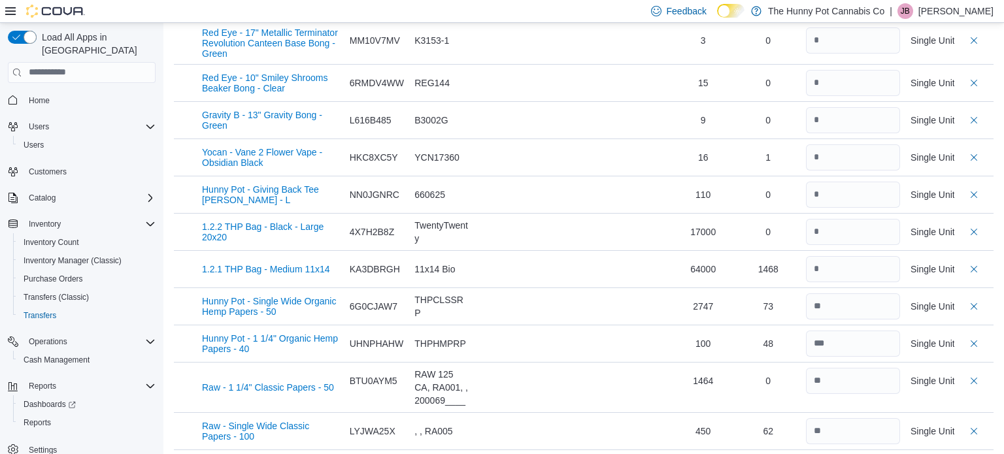
scroll to position [0, 0]
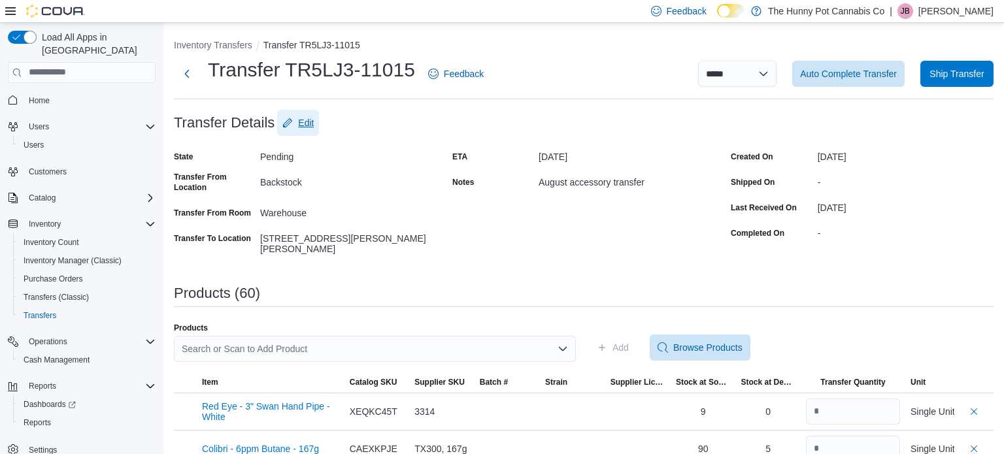
click at [301, 125] on span "Edit" at bounding box center [306, 122] width 16 height 13
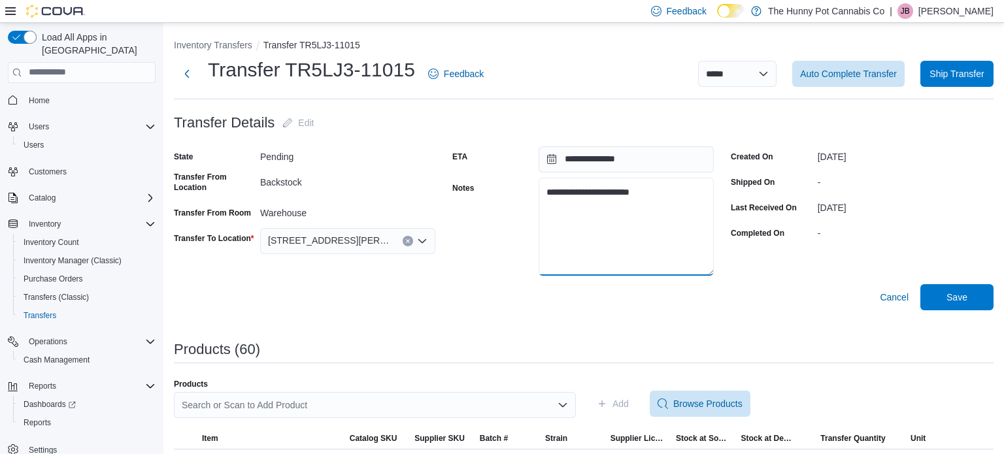
click at [664, 197] on textarea "**********" at bounding box center [626, 227] width 175 height 98
paste textarea "**********"
type textarea "**********"
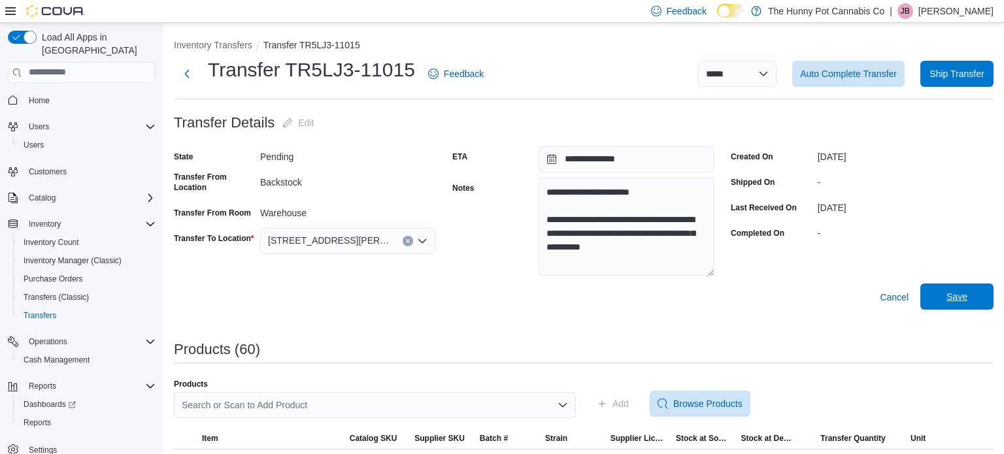
click at [979, 298] on span "Save" at bounding box center [958, 297] width 58 height 26
